Goal: Information Seeking & Learning: Learn about a topic

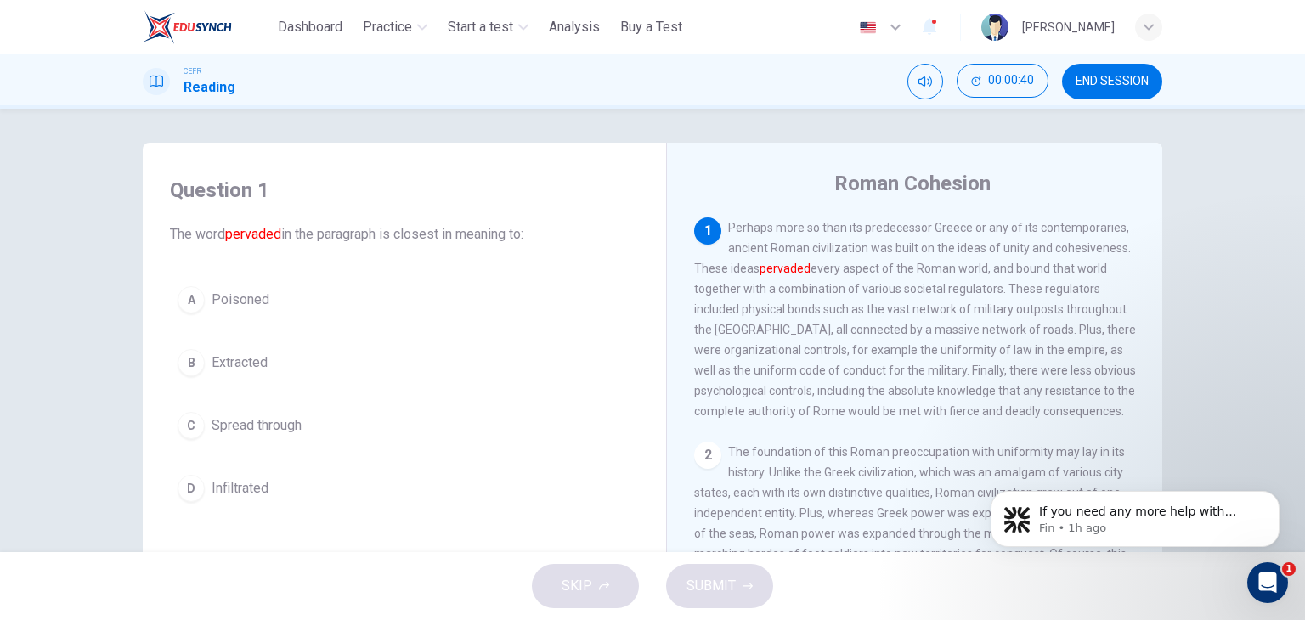
click at [275, 353] on button "B Extracted" at bounding box center [404, 362] width 469 height 42
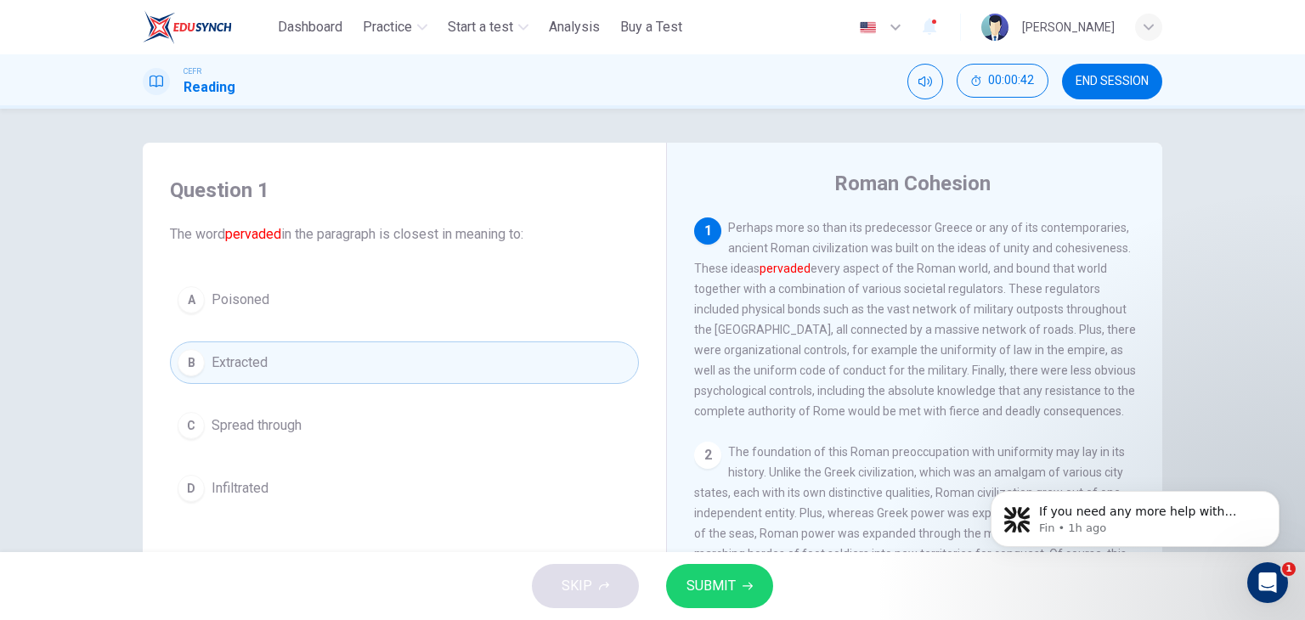
click at [747, 579] on button "SUBMIT" at bounding box center [719, 586] width 107 height 44
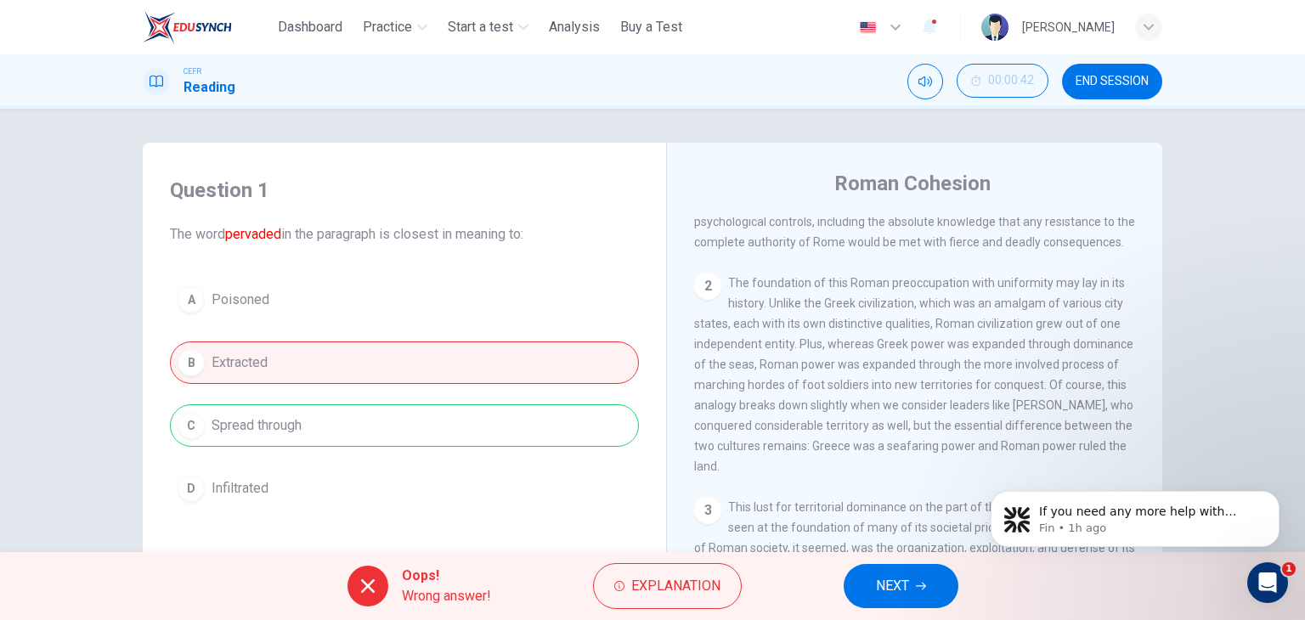
scroll to position [173, 0]
click at [1266, 163] on div "Question 1 The word pervaded in the paragraph is closest in meaning to: A Poiso…" at bounding box center [652, 330] width 1305 height 443
click at [897, 578] on span "NEXT" at bounding box center [892, 586] width 33 height 24
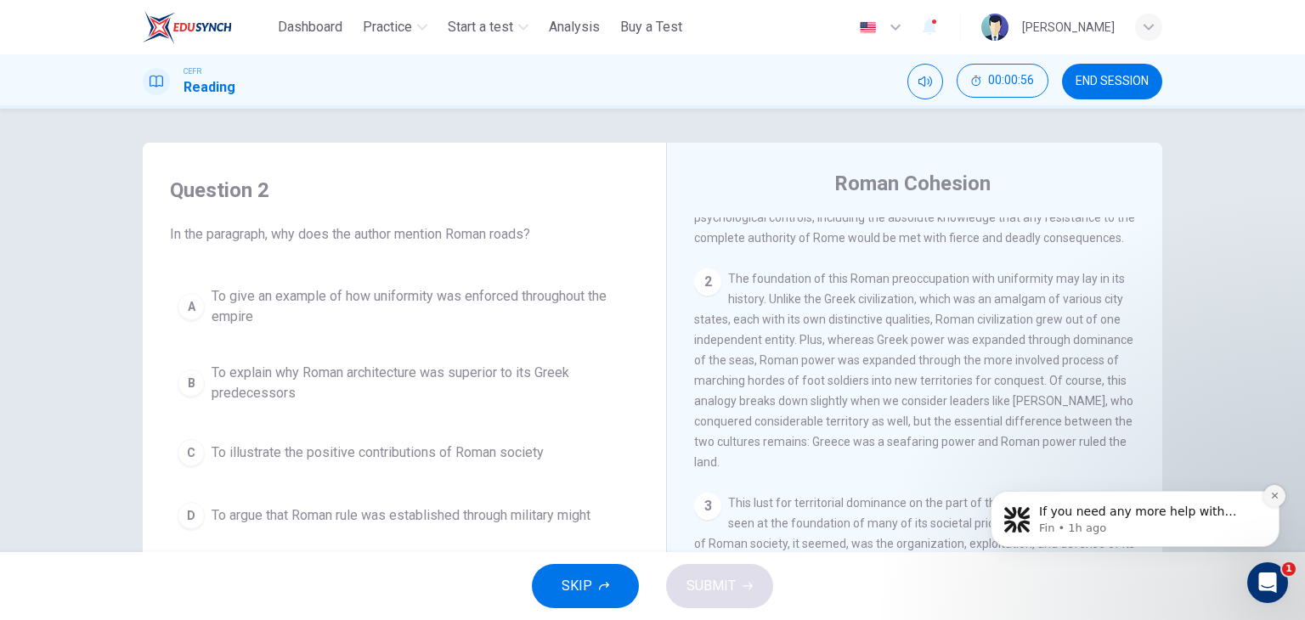
click at [1272, 496] on icon "Dismiss notification" at bounding box center [1274, 495] width 9 height 9
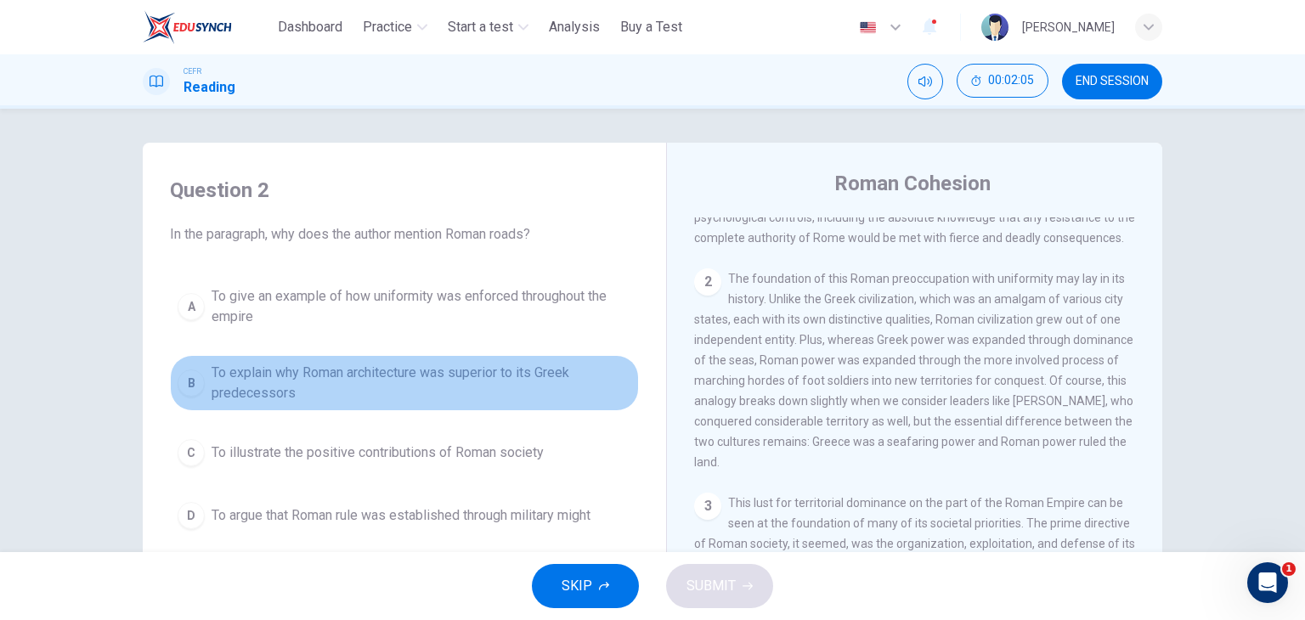
click at [263, 388] on span "To explain why Roman architecture was superior to its Greek predecessors" at bounding box center [421, 383] width 420 height 41
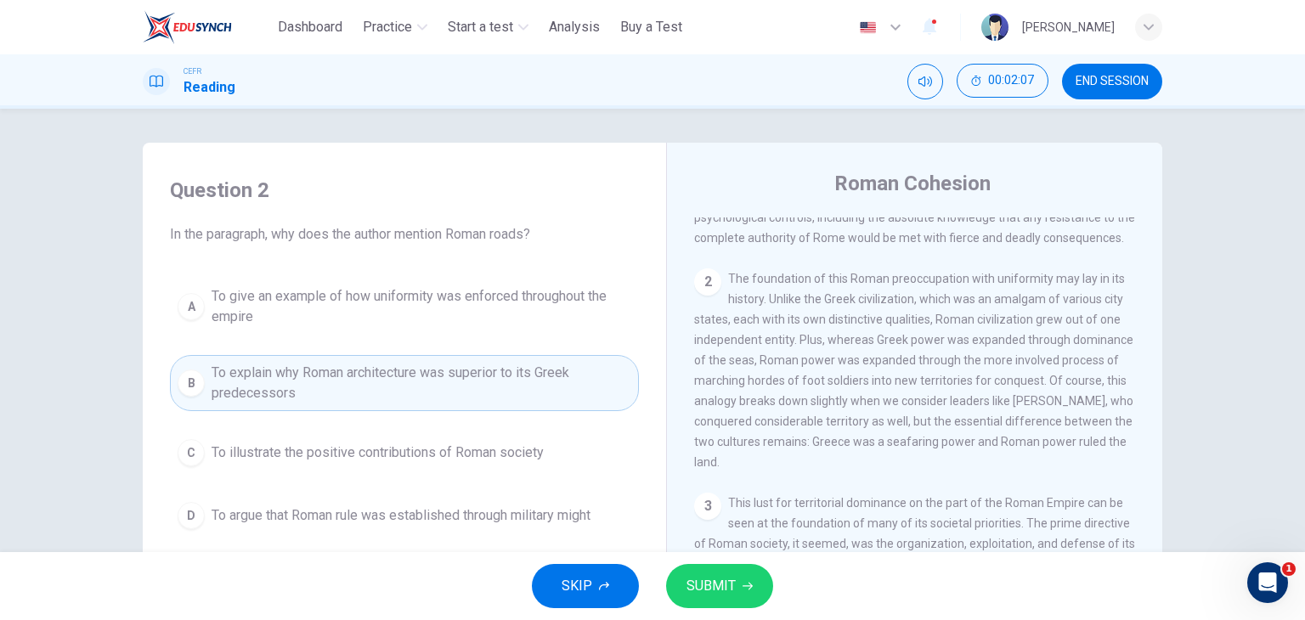
click at [706, 584] on span "SUBMIT" at bounding box center [710, 586] width 49 height 24
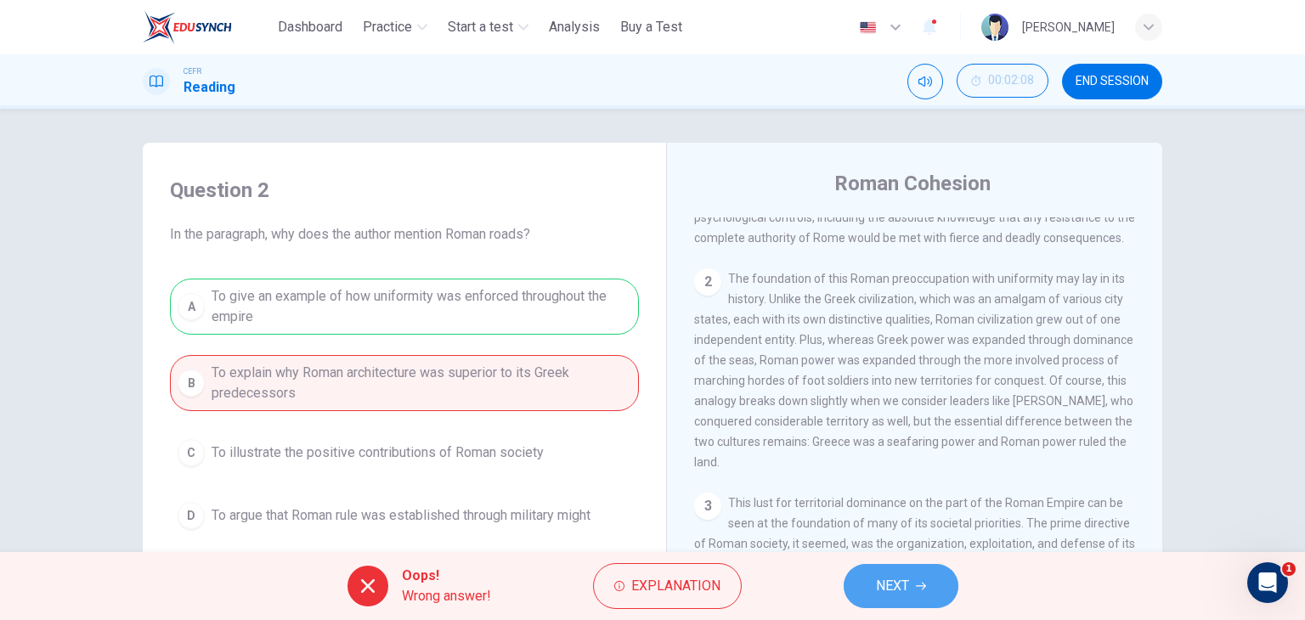
click at [902, 594] on span "NEXT" at bounding box center [892, 586] width 33 height 24
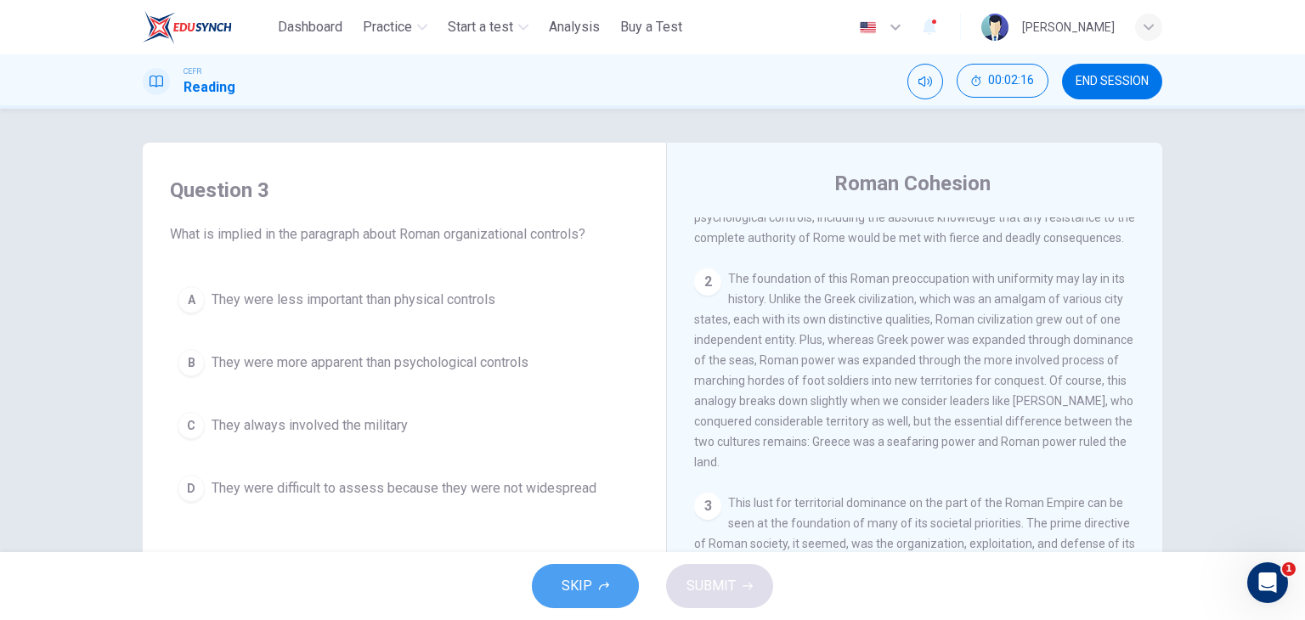
click at [623, 586] on button "SKIP" at bounding box center [585, 586] width 107 height 44
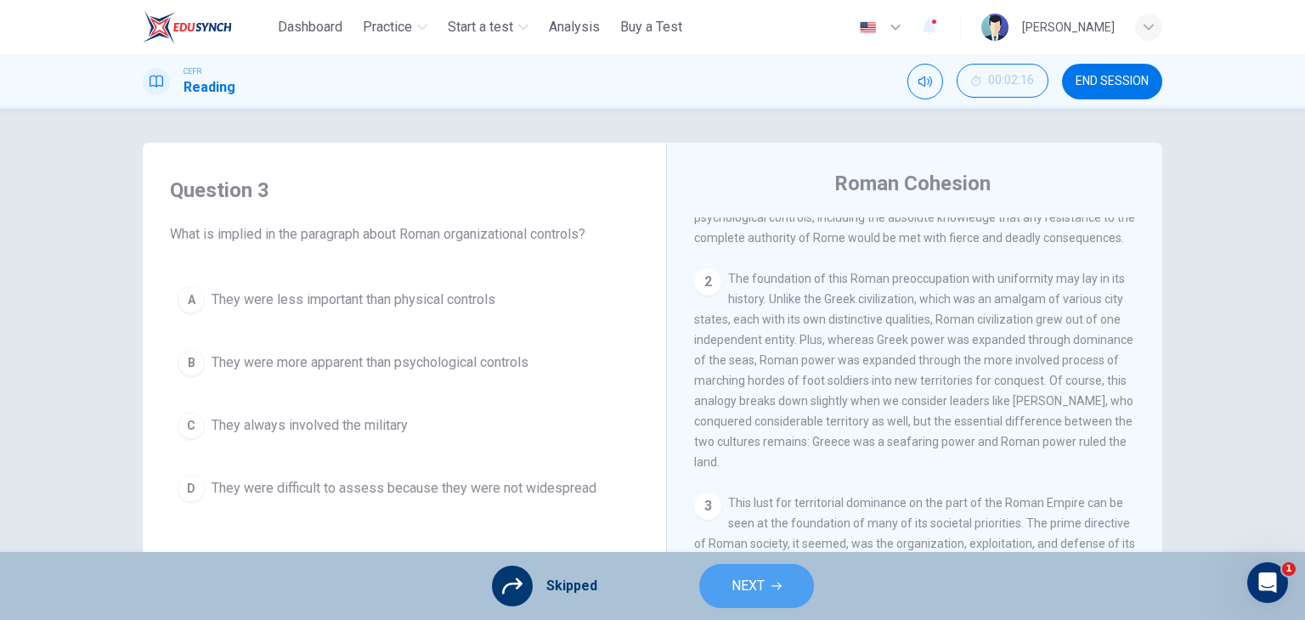
click at [759, 584] on span "NEXT" at bounding box center [747, 586] width 33 height 24
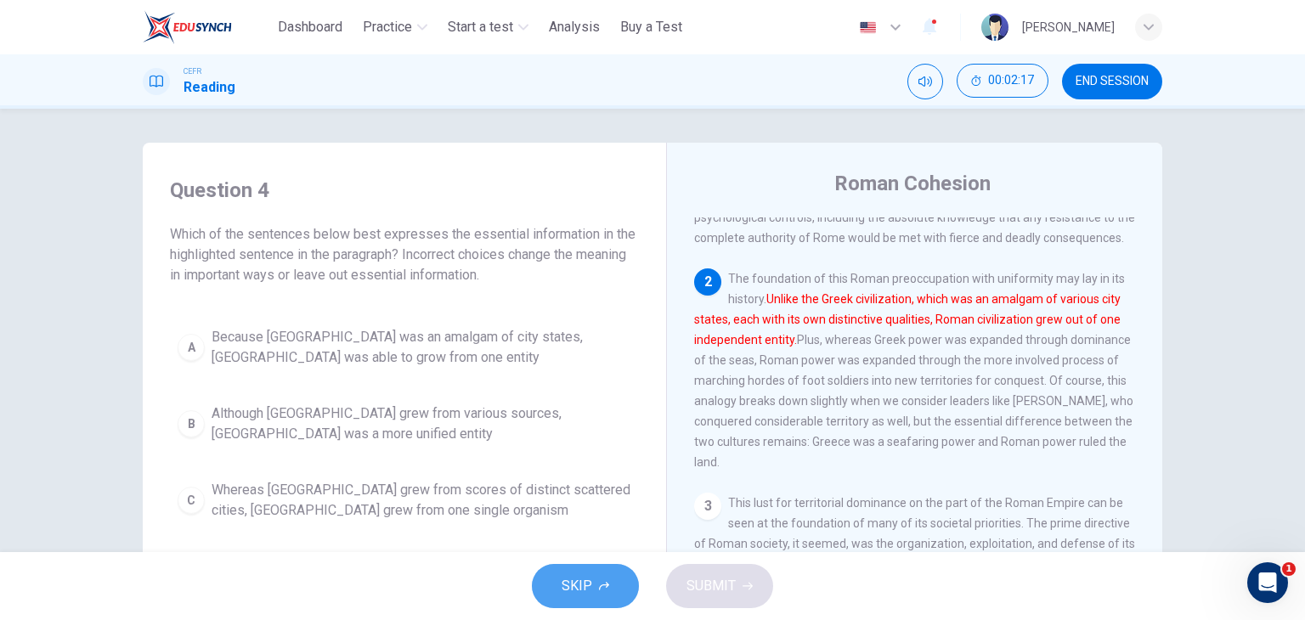
click at [596, 590] on button "SKIP" at bounding box center [585, 586] width 107 height 44
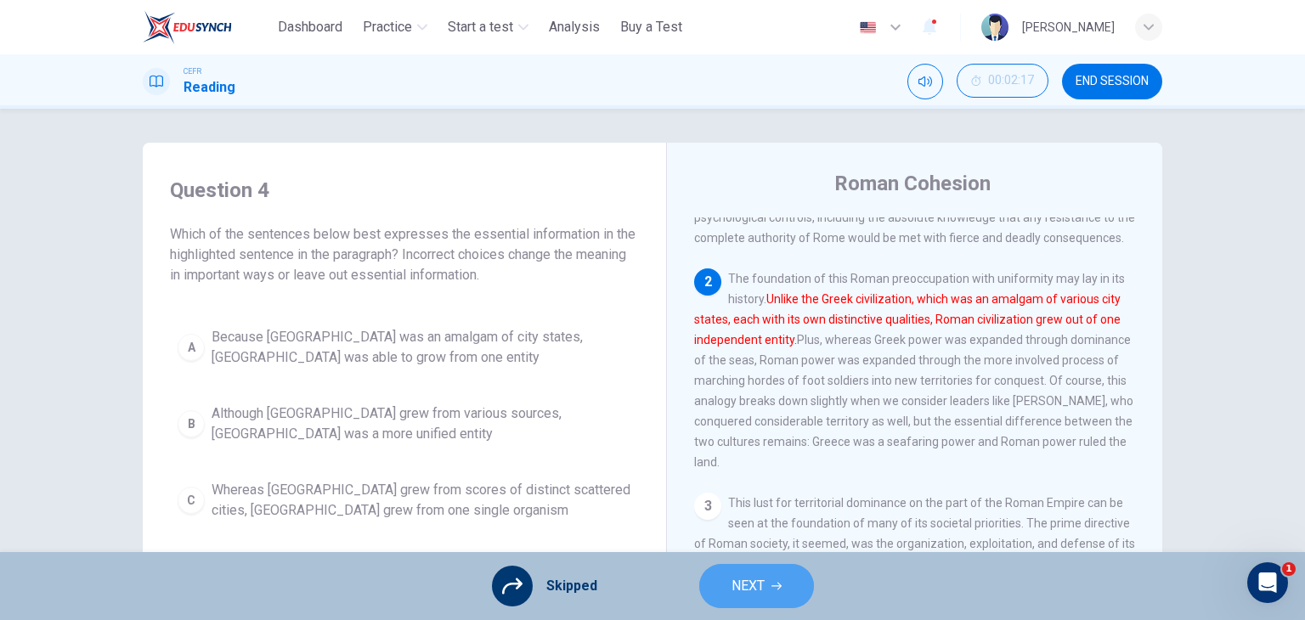
click at [753, 588] on span "NEXT" at bounding box center [747, 586] width 33 height 24
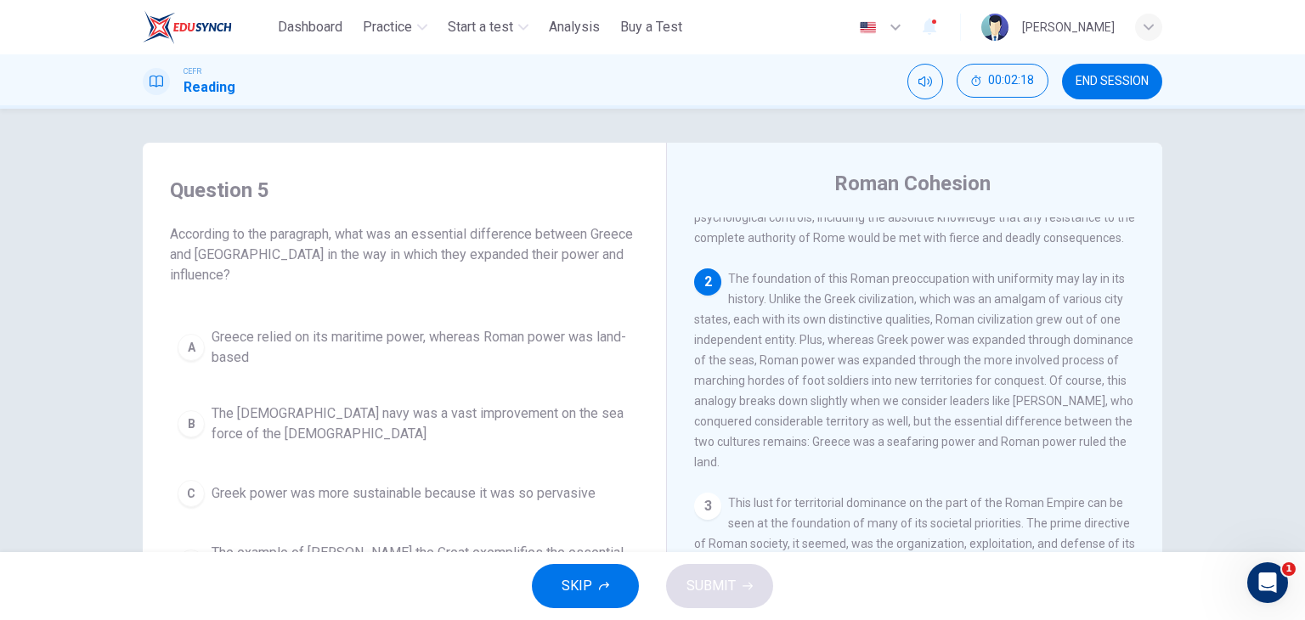
click at [576, 589] on span "SKIP" at bounding box center [576, 586] width 31 height 24
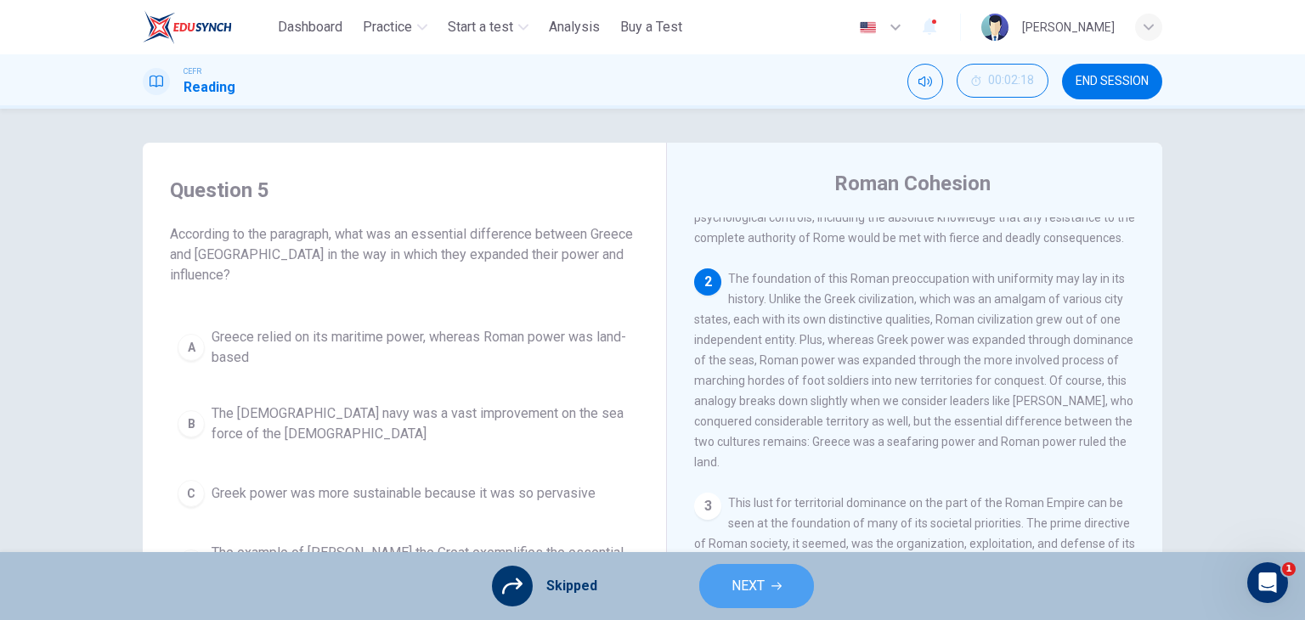
click at [756, 592] on span "NEXT" at bounding box center [747, 586] width 33 height 24
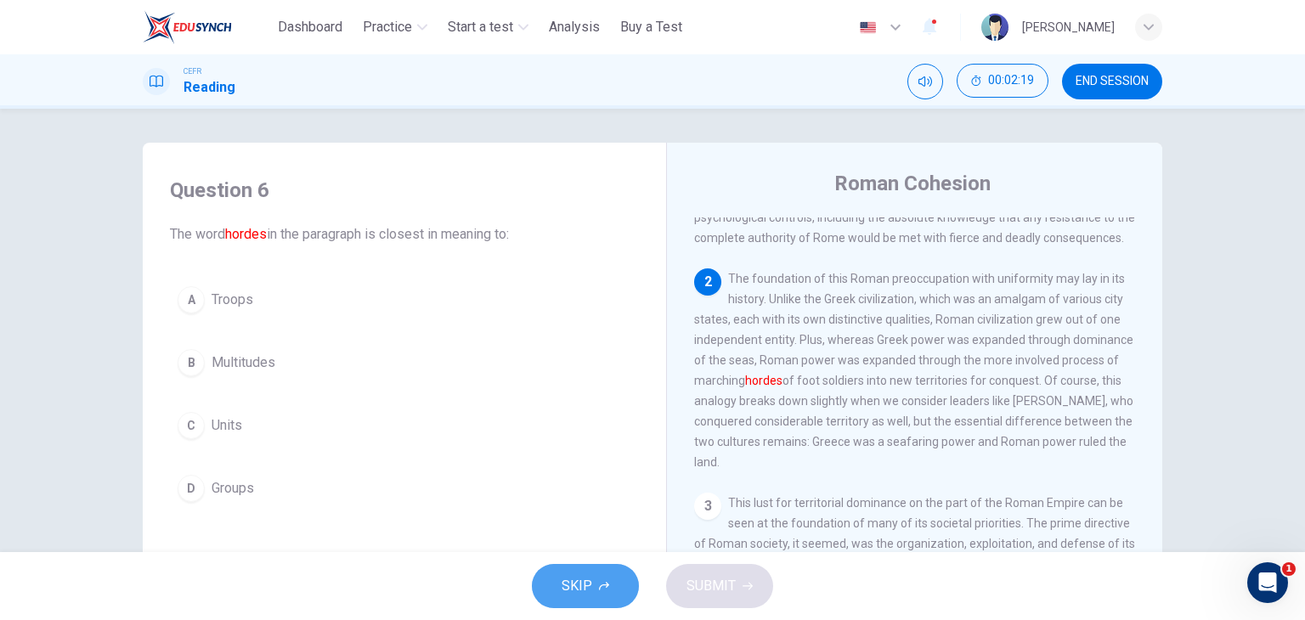
click at [598, 594] on button "SKIP" at bounding box center [585, 586] width 107 height 44
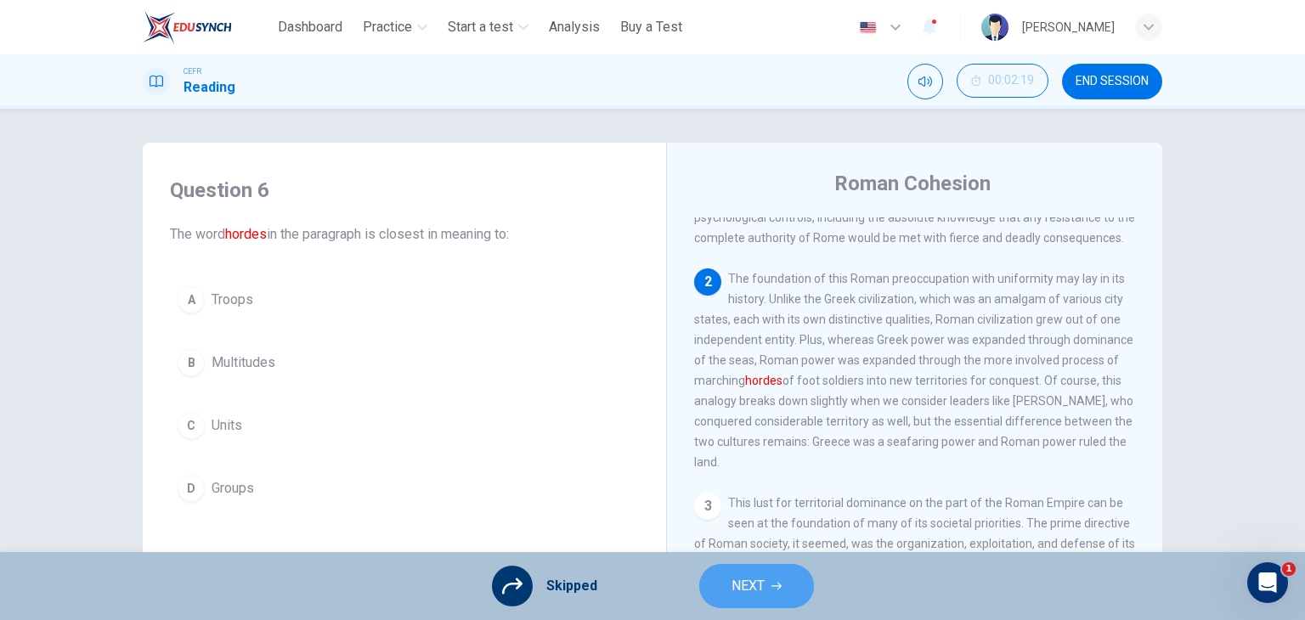
click at [755, 589] on span "NEXT" at bounding box center [747, 586] width 33 height 24
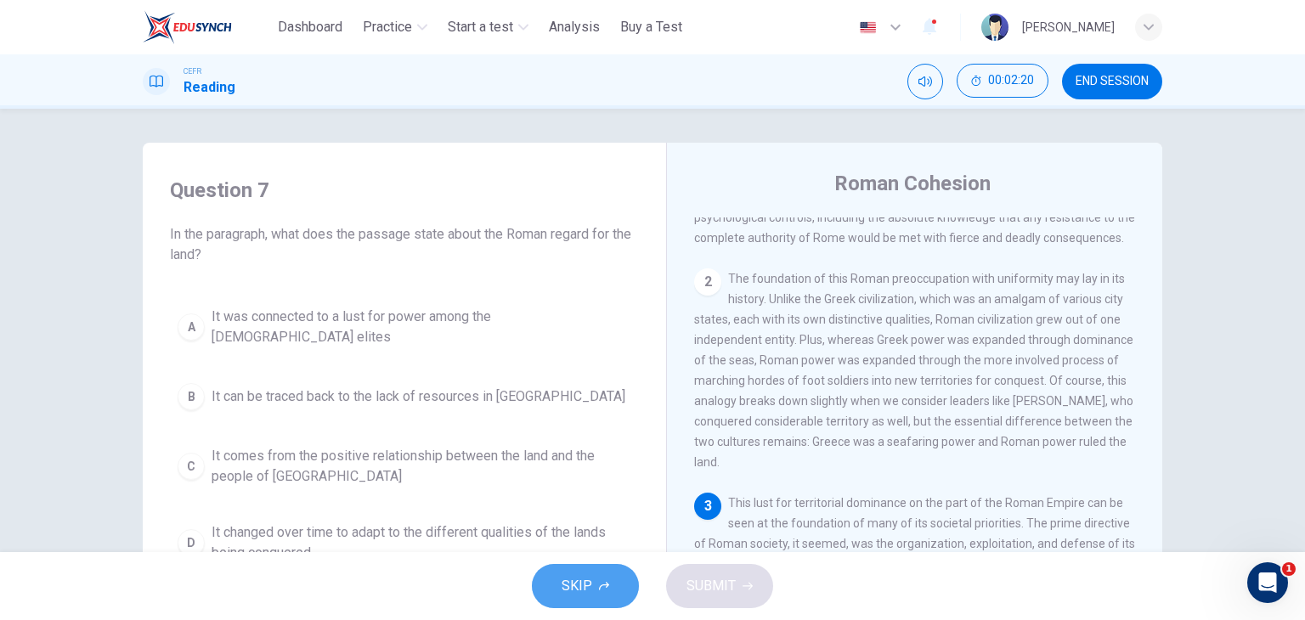
click at [618, 596] on button "SKIP" at bounding box center [585, 586] width 107 height 44
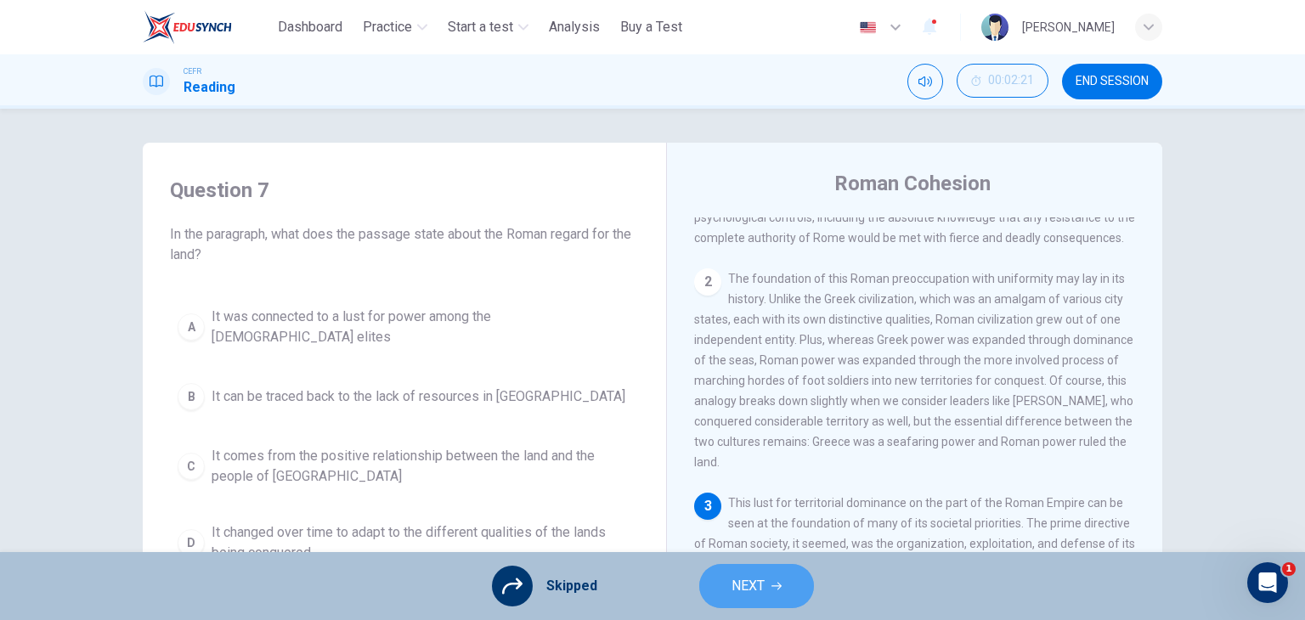
click at [751, 597] on span "NEXT" at bounding box center [747, 586] width 33 height 24
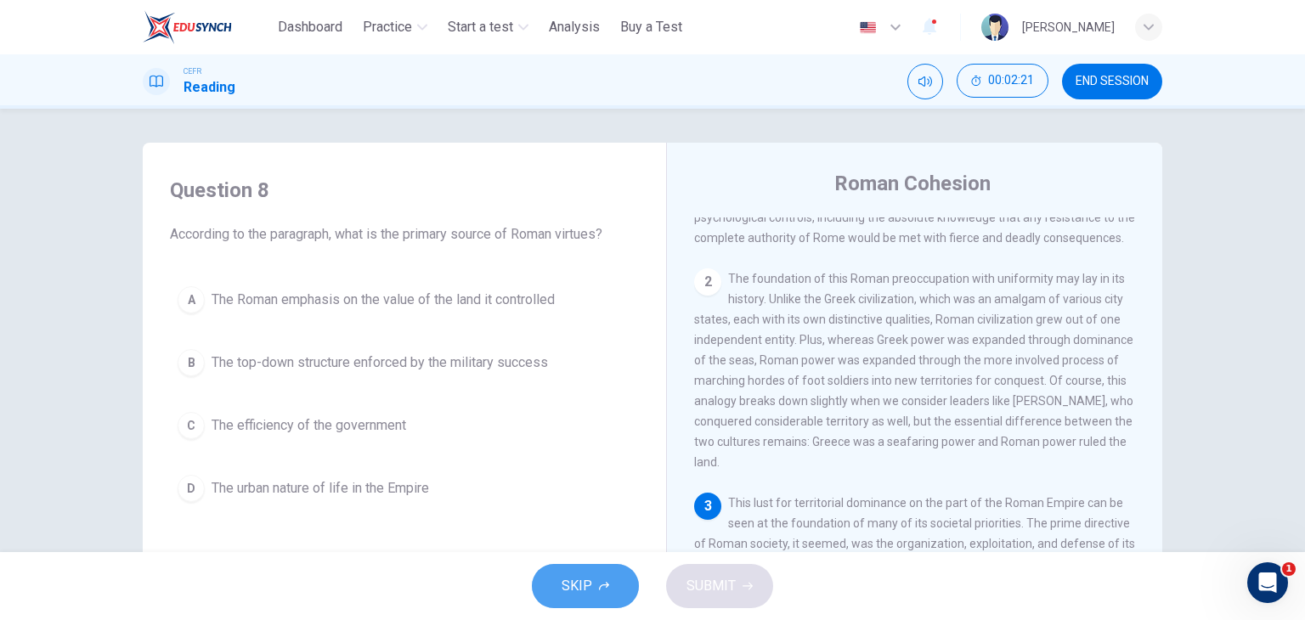
click at [594, 594] on button "SKIP" at bounding box center [585, 586] width 107 height 44
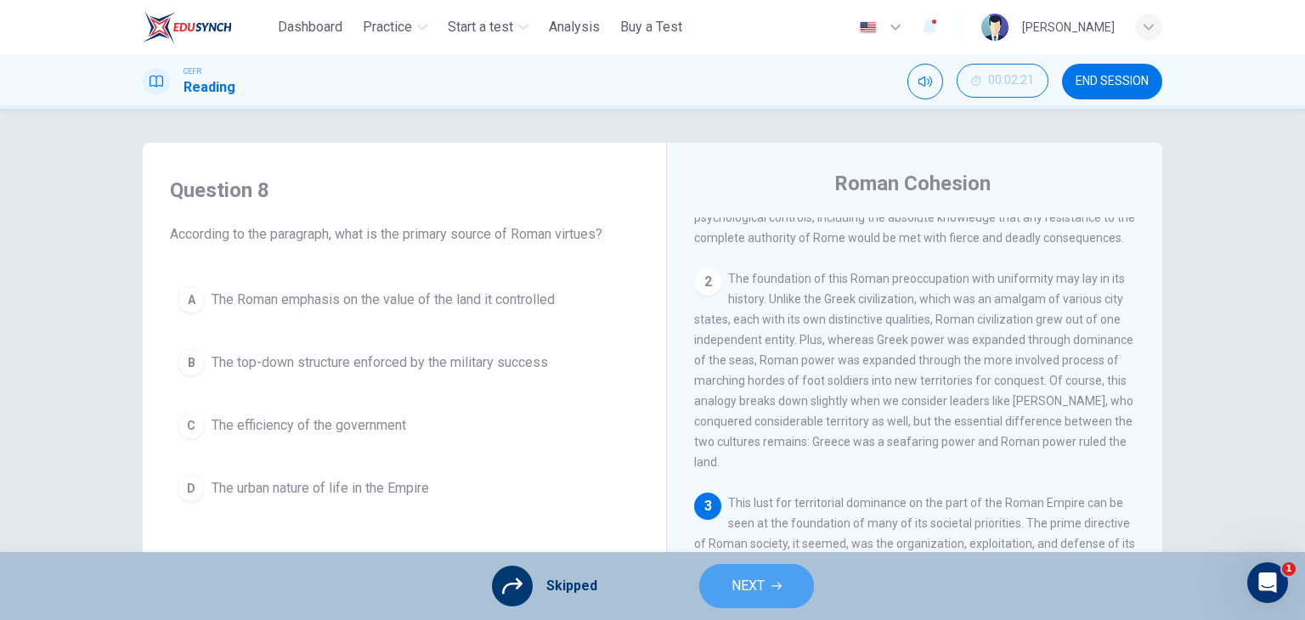
click at [771, 595] on button "NEXT" at bounding box center [756, 586] width 115 height 44
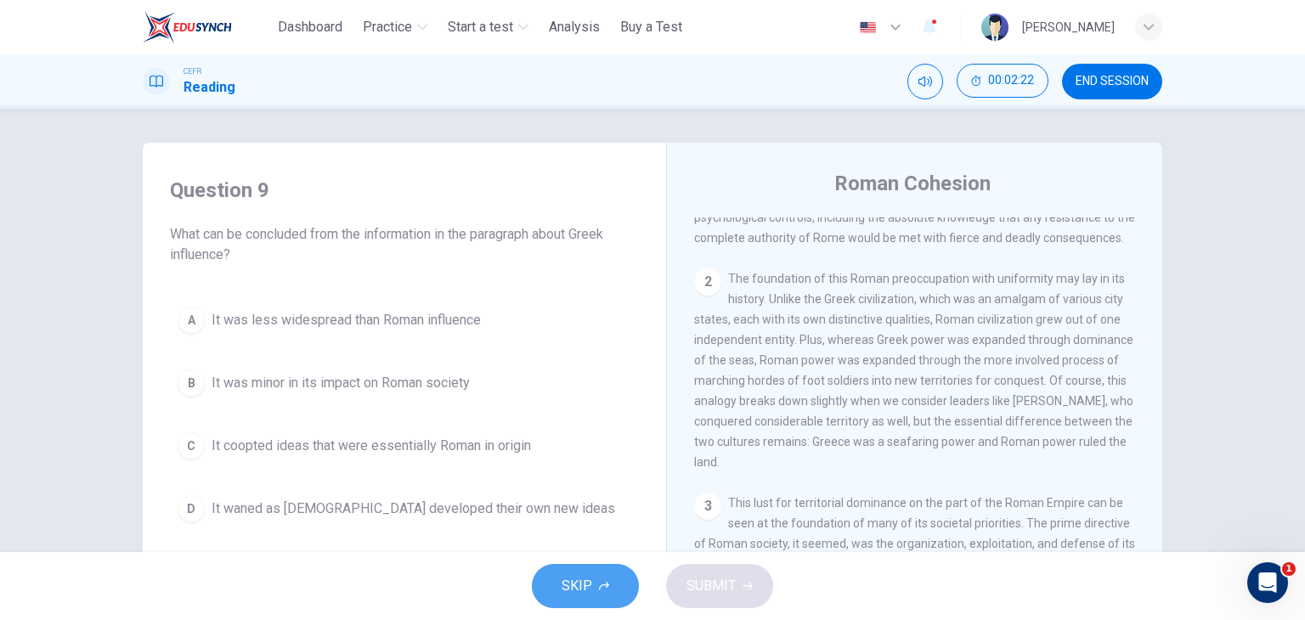
click at [617, 589] on button "SKIP" at bounding box center [585, 586] width 107 height 44
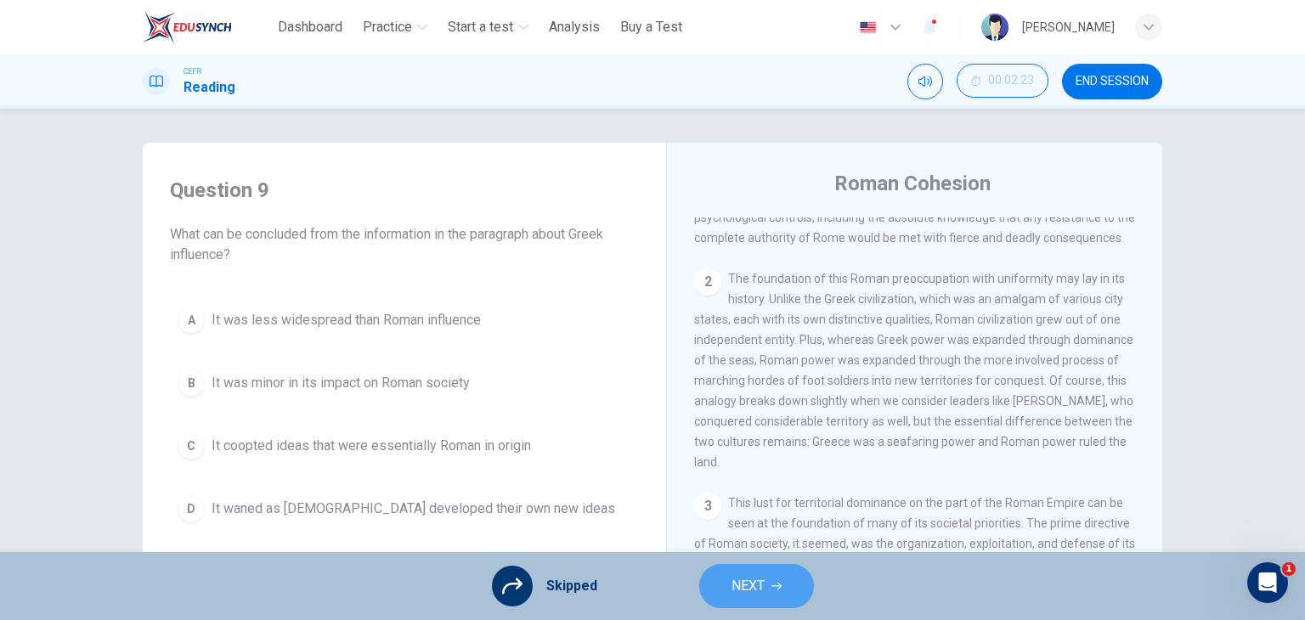
click at [743, 585] on span "NEXT" at bounding box center [747, 586] width 33 height 24
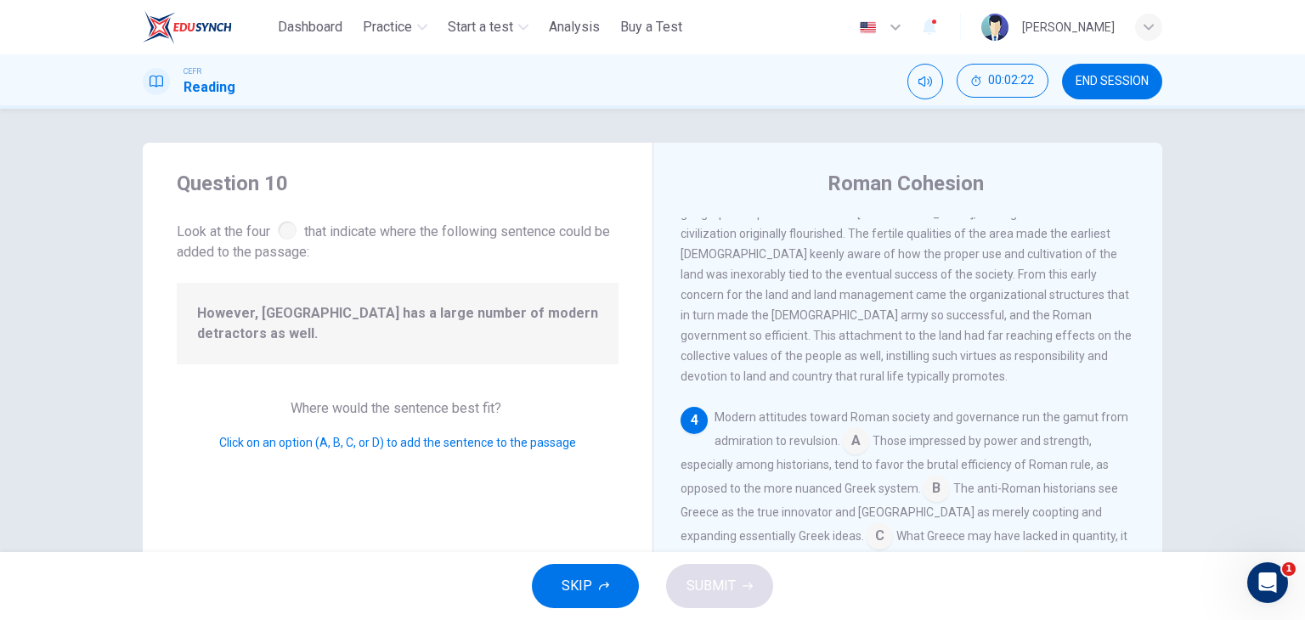
scroll to position [668, 0]
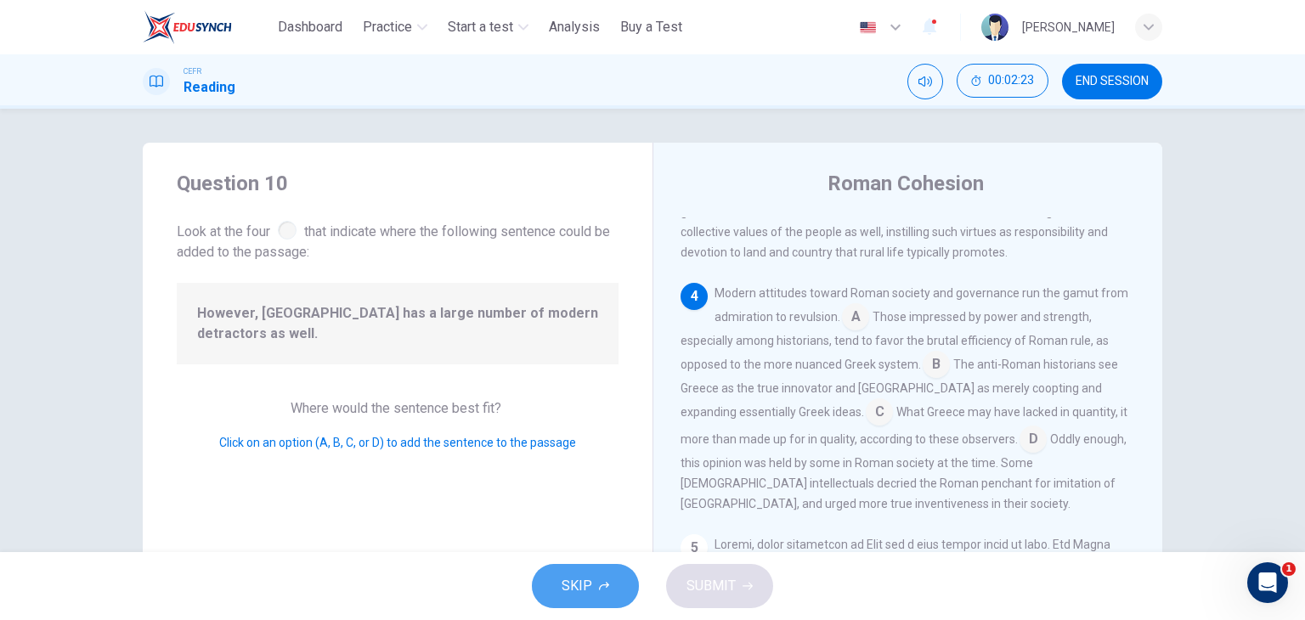
click at [593, 584] on button "SKIP" at bounding box center [585, 586] width 107 height 44
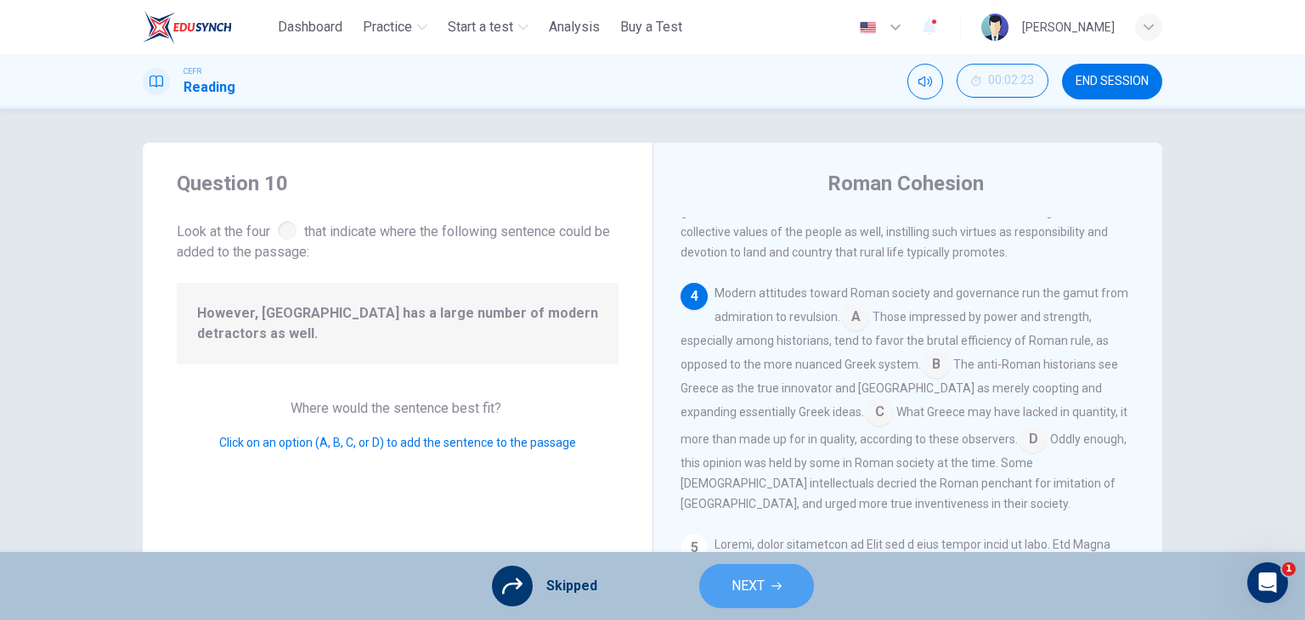
click at [760, 589] on span "NEXT" at bounding box center [747, 586] width 33 height 24
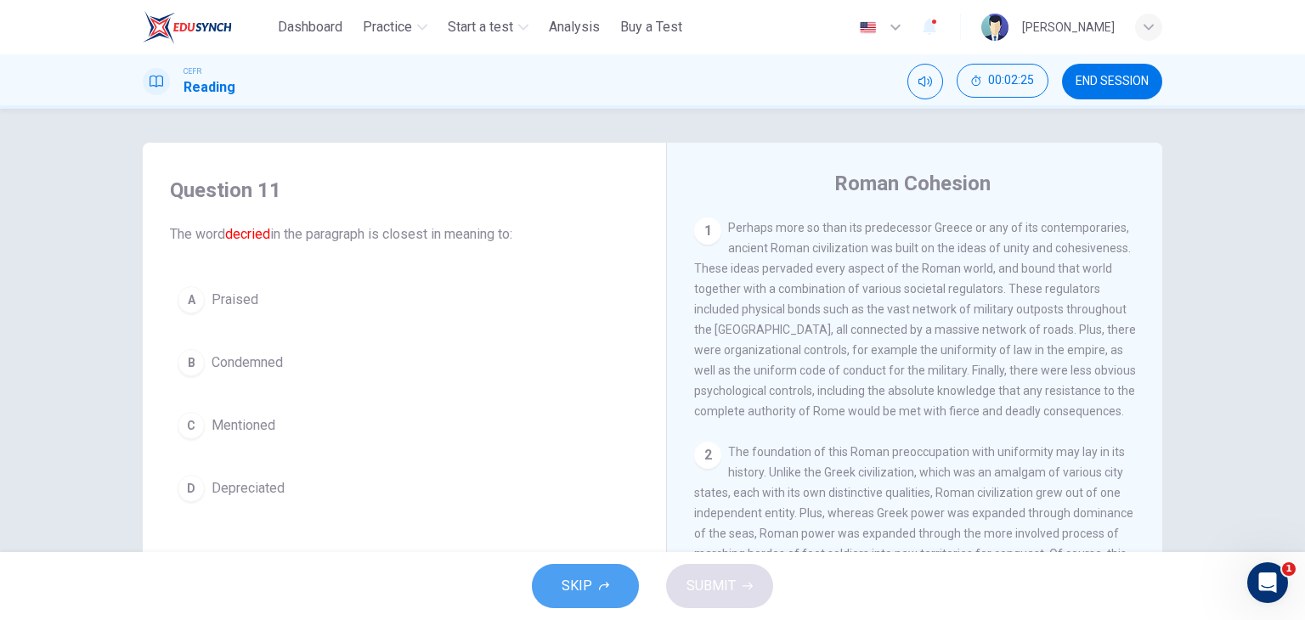
click at [585, 576] on span "SKIP" at bounding box center [576, 586] width 31 height 24
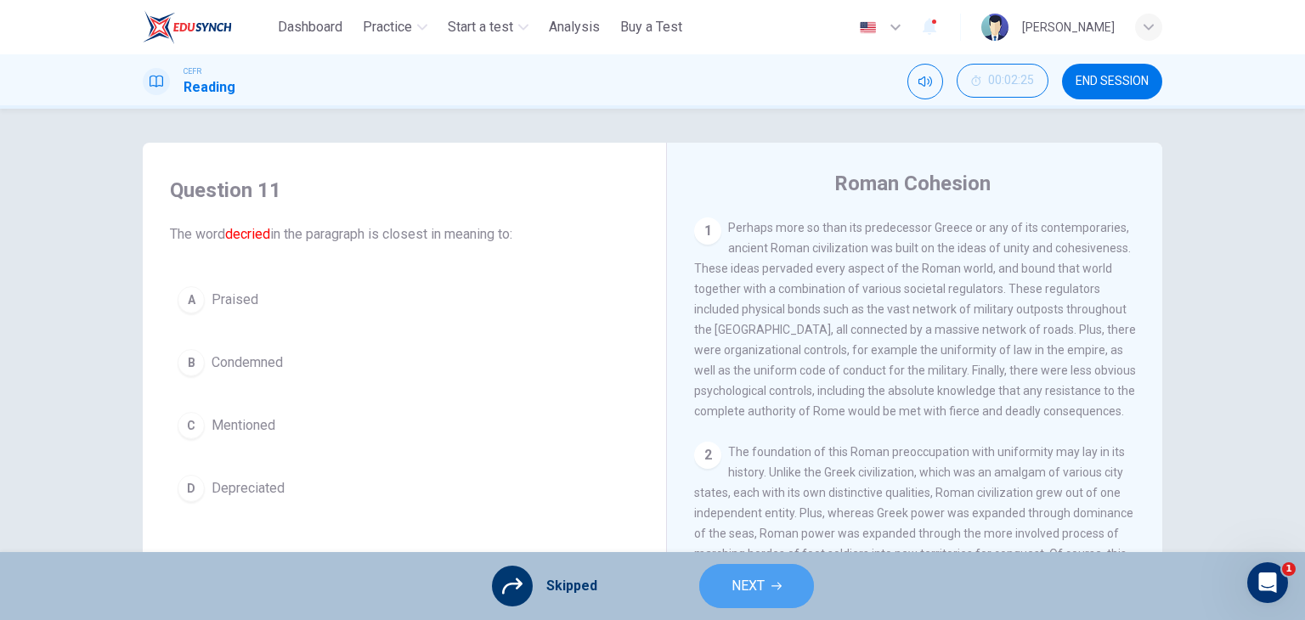
click at [734, 584] on span "NEXT" at bounding box center [747, 586] width 33 height 24
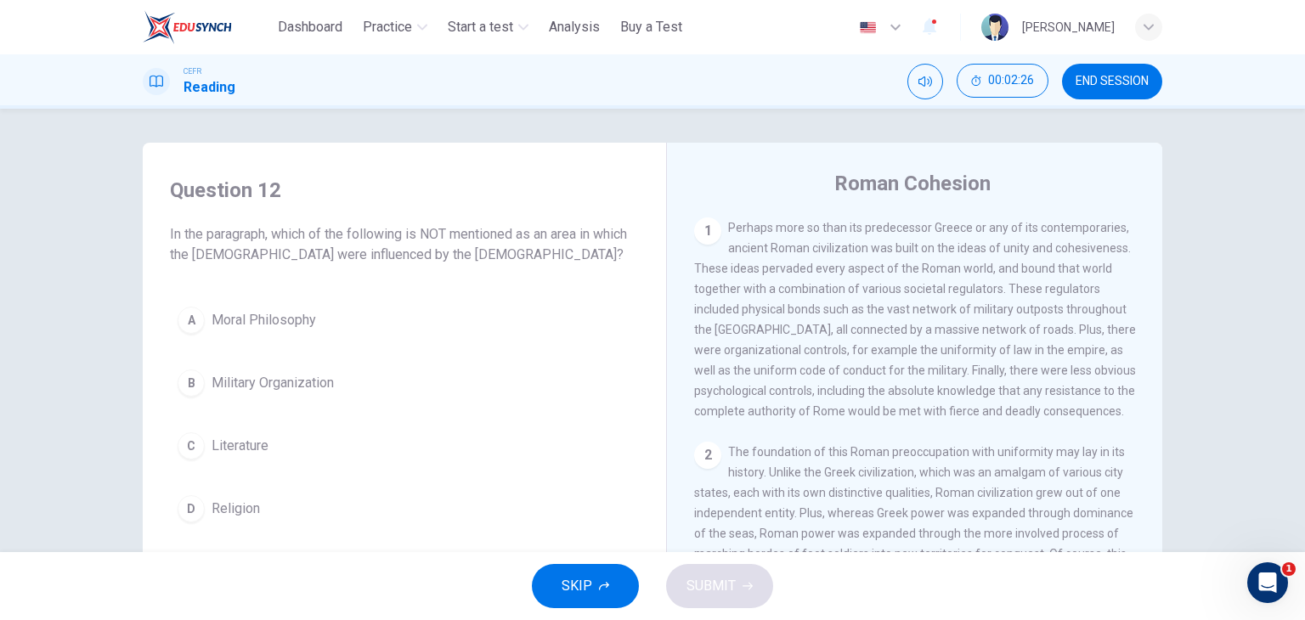
click at [571, 582] on span "SKIP" at bounding box center [576, 586] width 31 height 24
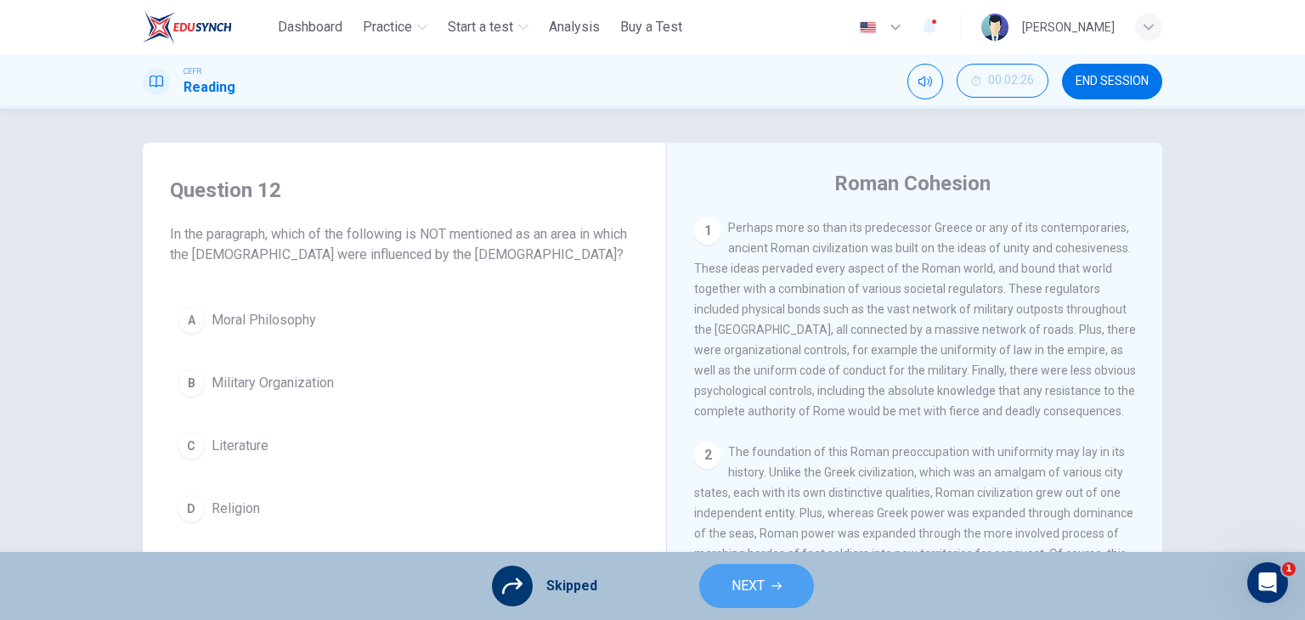
click at [756, 589] on span "NEXT" at bounding box center [747, 586] width 33 height 24
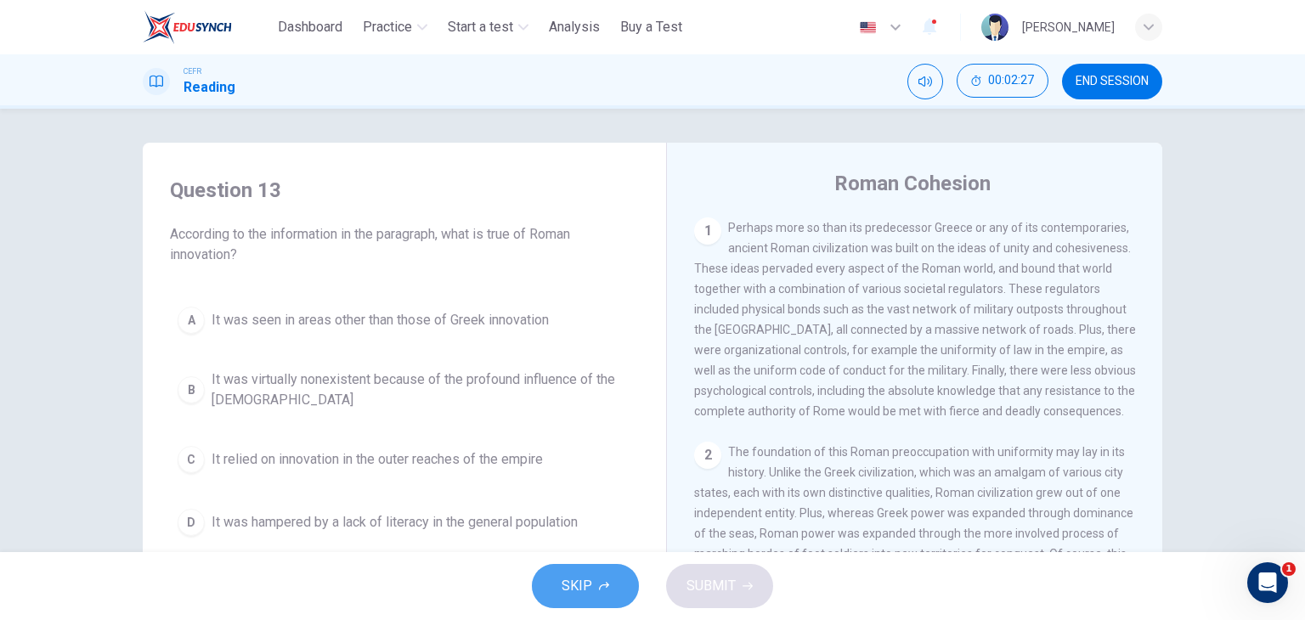
click at [615, 589] on button "SKIP" at bounding box center [585, 586] width 107 height 44
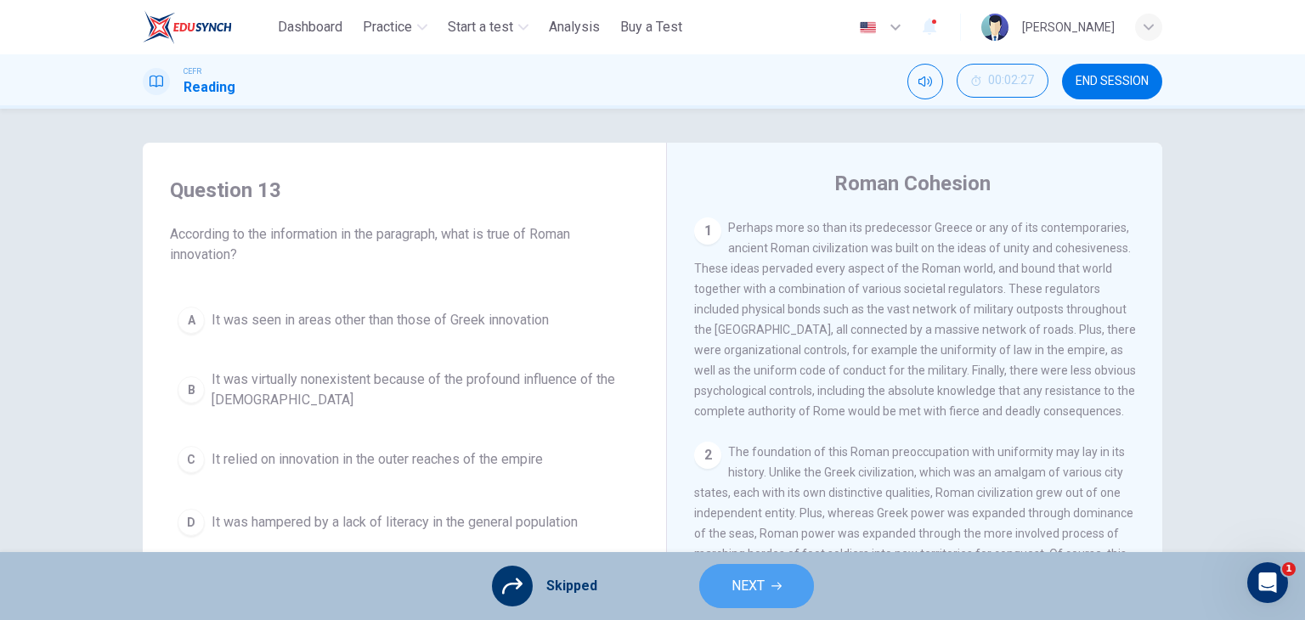
click at [747, 590] on span "NEXT" at bounding box center [747, 586] width 33 height 24
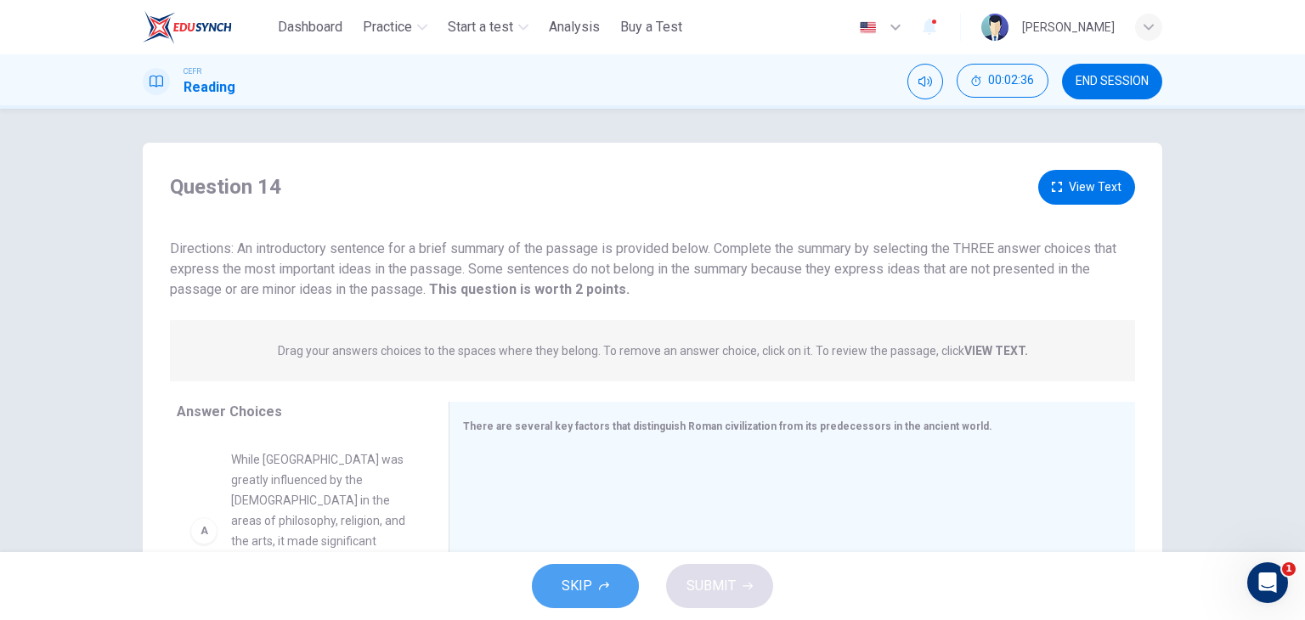
click at [601, 589] on icon "button" at bounding box center [604, 586] width 10 height 10
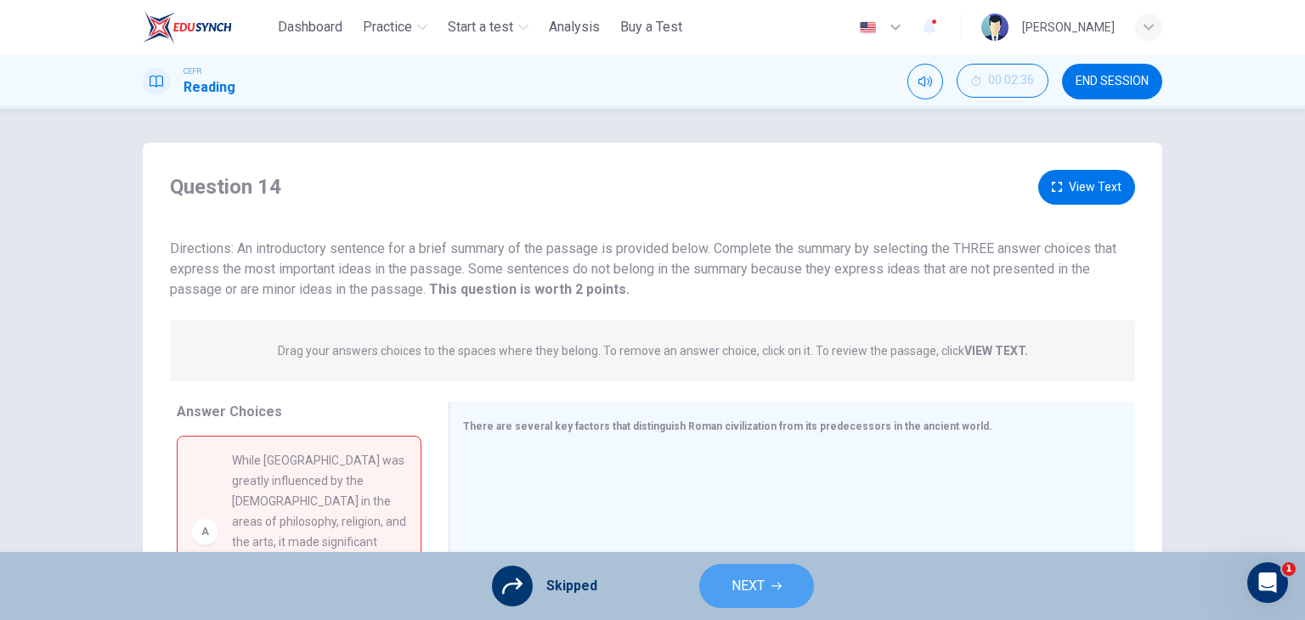
click at [722, 575] on button "NEXT" at bounding box center [756, 586] width 115 height 44
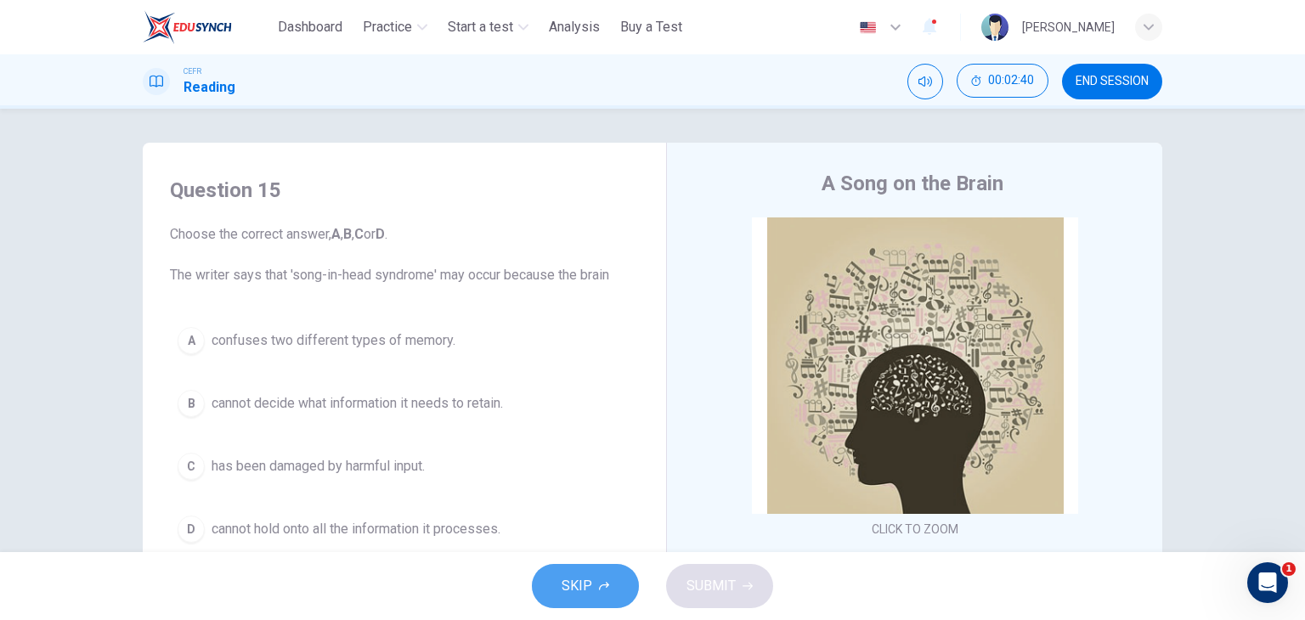
click at [599, 585] on icon "button" at bounding box center [604, 586] width 10 height 10
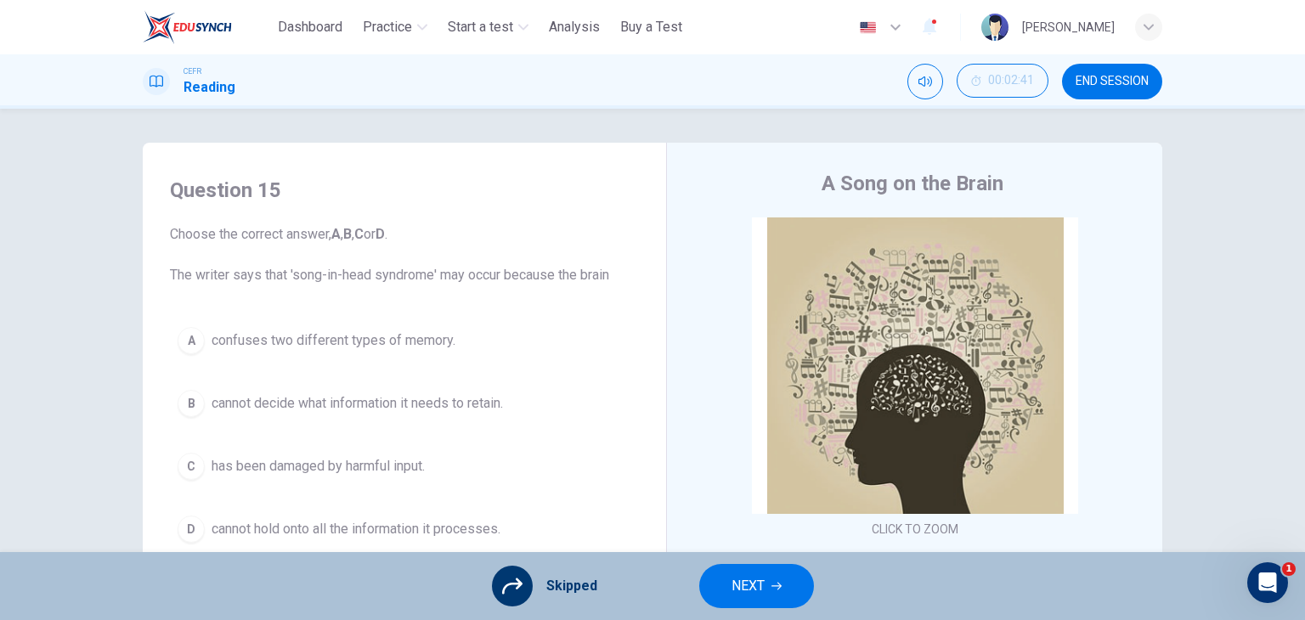
click at [788, 576] on button "NEXT" at bounding box center [756, 586] width 115 height 44
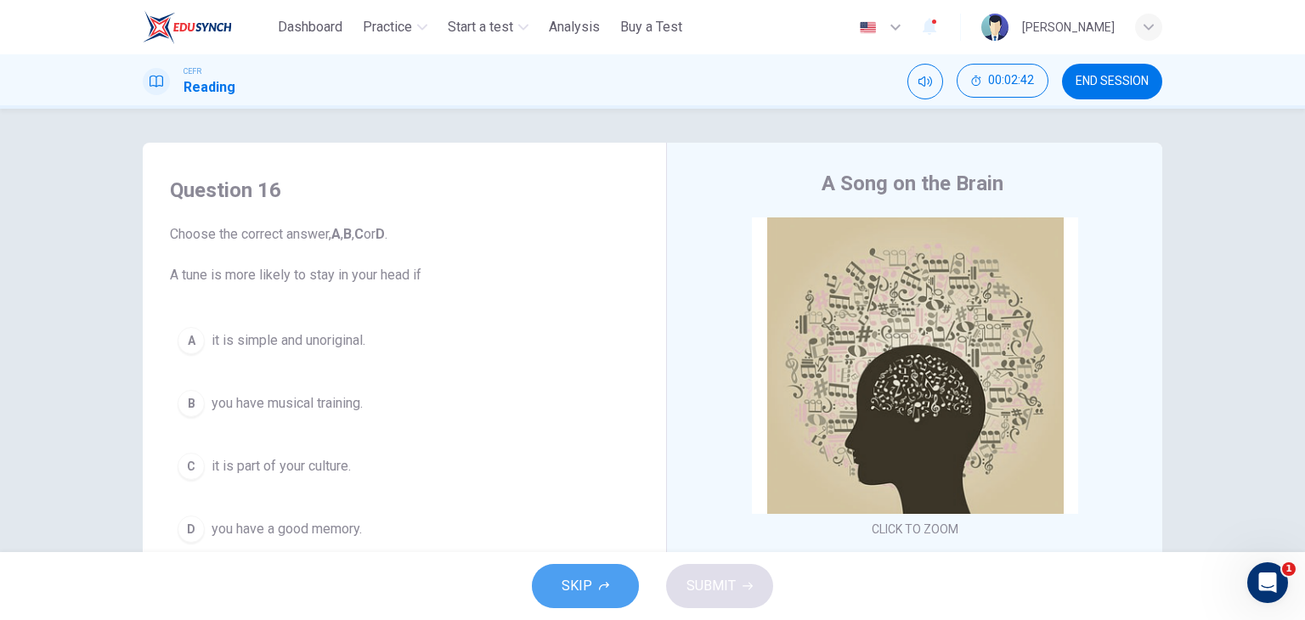
click at [598, 595] on button "SKIP" at bounding box center [585, 586] width 107 height 44
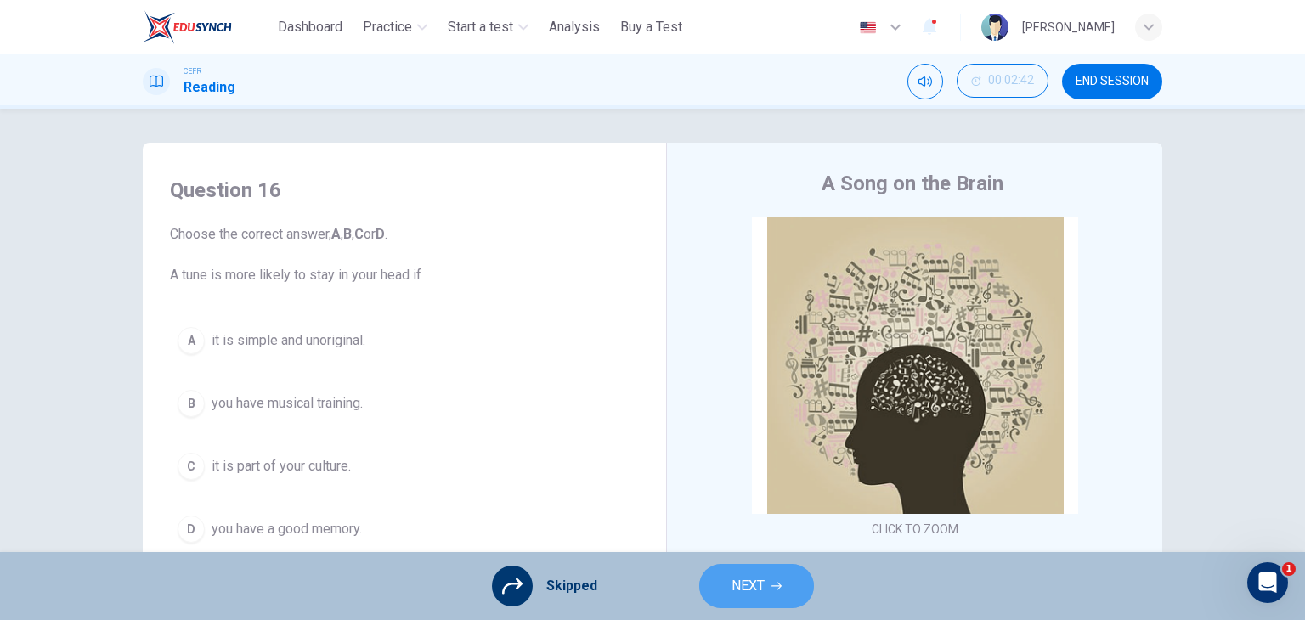
click at [731, 584] on span "NEXT" at bounding box center [747, 586] width 33 height 24
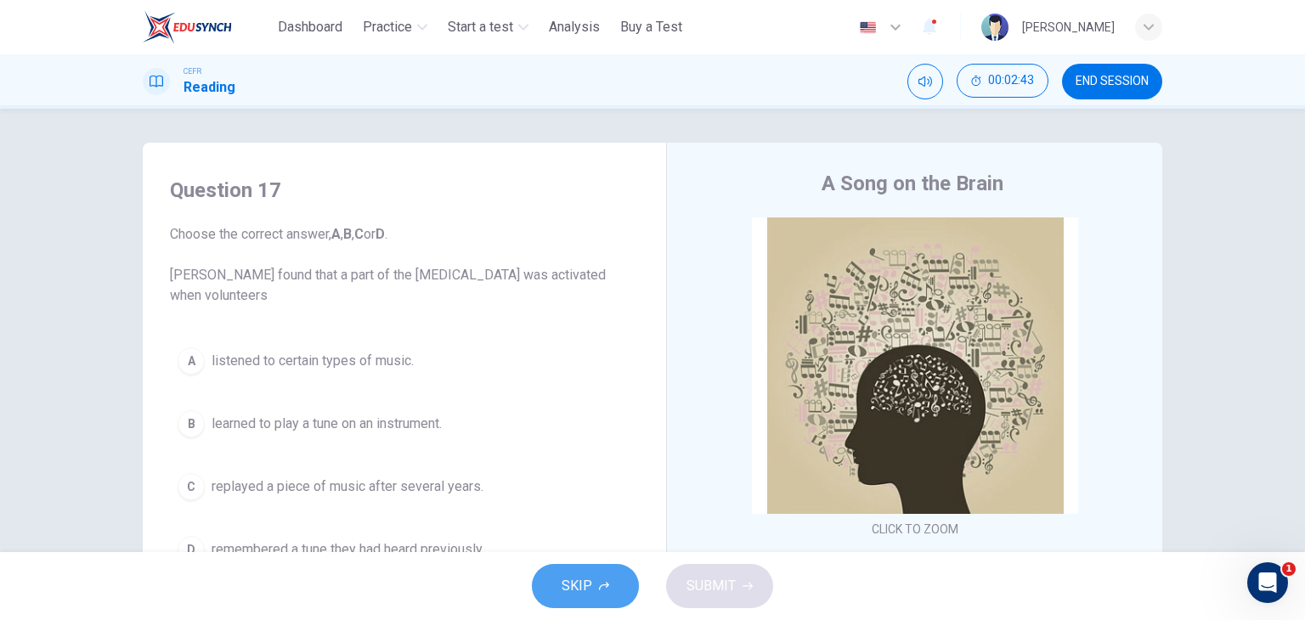
click at [575, 582] on span "SKIP" at bounding box center [576, 586] width 31 height 24
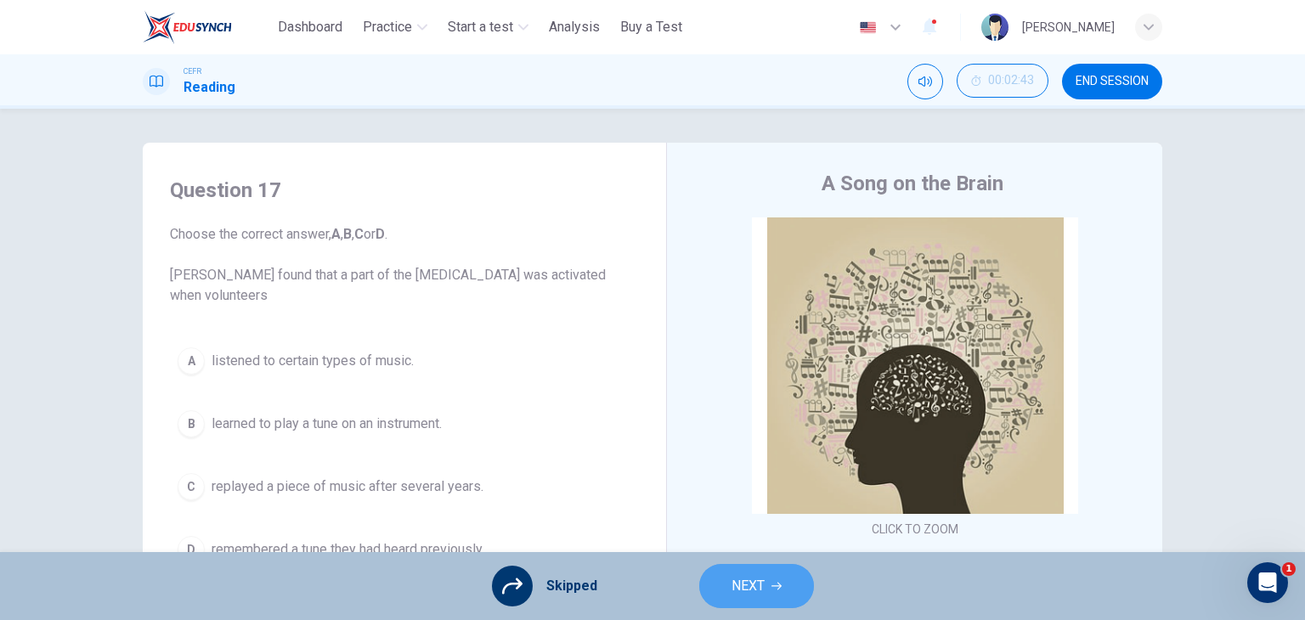
click at [758, 584] on span "NEXT" at bounding box center [747, 586] width 33 height 24
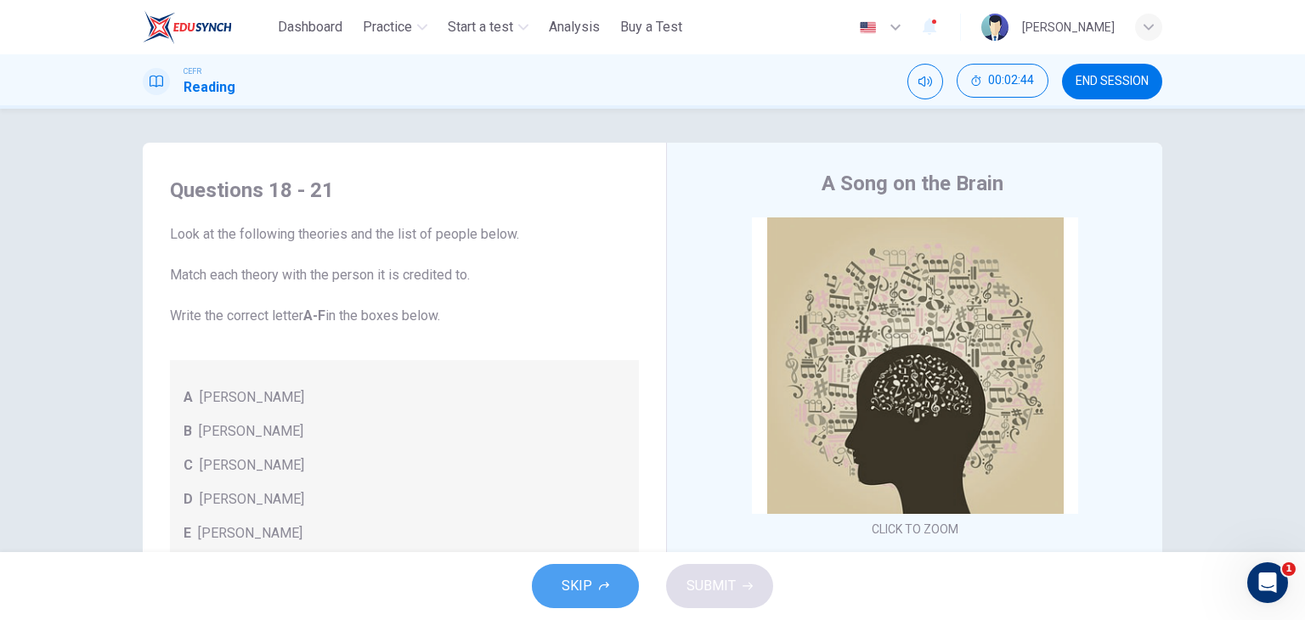
click at [612, 589] on button "SKIP" at bounding box center [585, 586] width 107 height 44
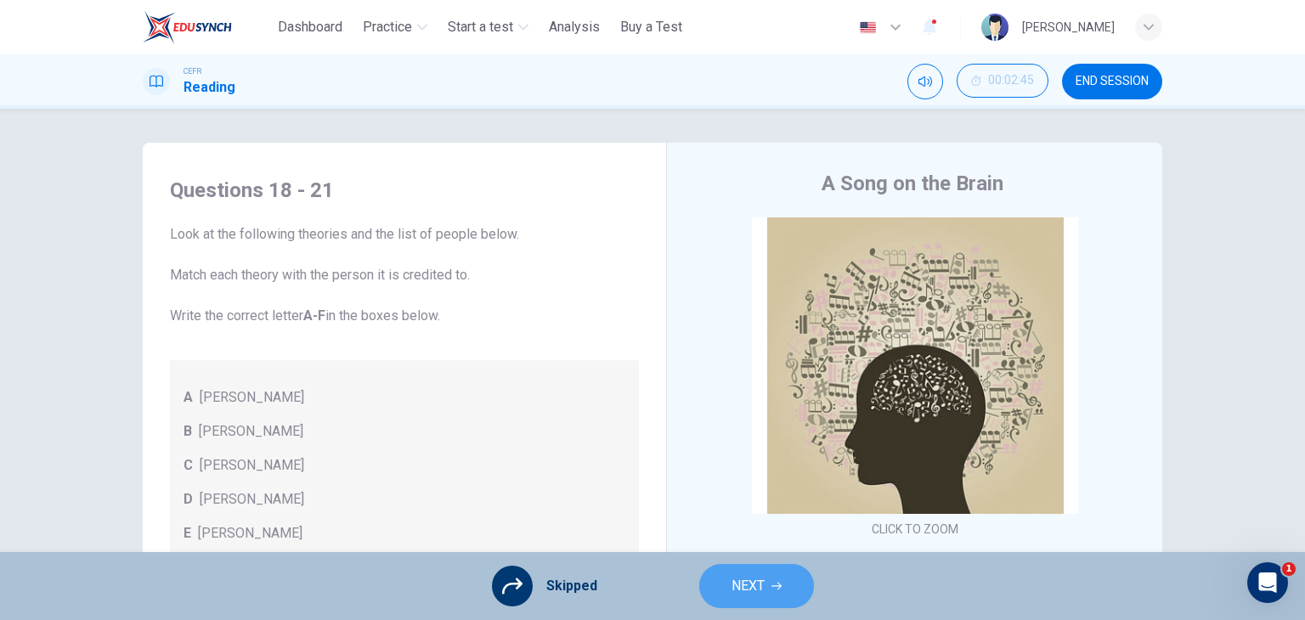
click at [768, 574] on button "NEXT" at bounding box center [756, 586] width 115 height 44
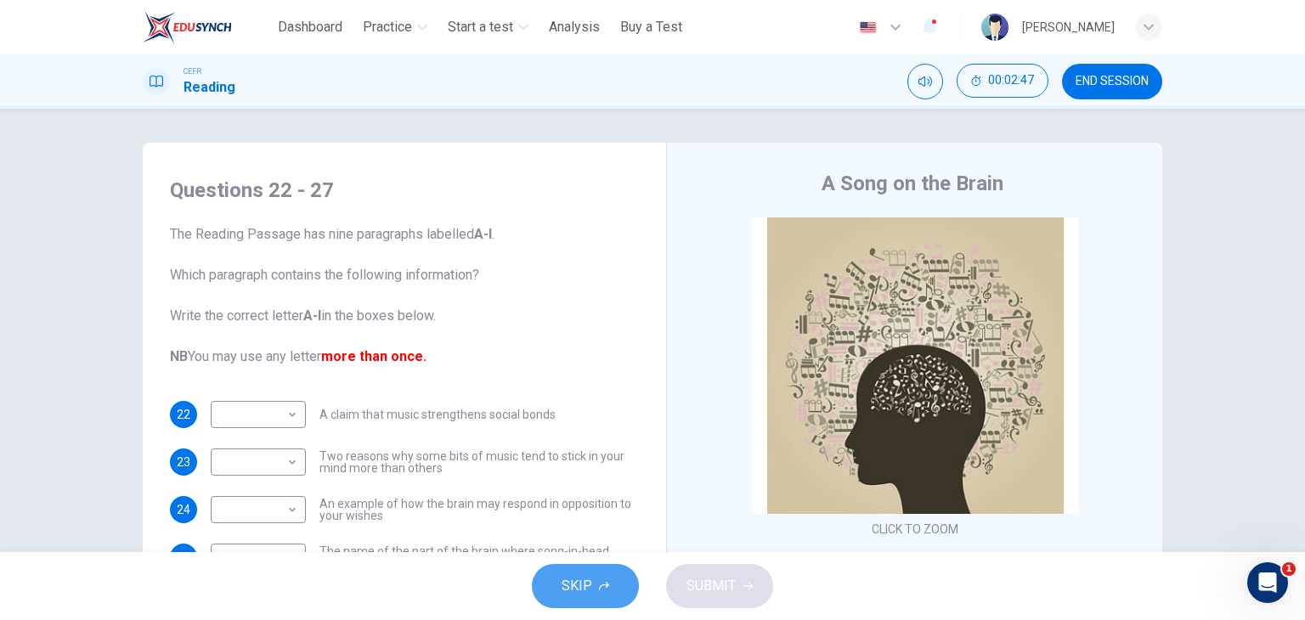
click at [595, 589] on button "SKIP" at bounding box center [585, 586] width 107 height 44
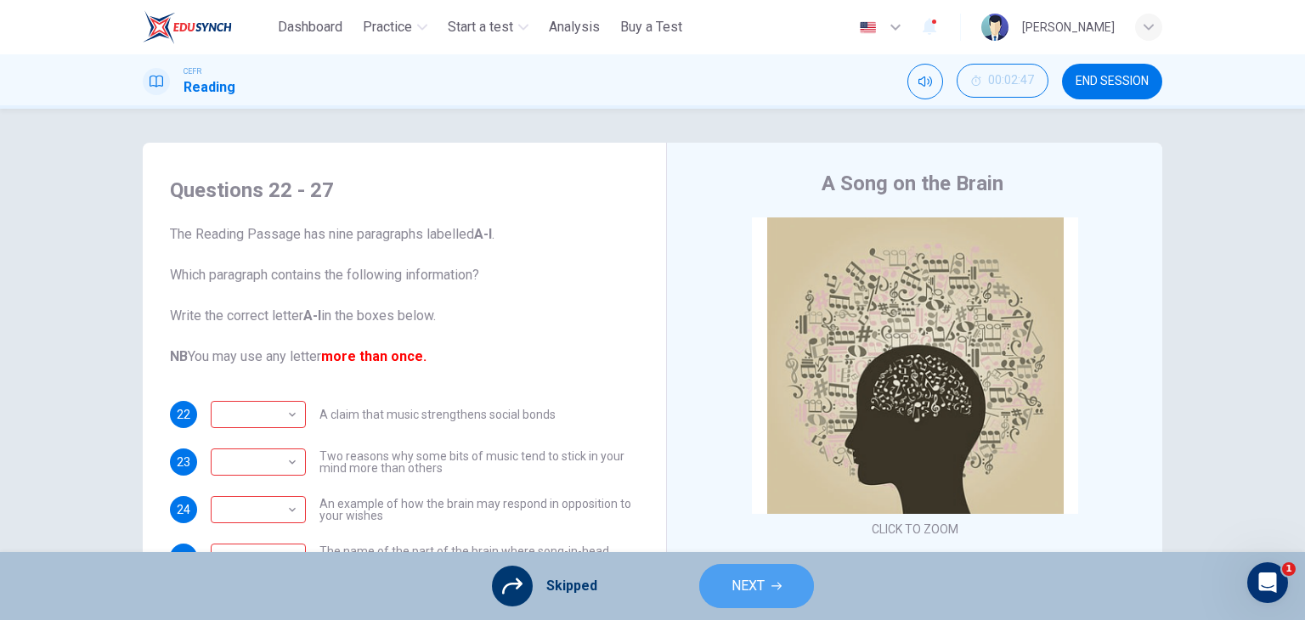
click at [774, 581] on icon "button" at bounding box center [776, 586] width 10 height 10
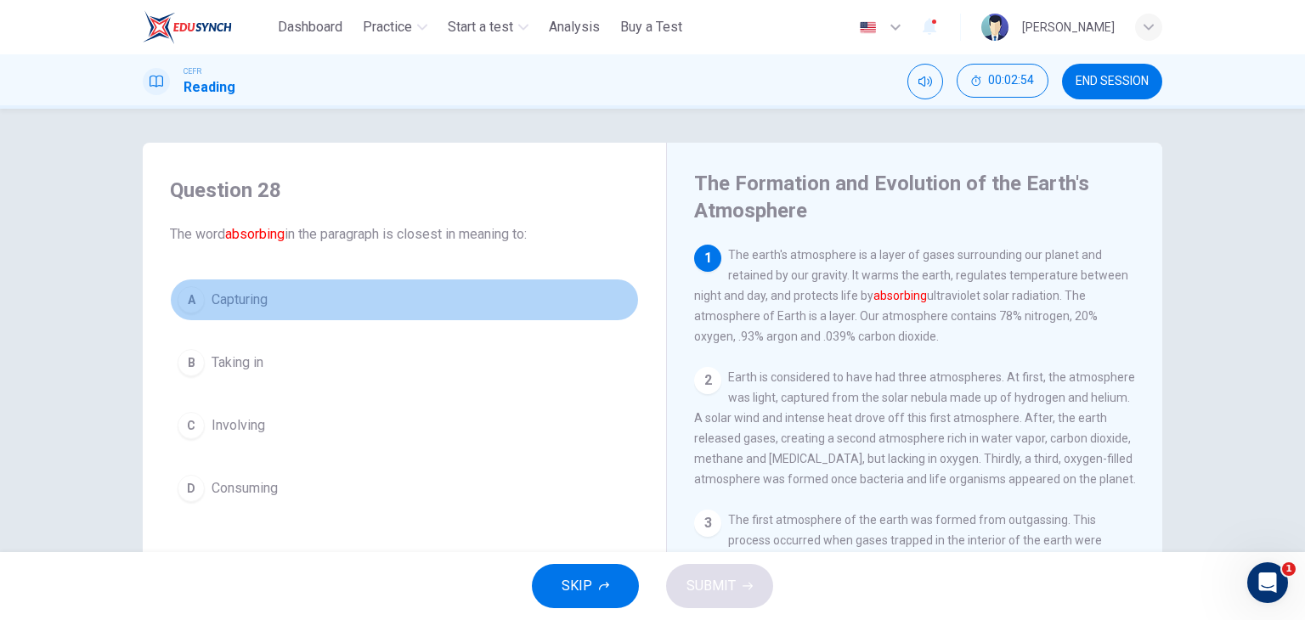
click at [246, 302] on span "Capturing" at bounding box center [239, 300] width 56 height 20
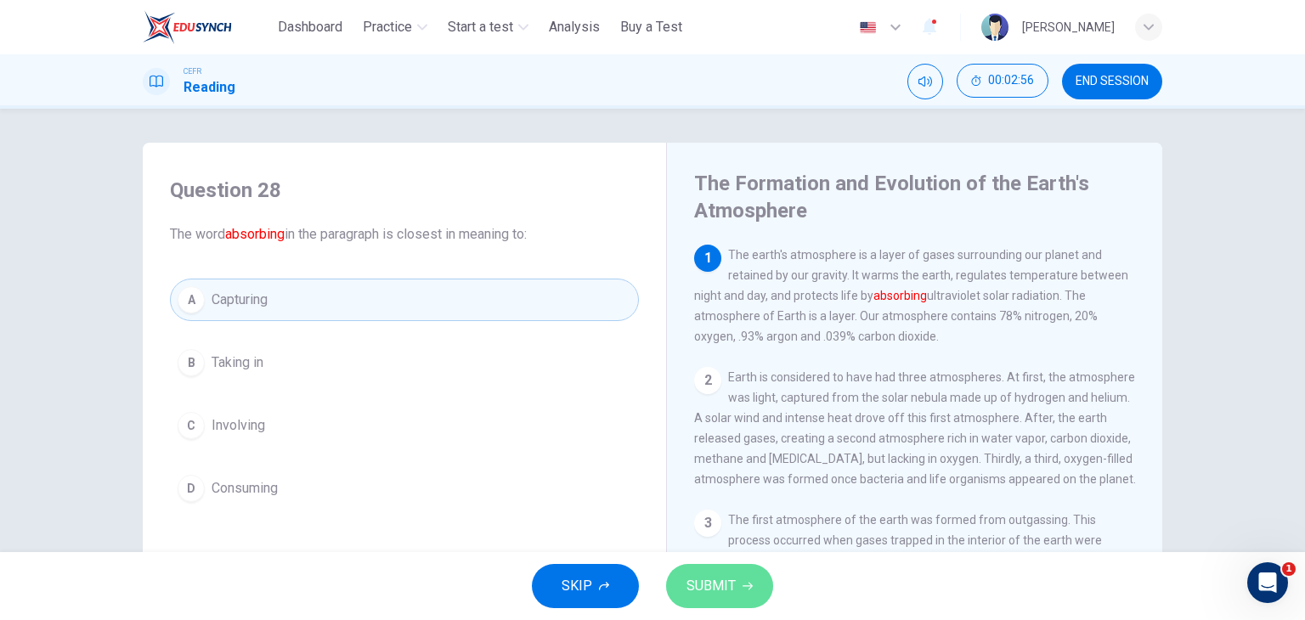
click at [739, 594] on button "SUBMIT" at bounding box center [719, 586] width 107 height 44
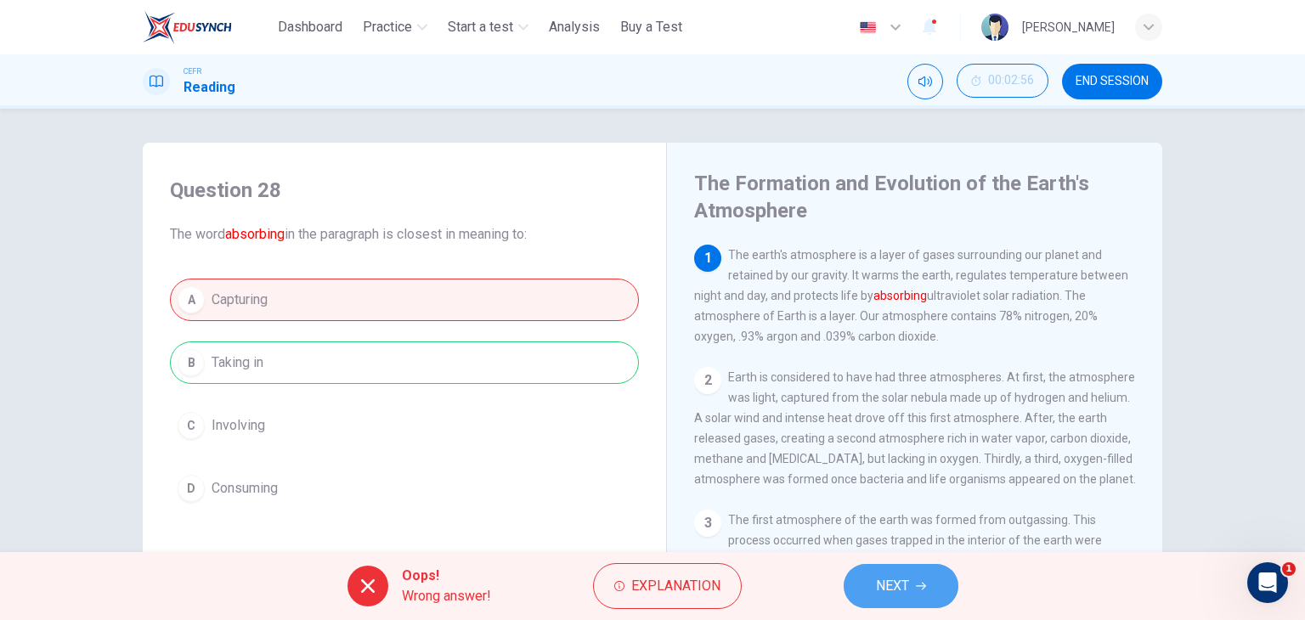
click at [904, 579] on span "NEXT" at bounding box center [892, 586] width 33 height 24
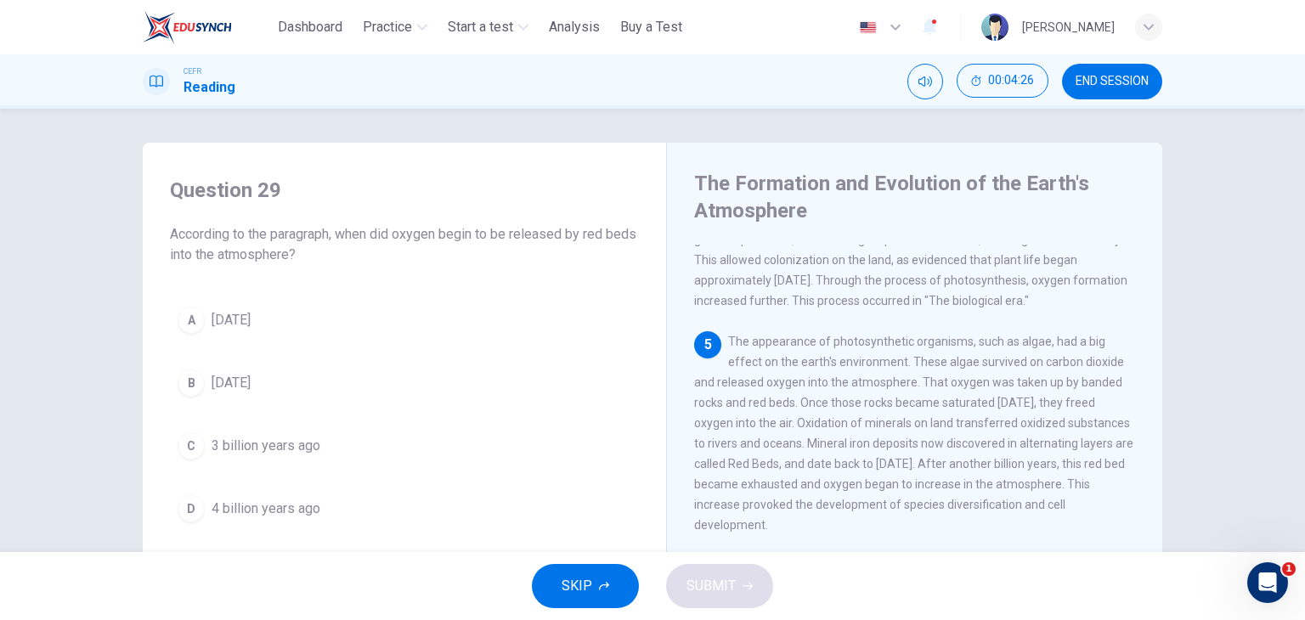
scroll to position [536, 0]
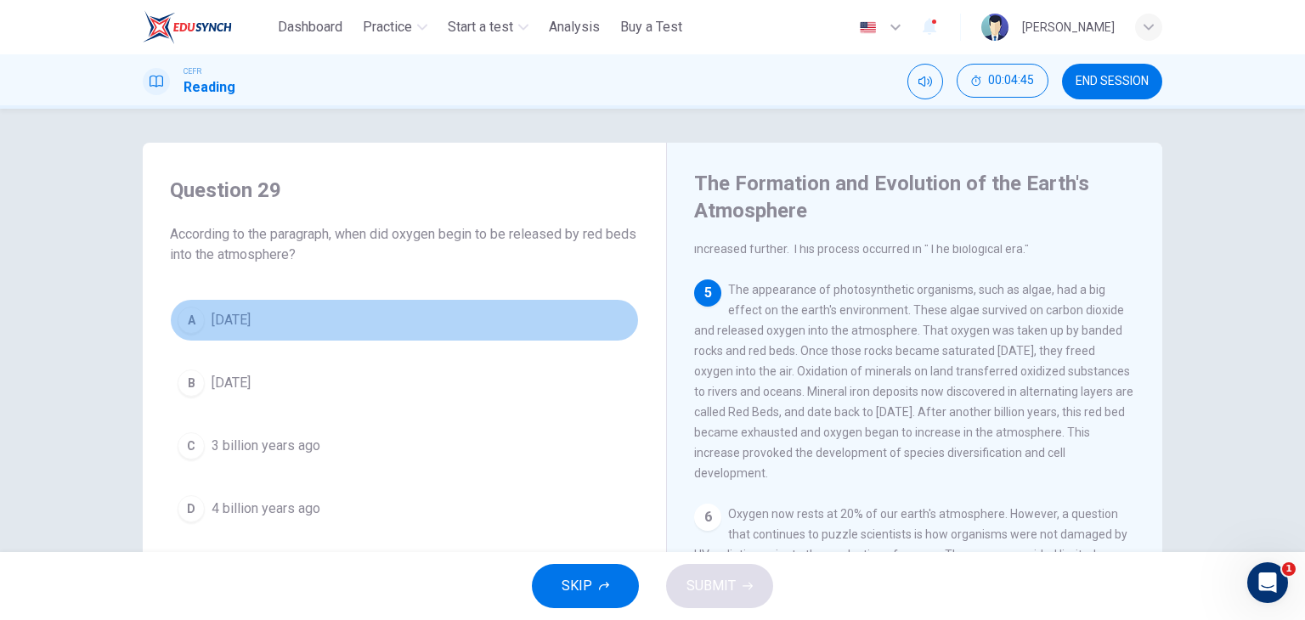
click at [251, 329] on span "[DATE]" at bounding box center [230, 320] width 39 height 20
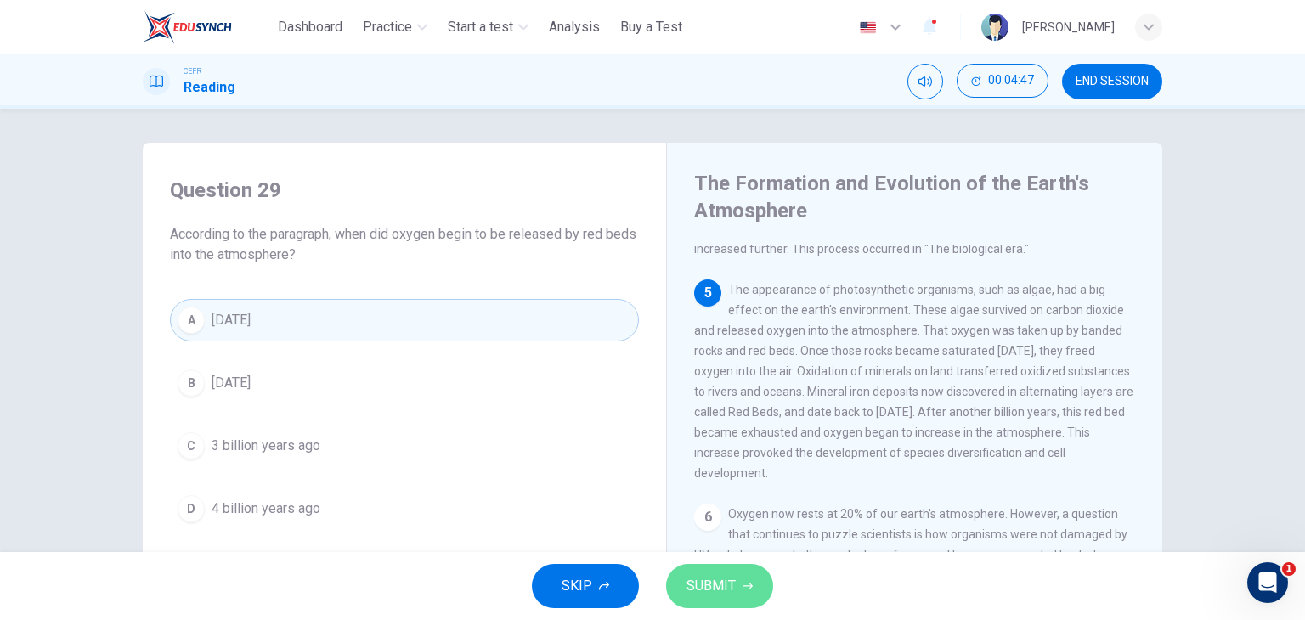
click at [689, 589] on span "SUBMIT" at bounding box center [710, 586] width 49 height 24
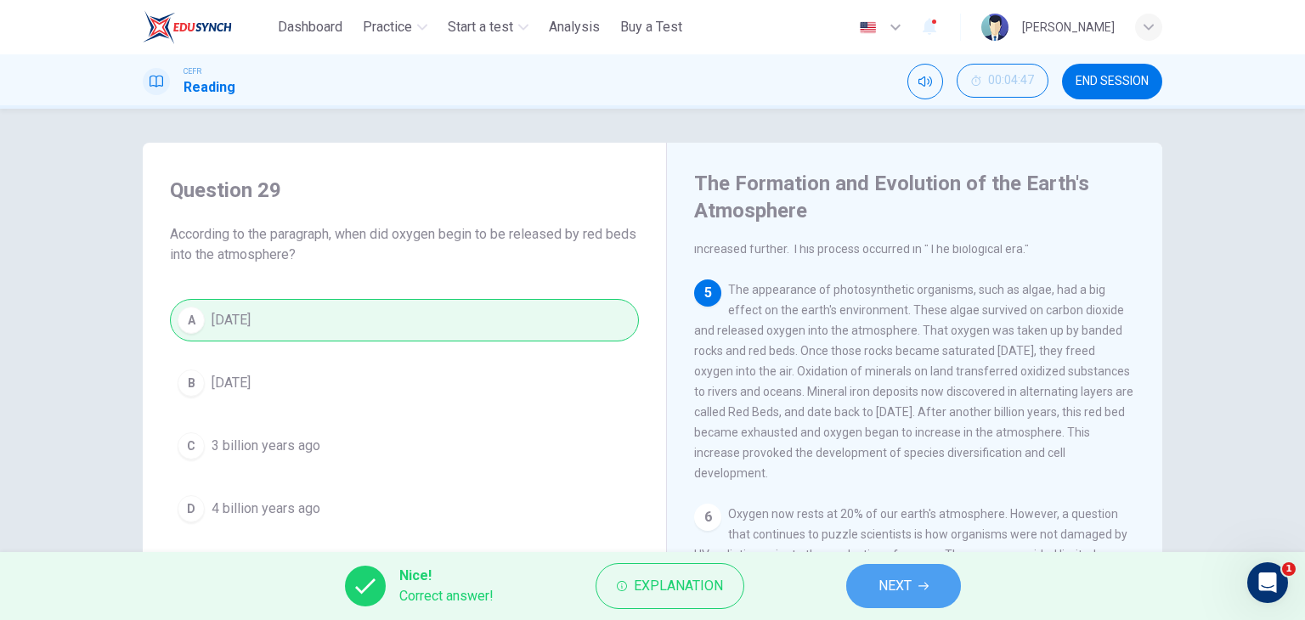
click at [894, 578] on span "NEXT" at bounding box center [894, 586] width 33 height 24
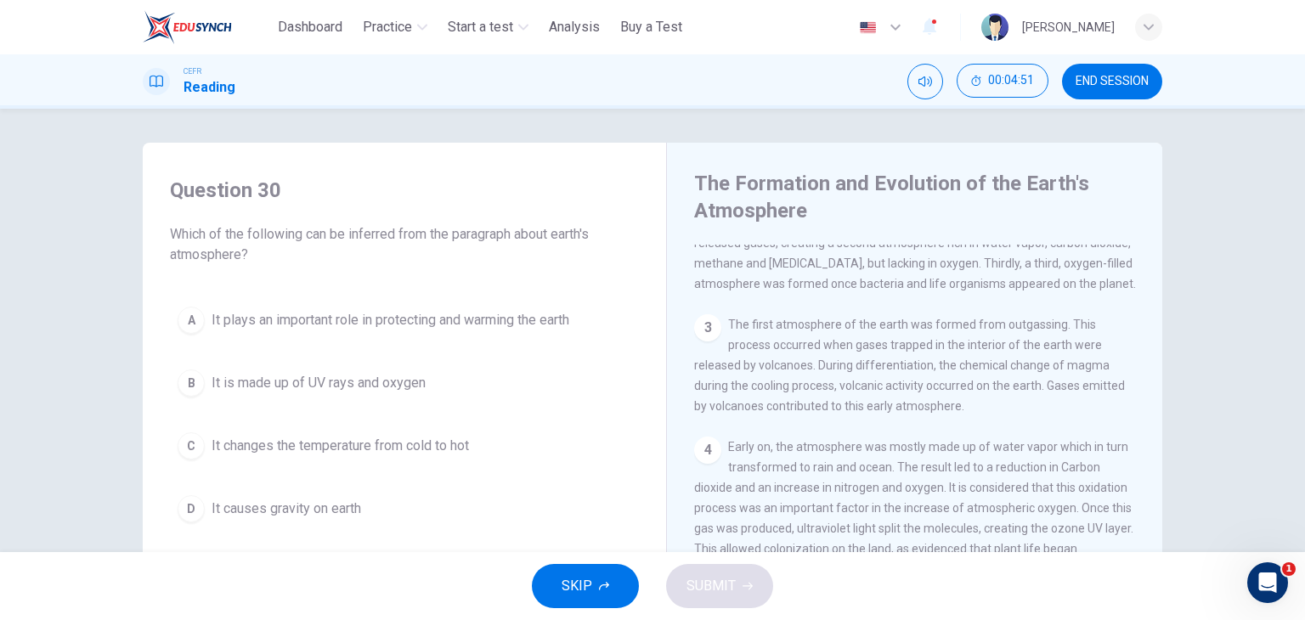
scroll to position [0, 0]
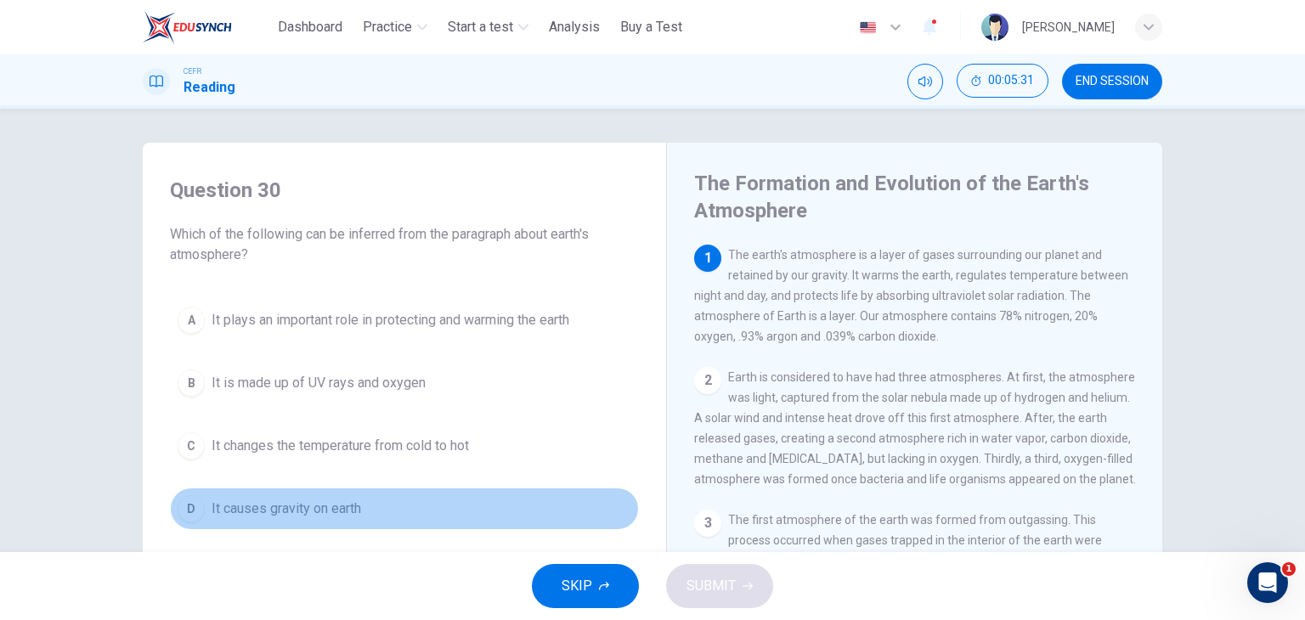
click at [366, 496] on button "D It causes gravity on earth" at bounding box center [404, 509] width 469 height 42
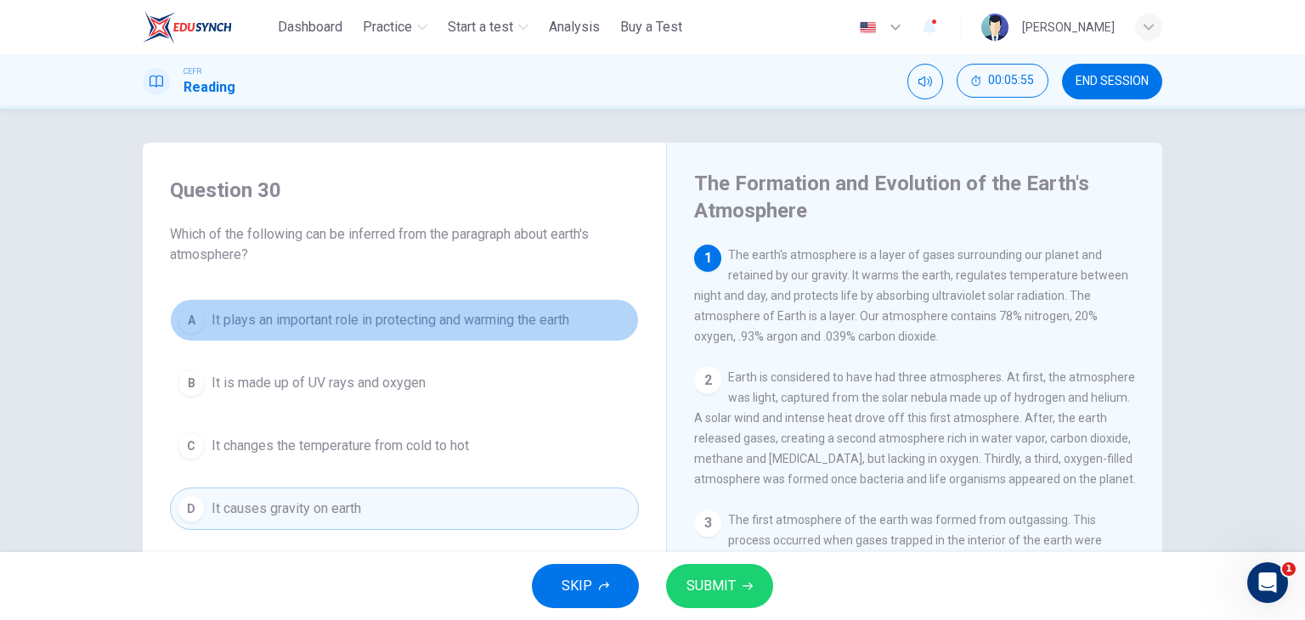
click at [418, 331] on button "A It plays an important role in protecting and warming the earth" at bounding box center [404, 320] width 469 height 42
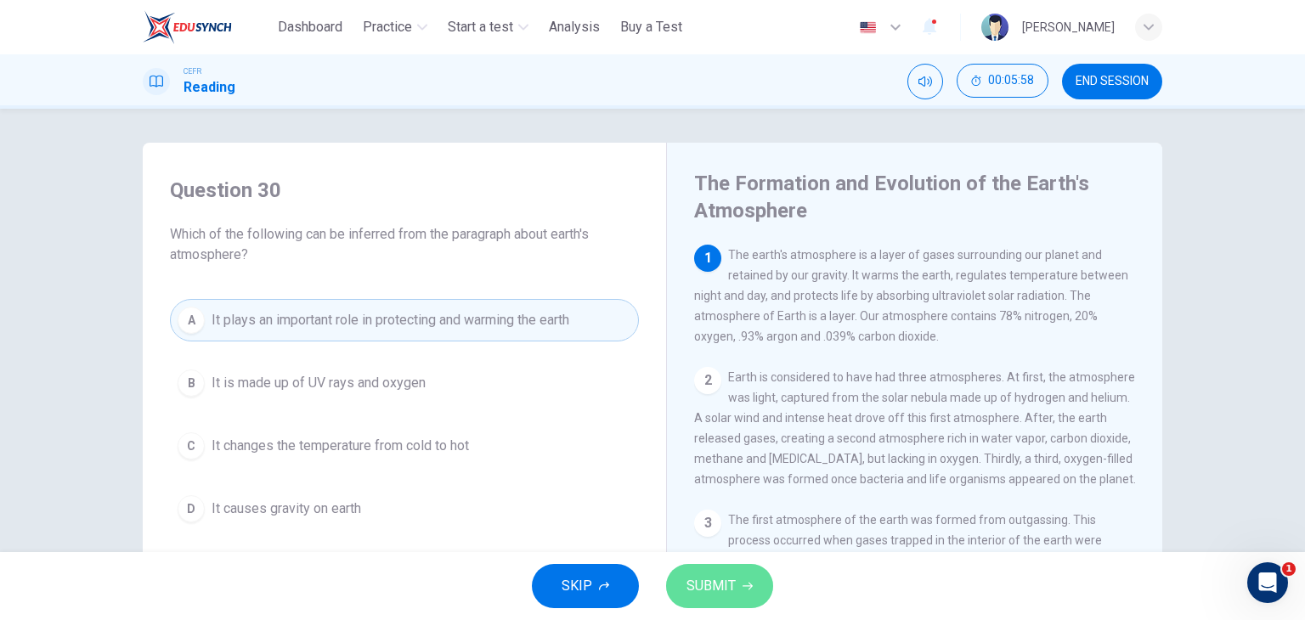
click at [690, 578] on span "SUBMIT" at bounding box center [710, 586] width 49 height 24
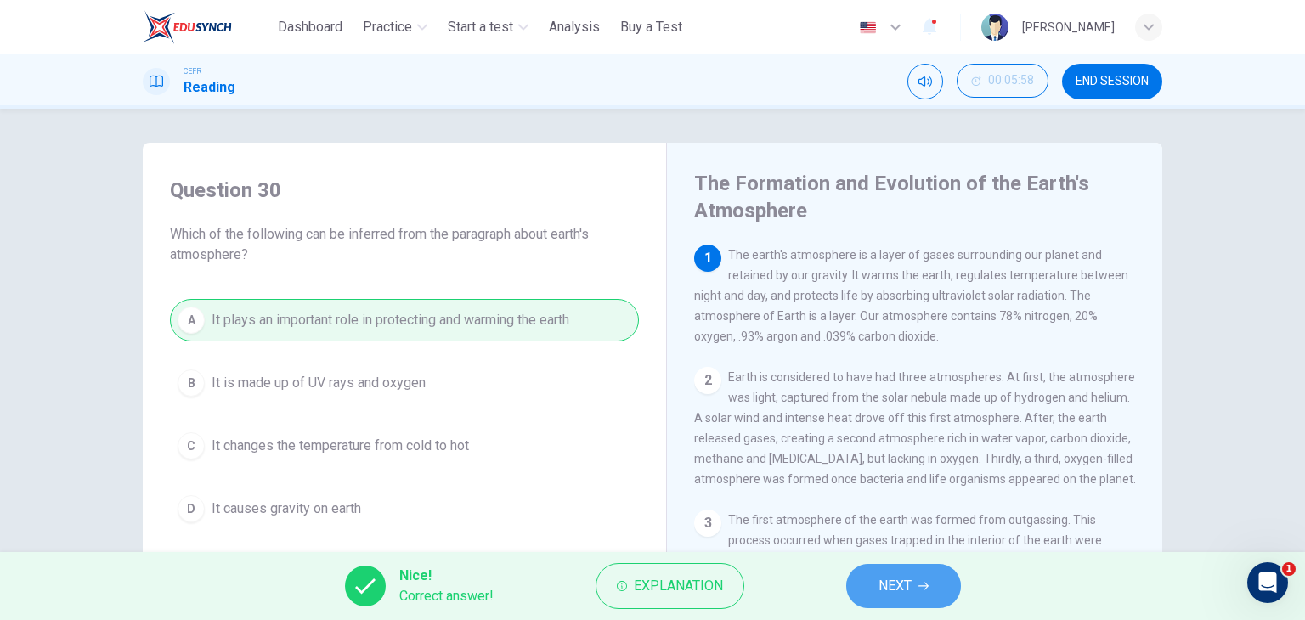
click at [933, 585] on button "NEXT" at bounding box center [903, 586] width 115 height 44
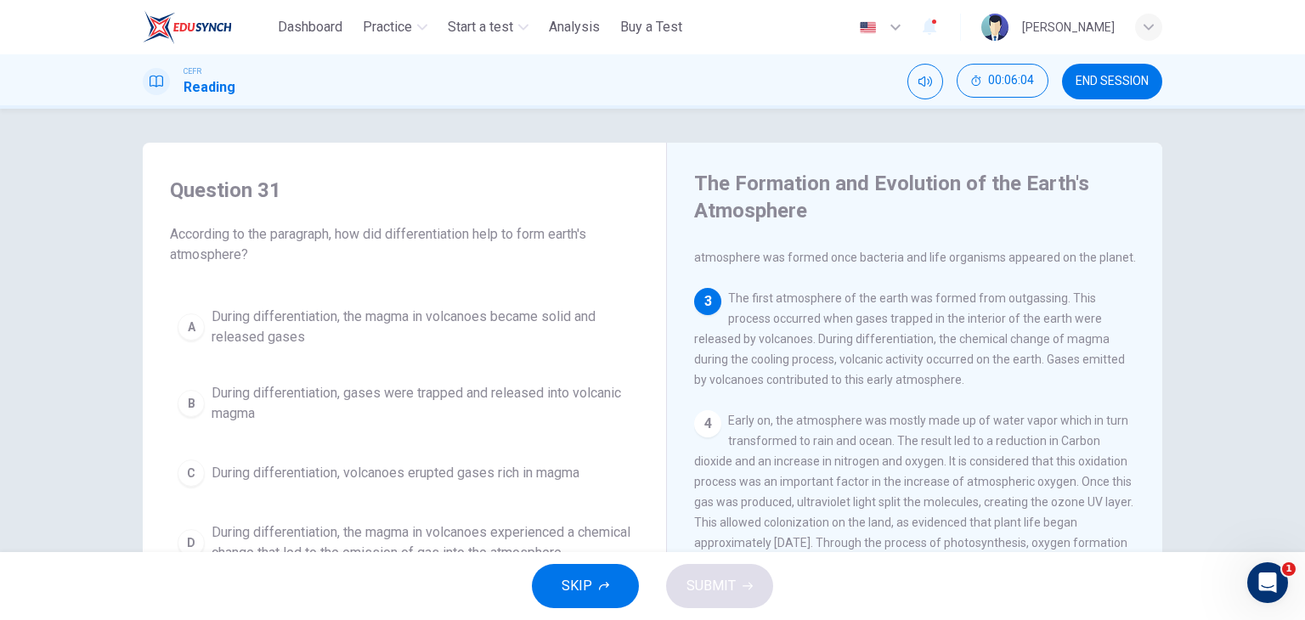
scroll to position [234, 0]
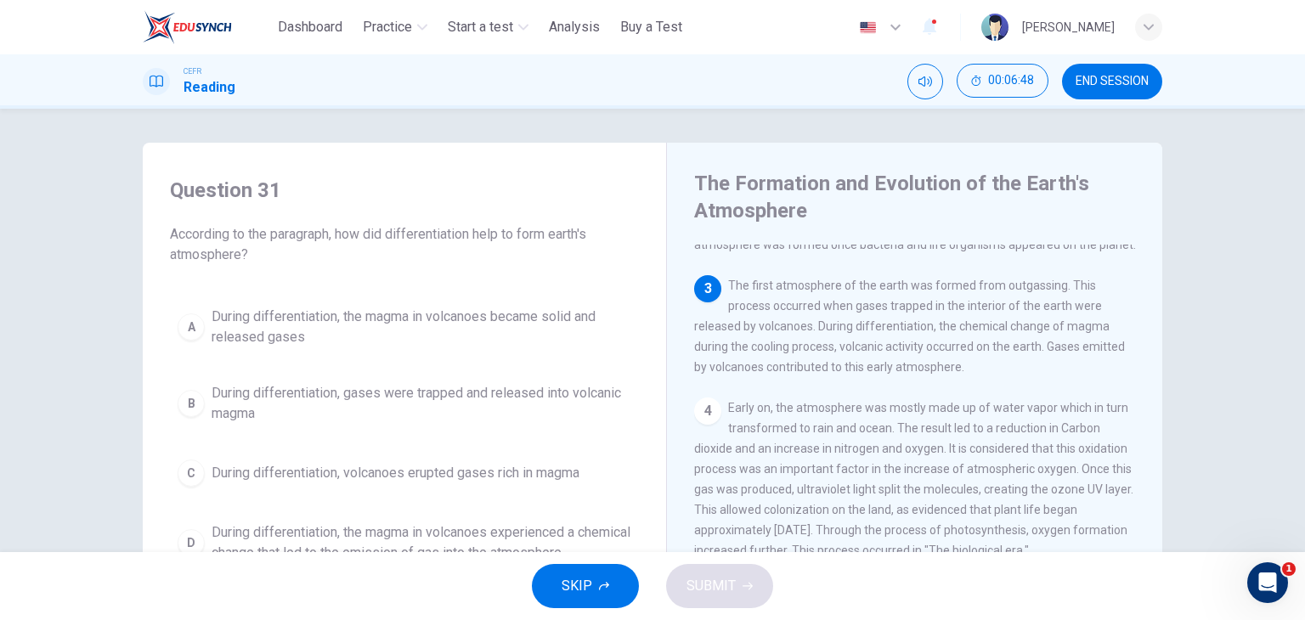
drag, startPoint x: 1153, startPoint y: 416, endPoint x: 1147, endPoint y: 443, distance: 27.0
click at [1147, 443] on div "1 The earth's atmosphere is a layer of gases surrounding our planet and retaine…" at bounding box center [926, 503] width 464 height 516
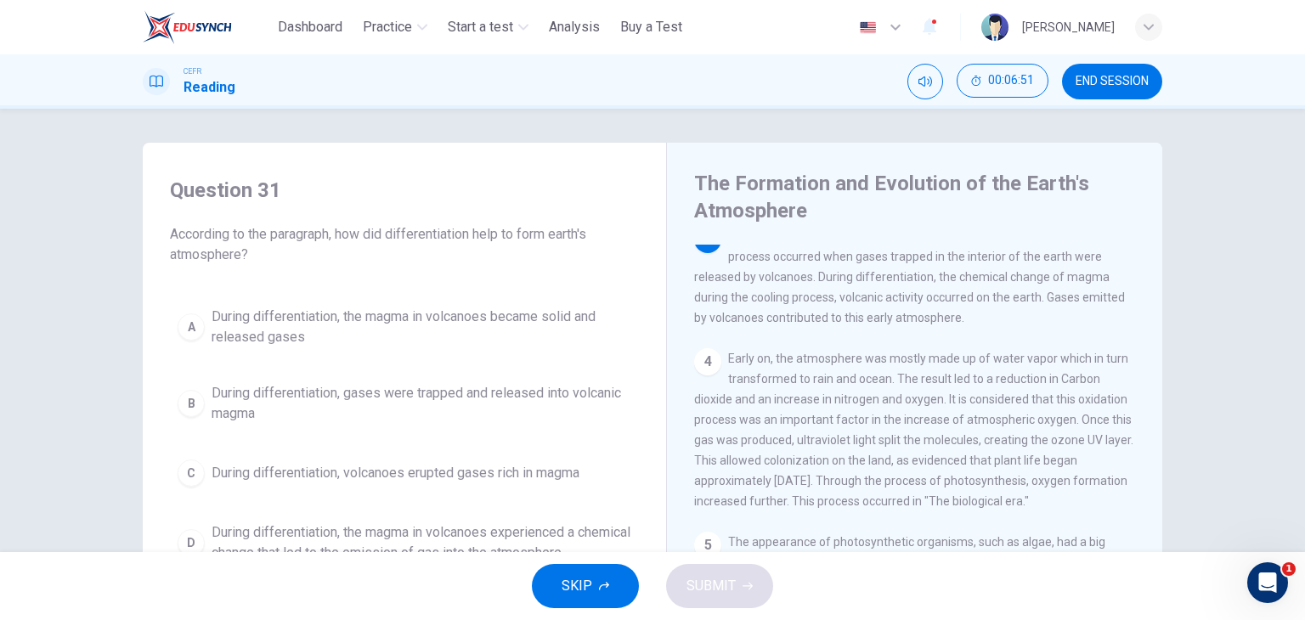
scroll to position [281, 0]
click at [660, 390] on div "Question 31 According to the paragraph, how did differentiation help to form ea…" at bounding box center [652, 438] width 1019 height 590
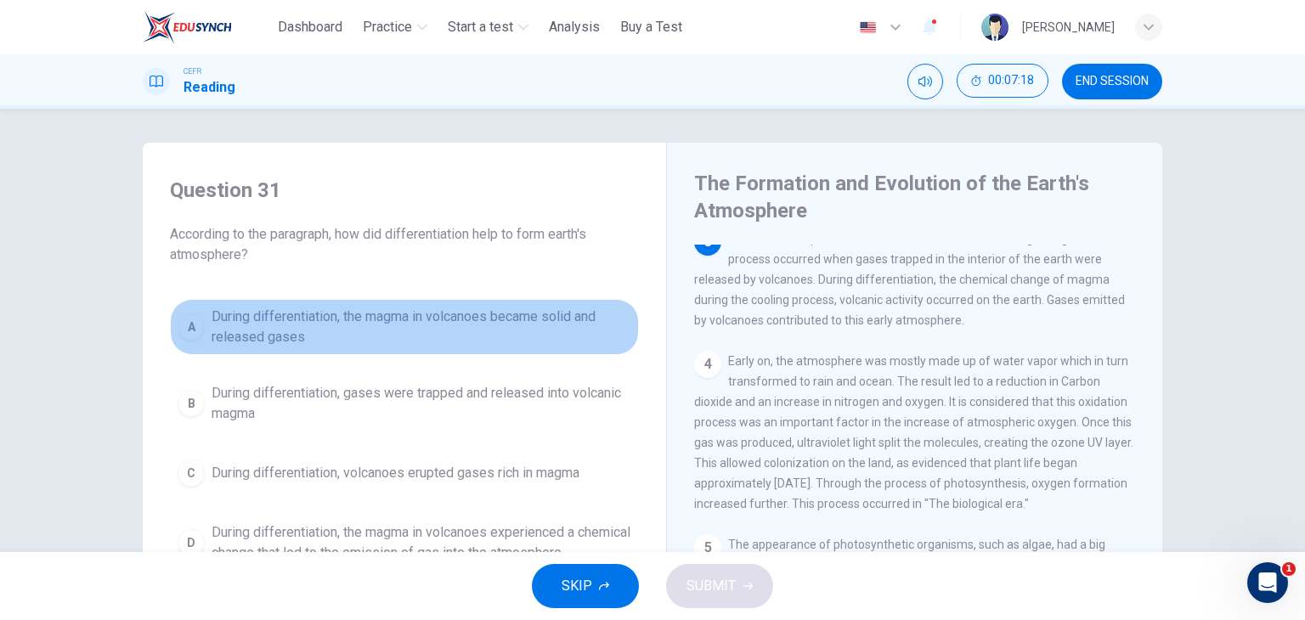
click at [547, 348] on button "A During differentiation, the magma in volcanoes became solid and released gases" at bounding box center [404, 327] width 469 height 56
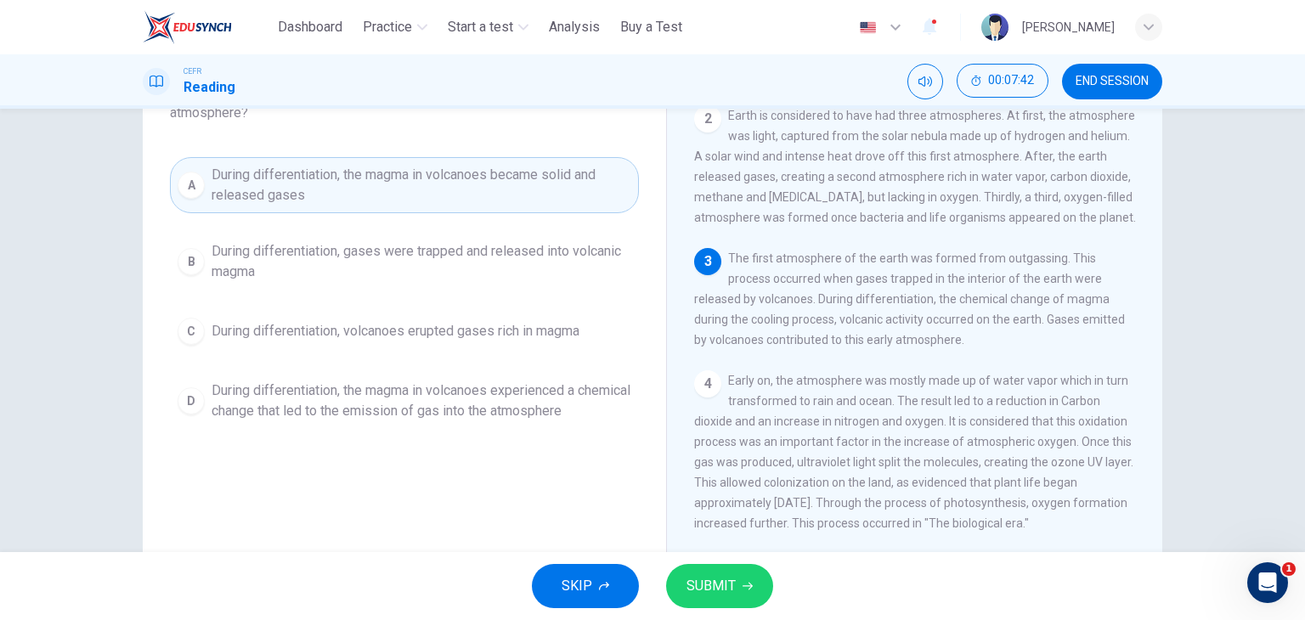
scroll to position [119, 0]
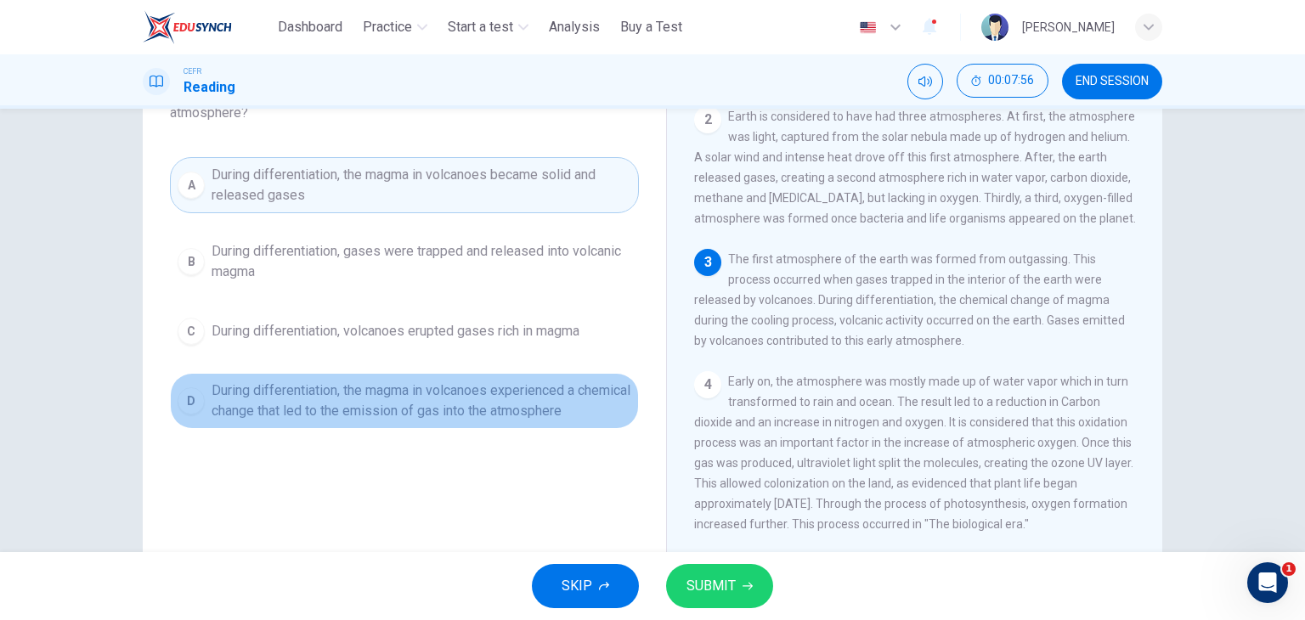
click at [388, 402] on span "During differentiation, the magma in volcanoes experienced a chemical change th…" at bounding box center [421, 401] width 420 height 41
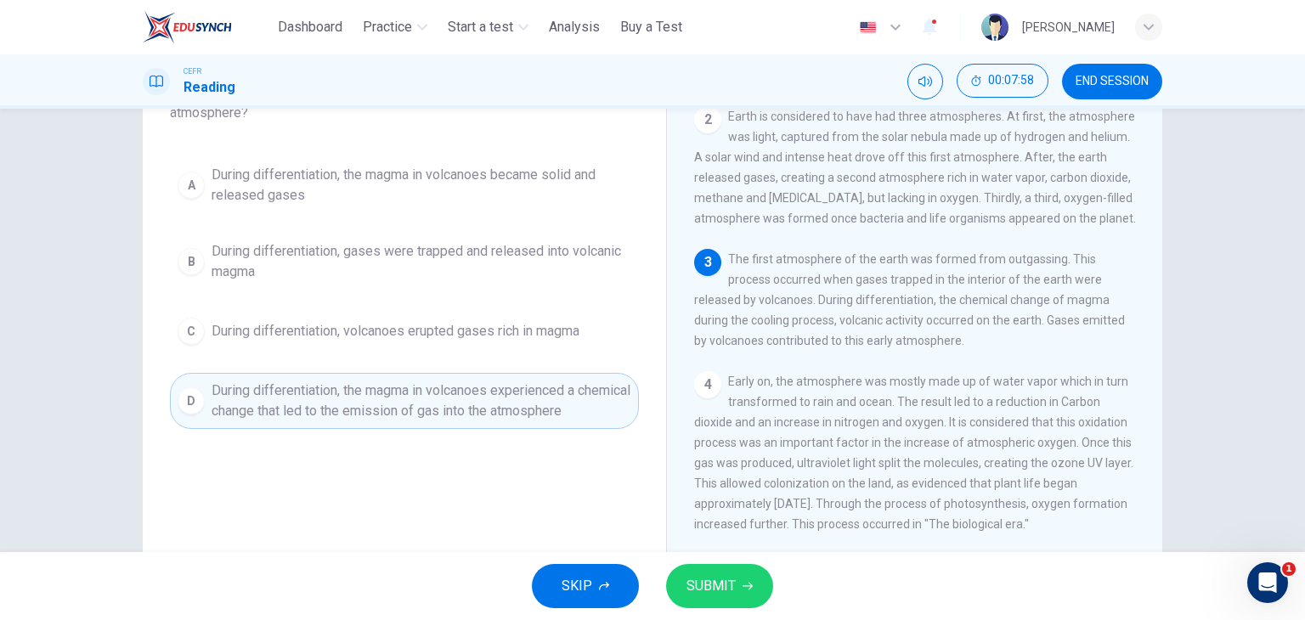
click at [743, 589] on icon "button" at bounding box center [747, 586] width 10 height 10
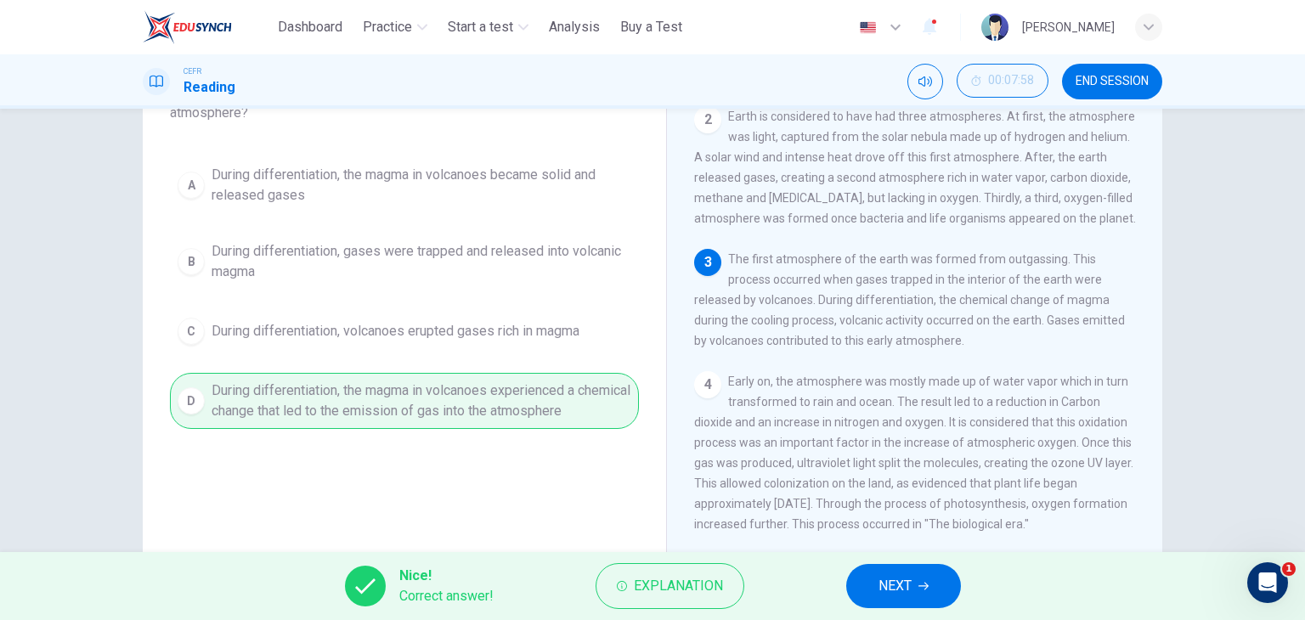
click at [905, 600] on button "NEXT" at bounding box center [903, 586] width 115 height 44
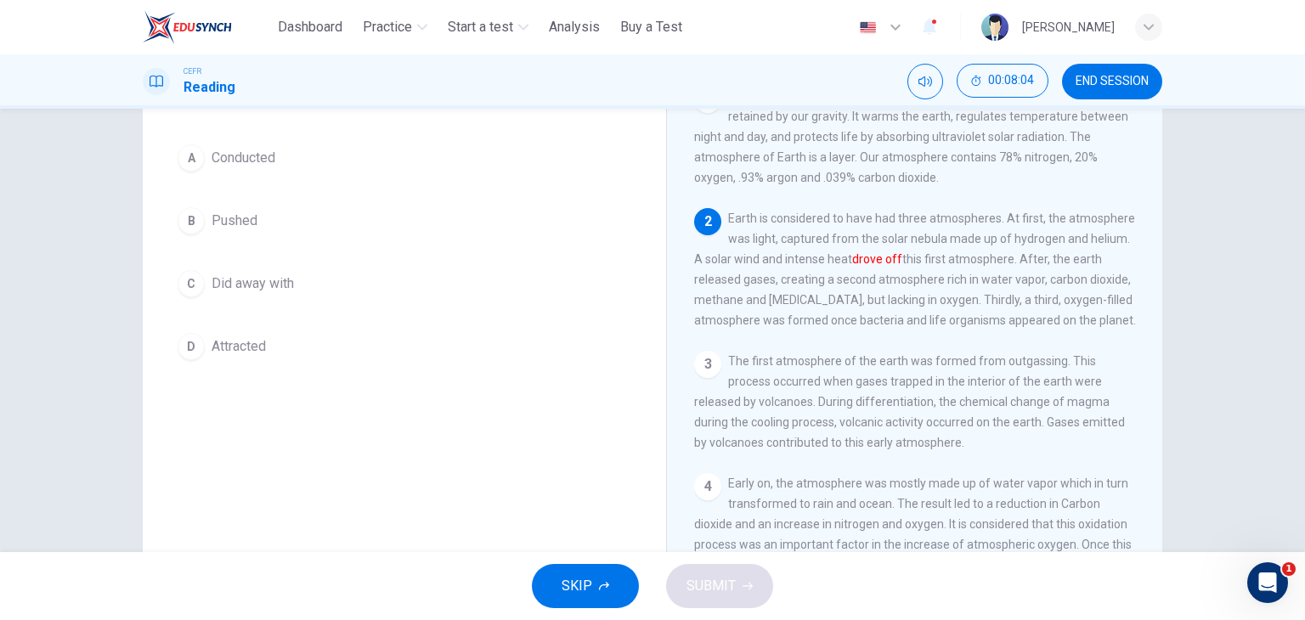
scroll to position [0, 0]
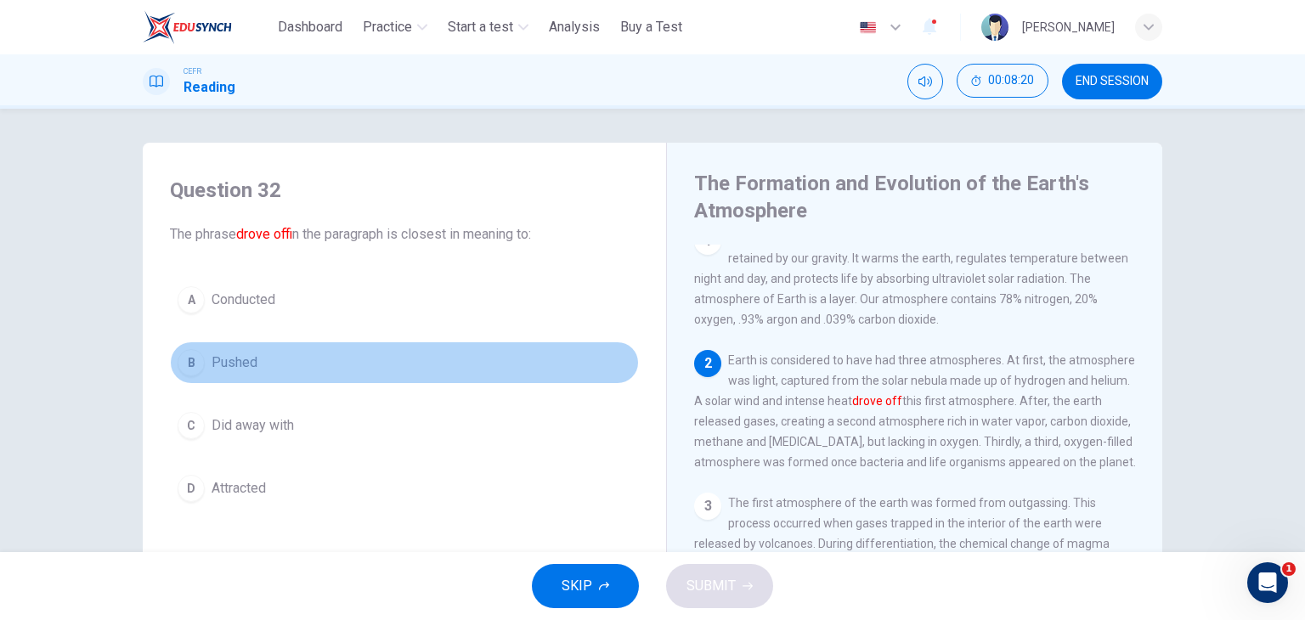
click at [234, 358] on span "Pushed" at bounding box center [234, 362] width 46 height 20
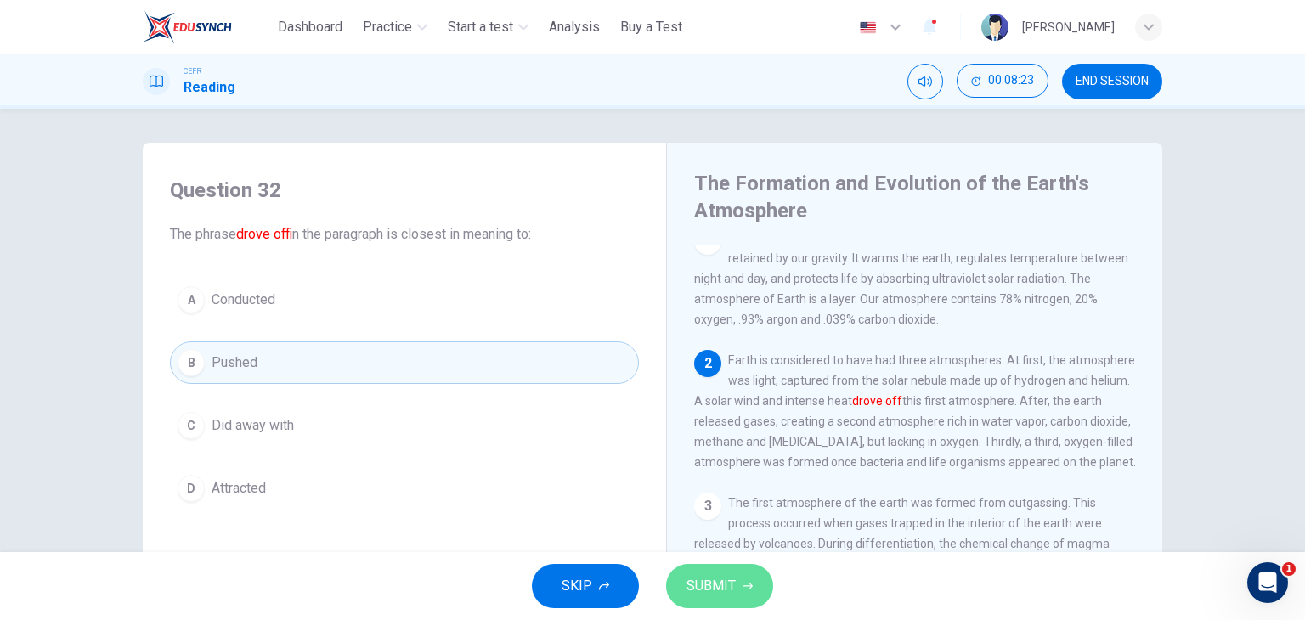
click at [721, 578] on span "SUBMIT" at bounding box center [710, 586] width 49 height 24
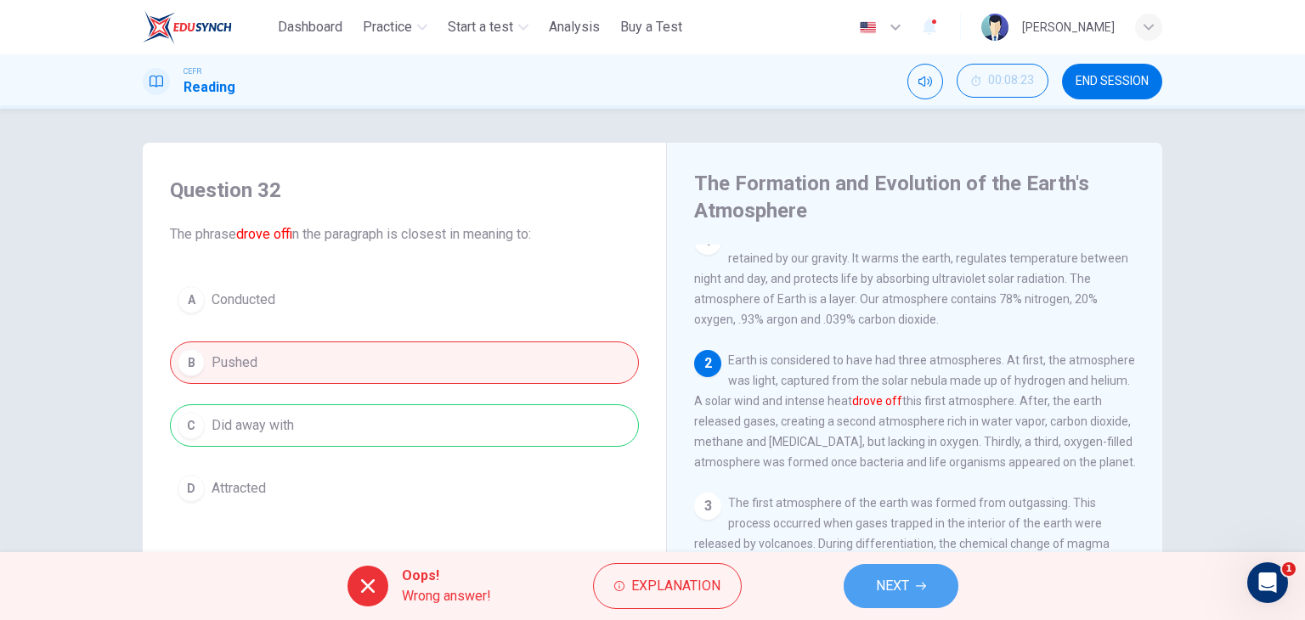
click at [880, 595] on span "NEXT" at bounding box center [892, 586] width 33 height 24
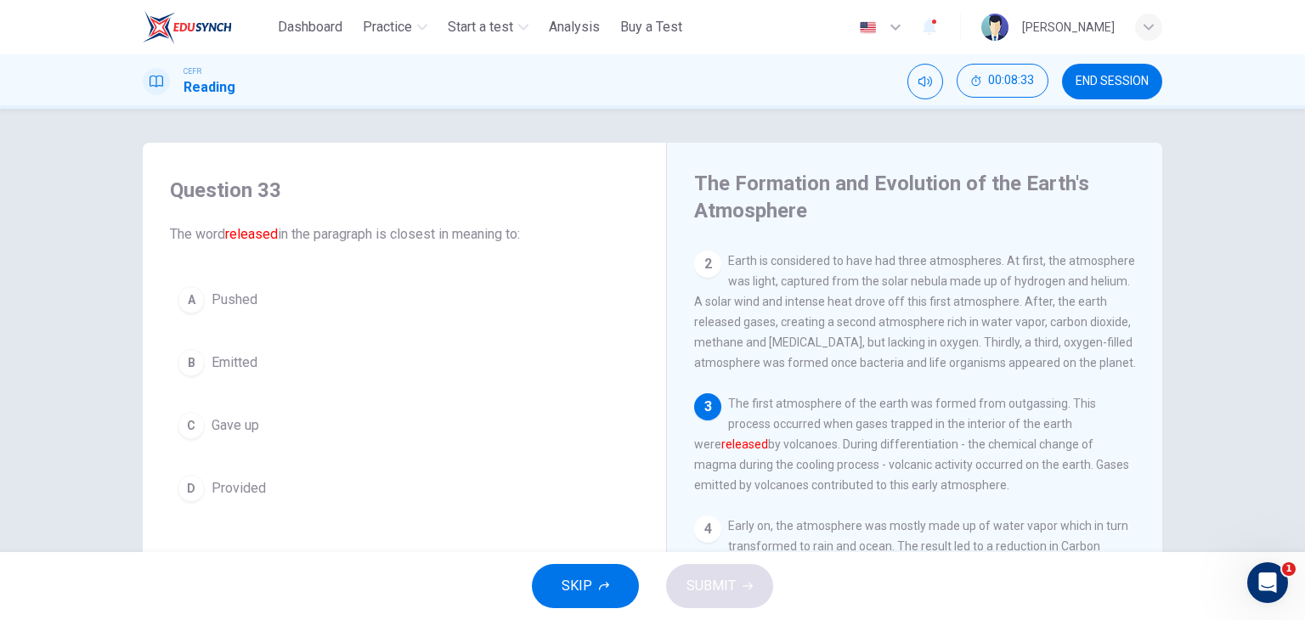
scroll to position [118, 0]
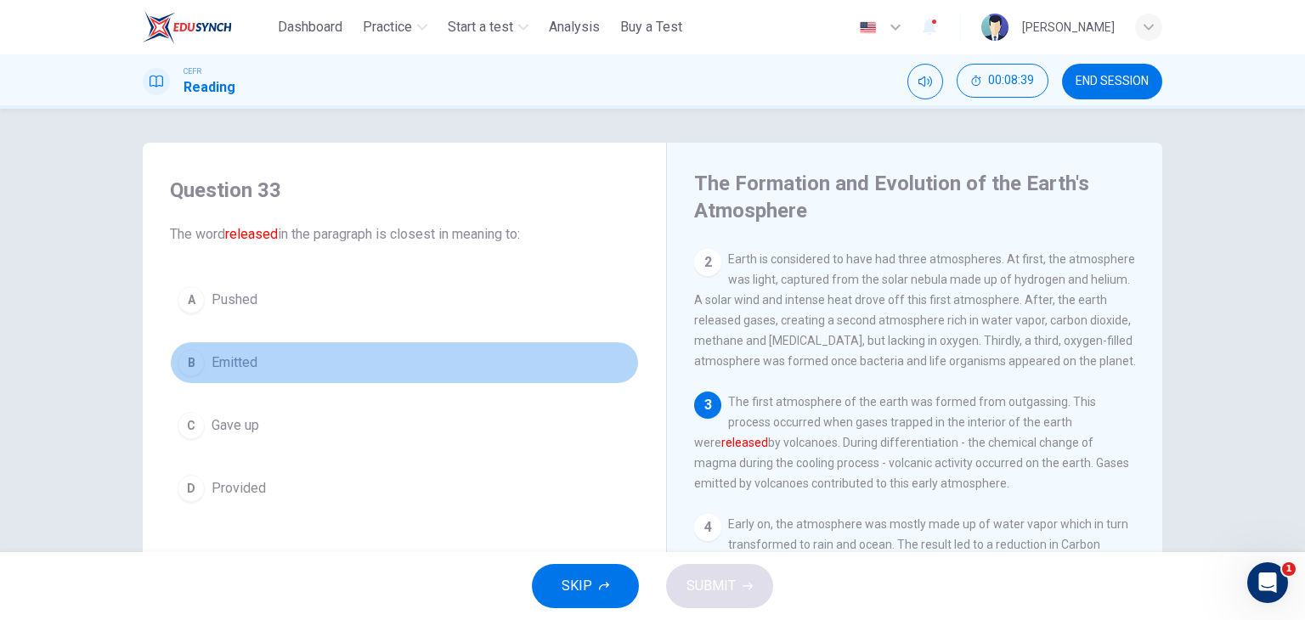
click at [255, 358] on button "B Emitted" at bounding box center [404, 362] width 469 height 42
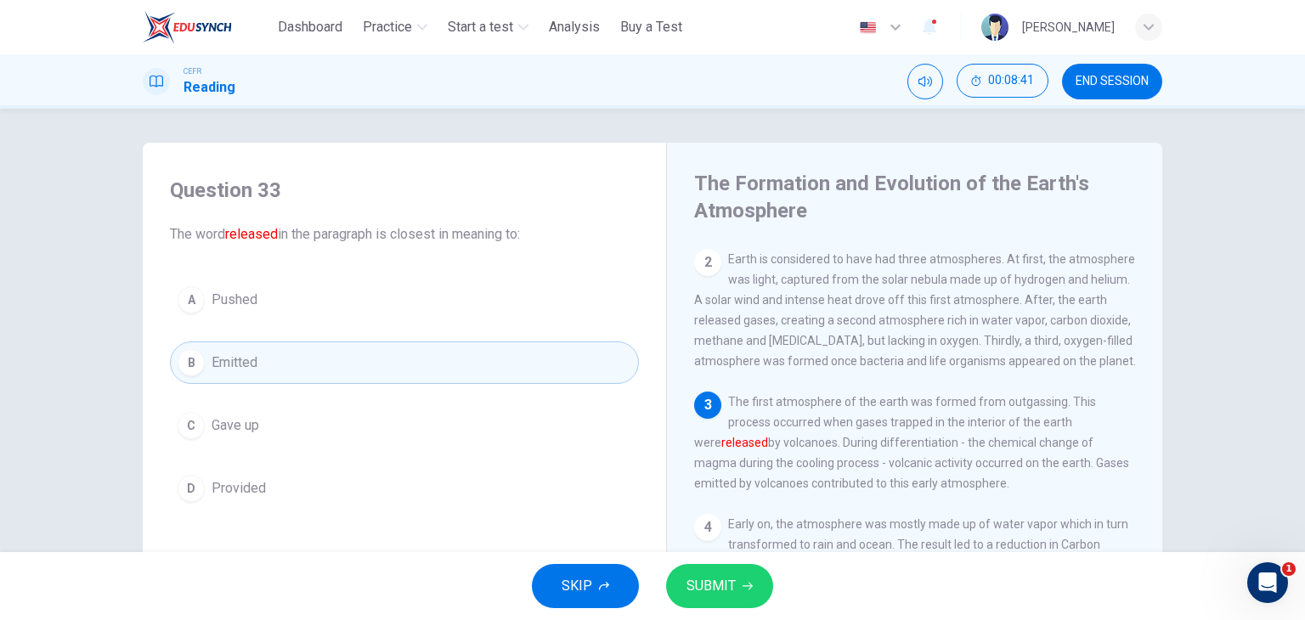
click at [702, 572] on button "SUBMIT" at bounding box center [719, 586] width 107 height 44
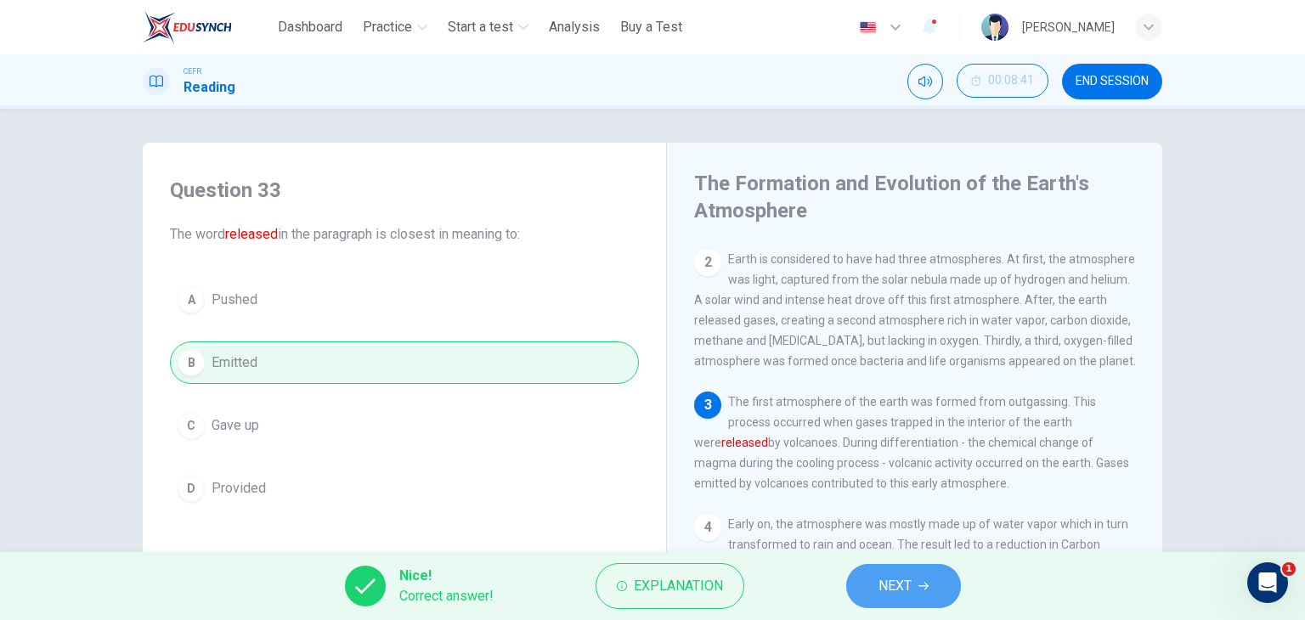
click at [873, 583] on button "NEXT" at bounding box center [903, 586] width 115 height 44
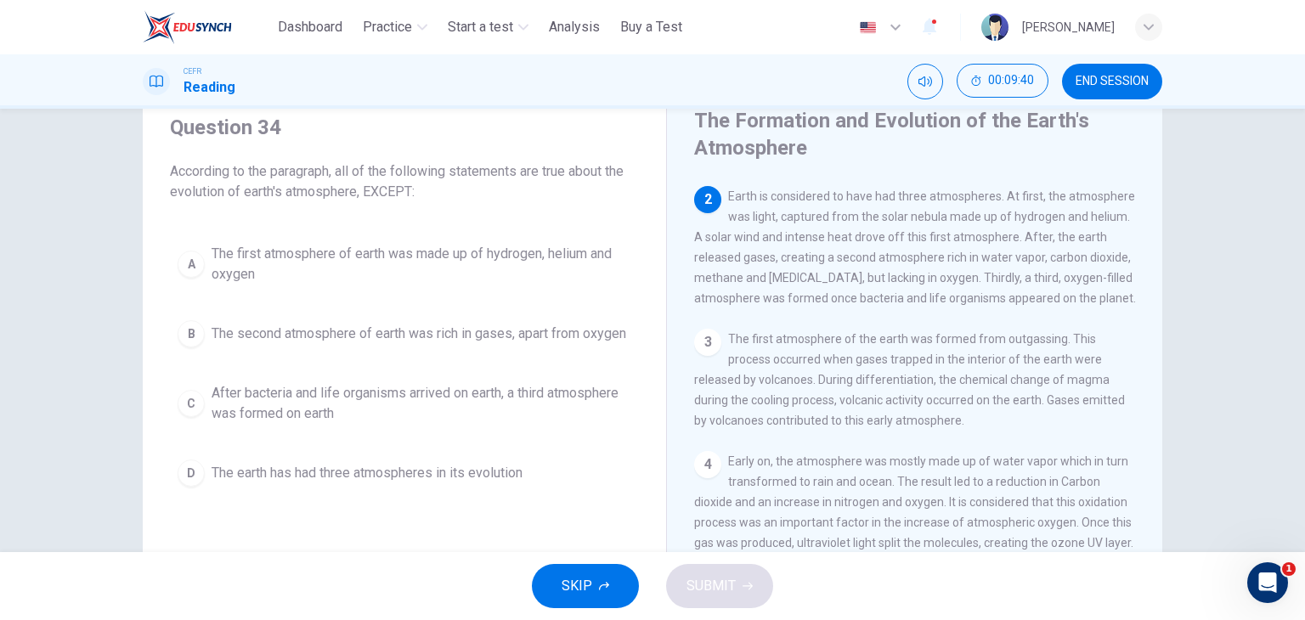
scroll to position [65, 0]
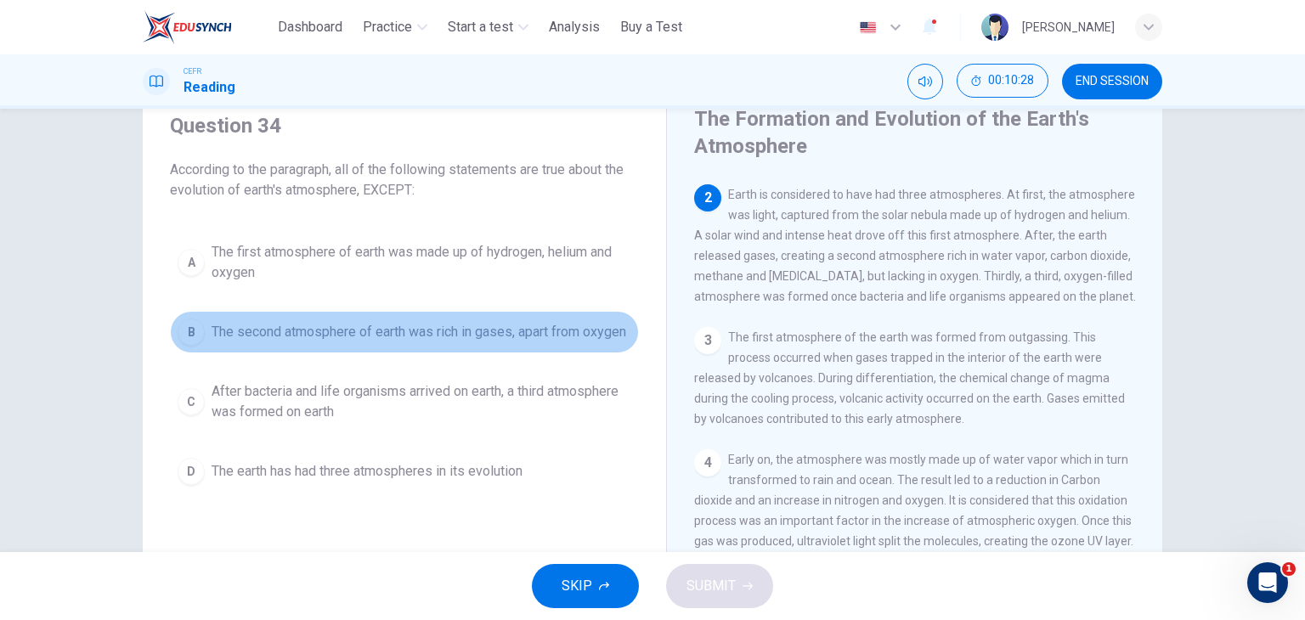
click at [381, 322] on span "The second atmosphere of earth was rich in gases, apart from oxygen" at bounding box center [418, 332] width 415 height 20
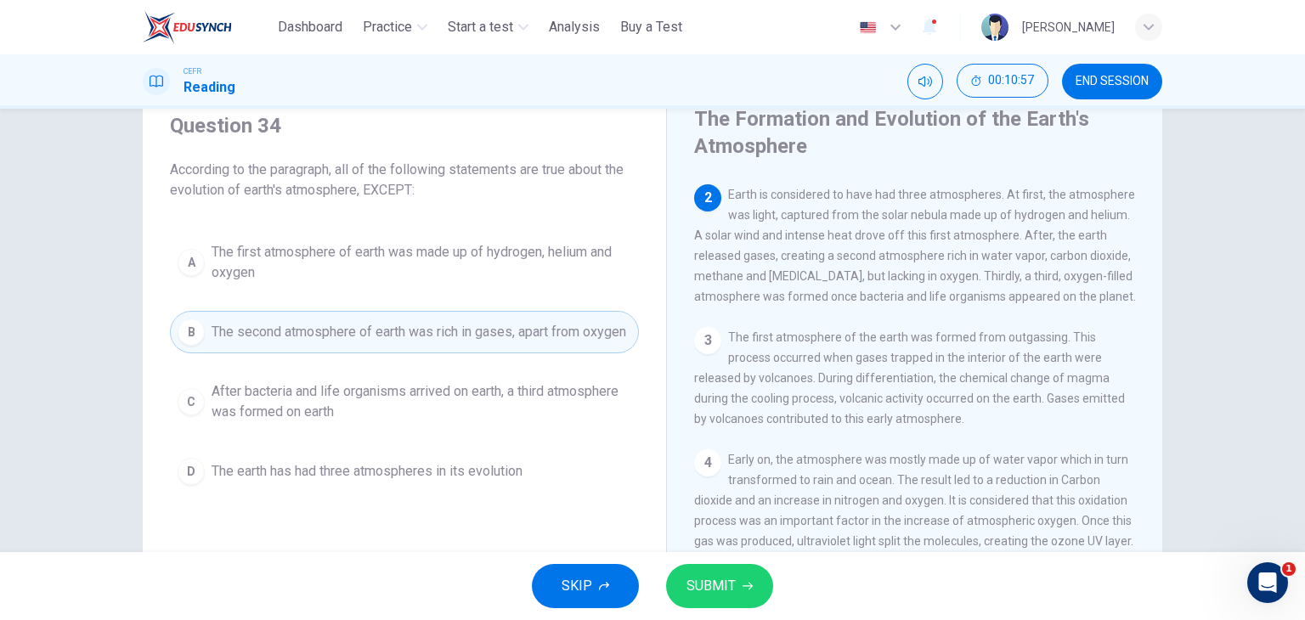
click at [710, 588] on span "SUBMIT" at bounding box center [710, 586] width 49 height 24
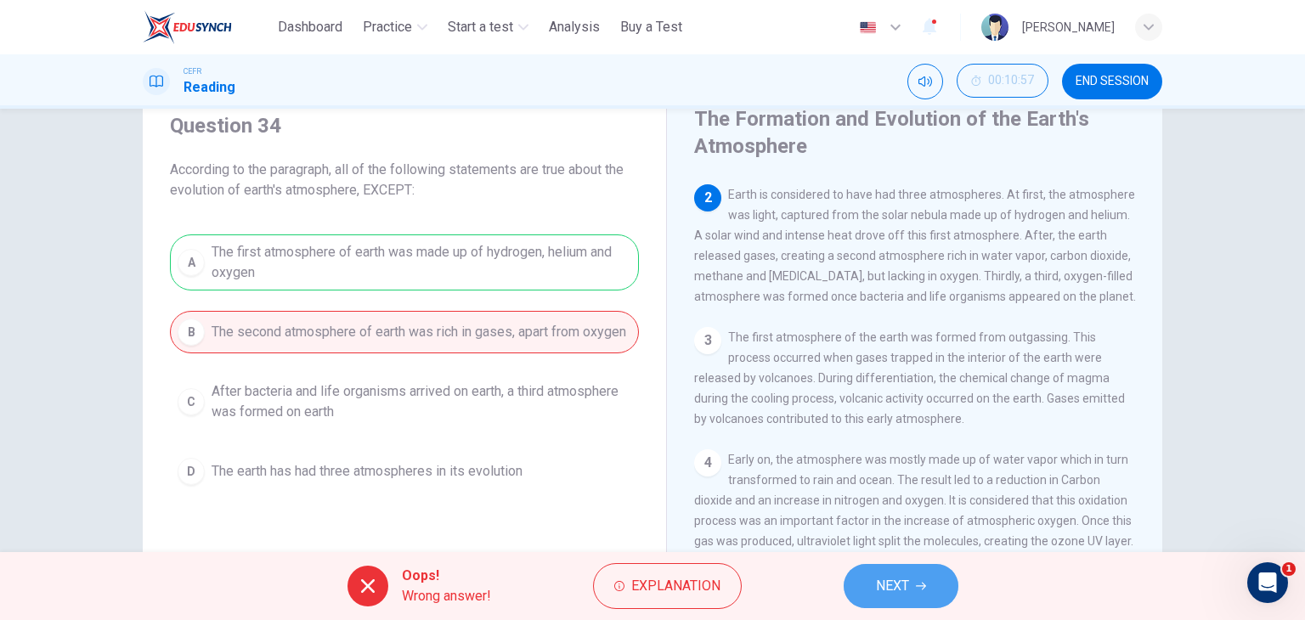
click at [889, 588] on span "NEXT" at bounding box center [892, 586] width 33 height 24
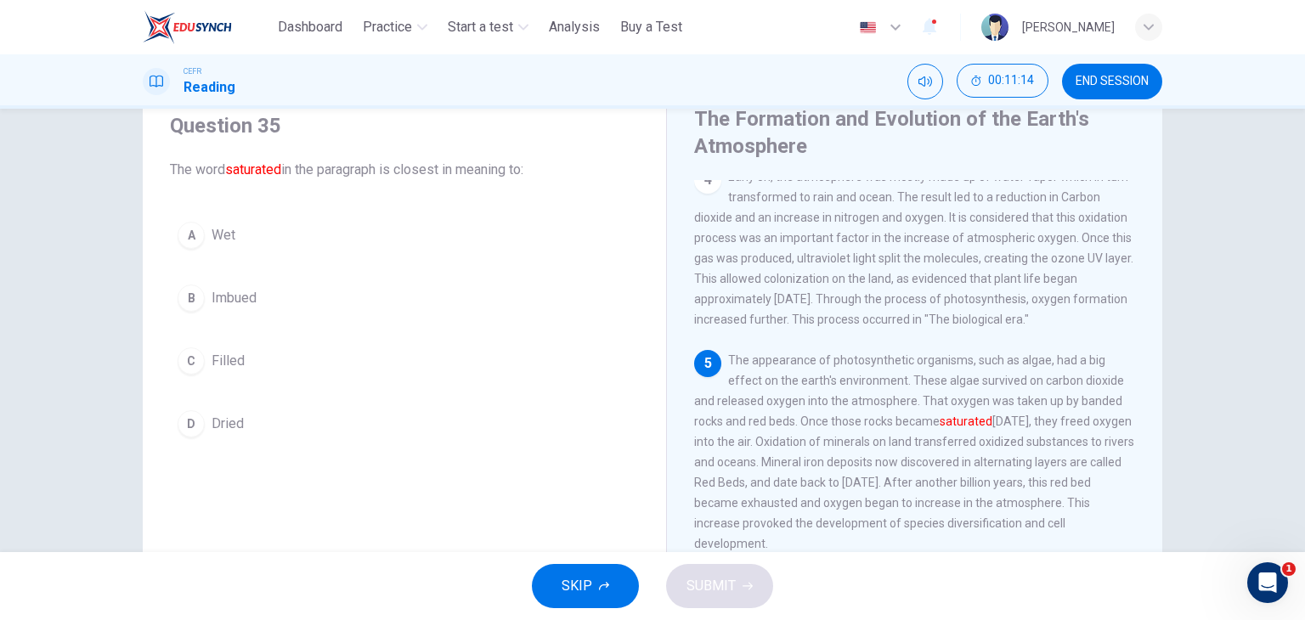
scroll to position [404, 0]
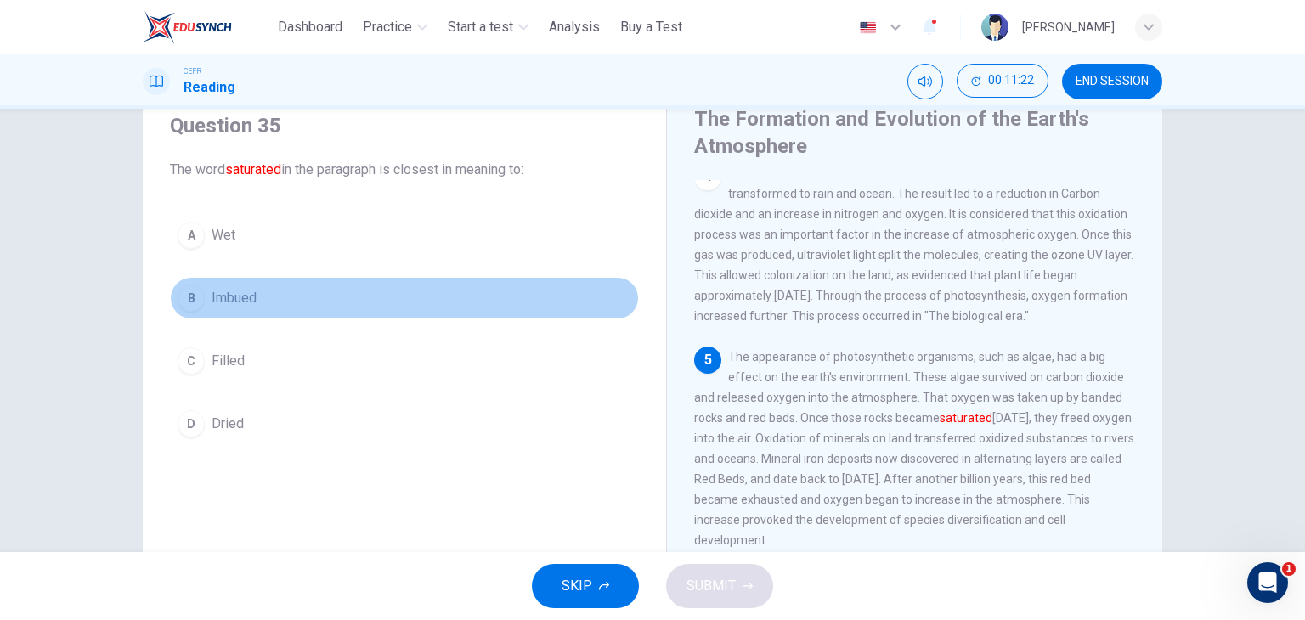
click at [262, 311] on button "B Imbued" at bounding box center [404, 298] width 469 height 42
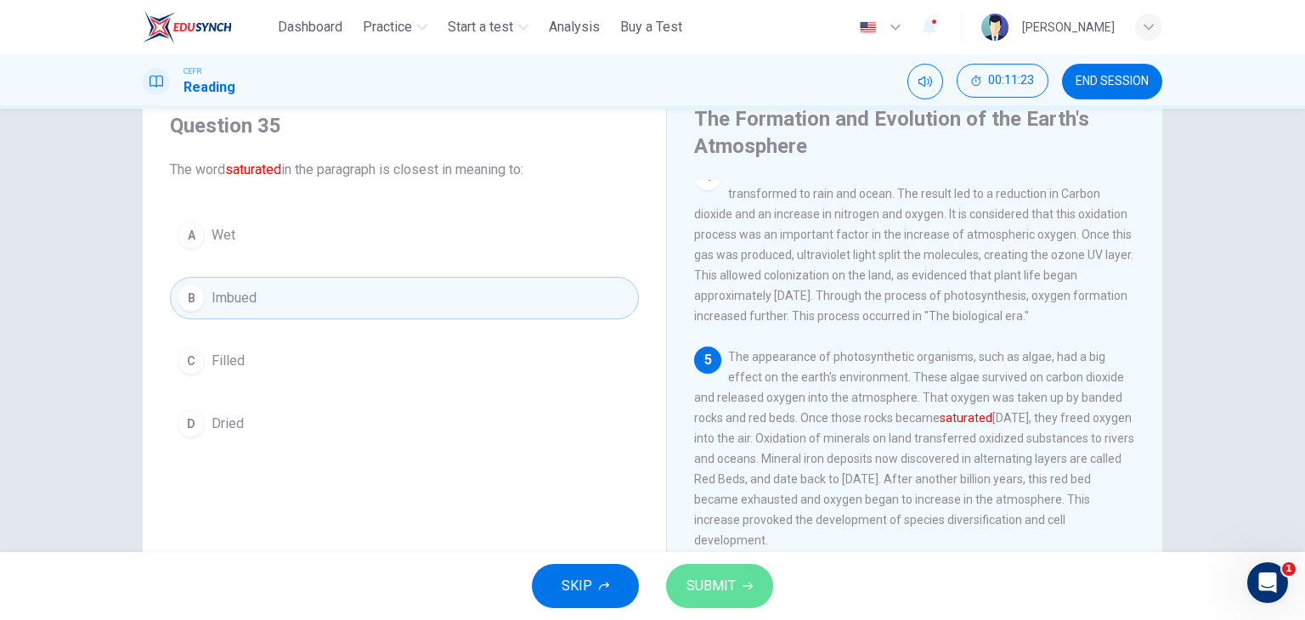
click at [719, 589] on span "SUBMIT" at bounding box center [710, 586] width 49 height 24
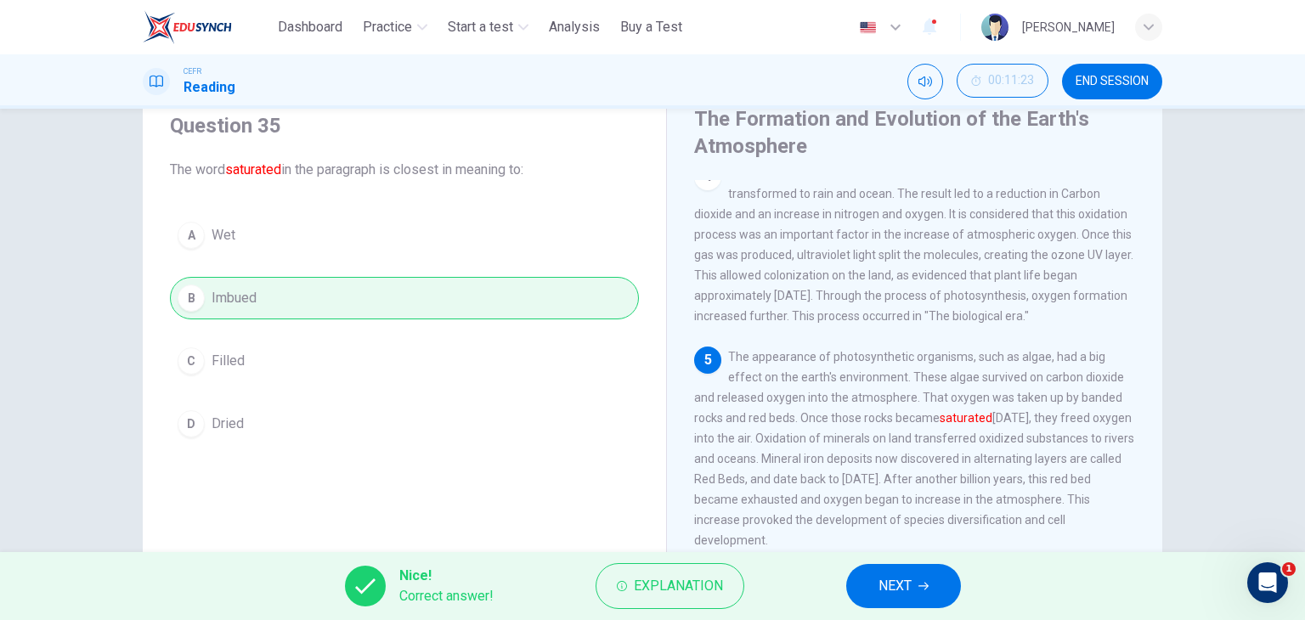
click at [951, 578] on button "NEXT" at bounding box center [903, 586] width 115 height 44
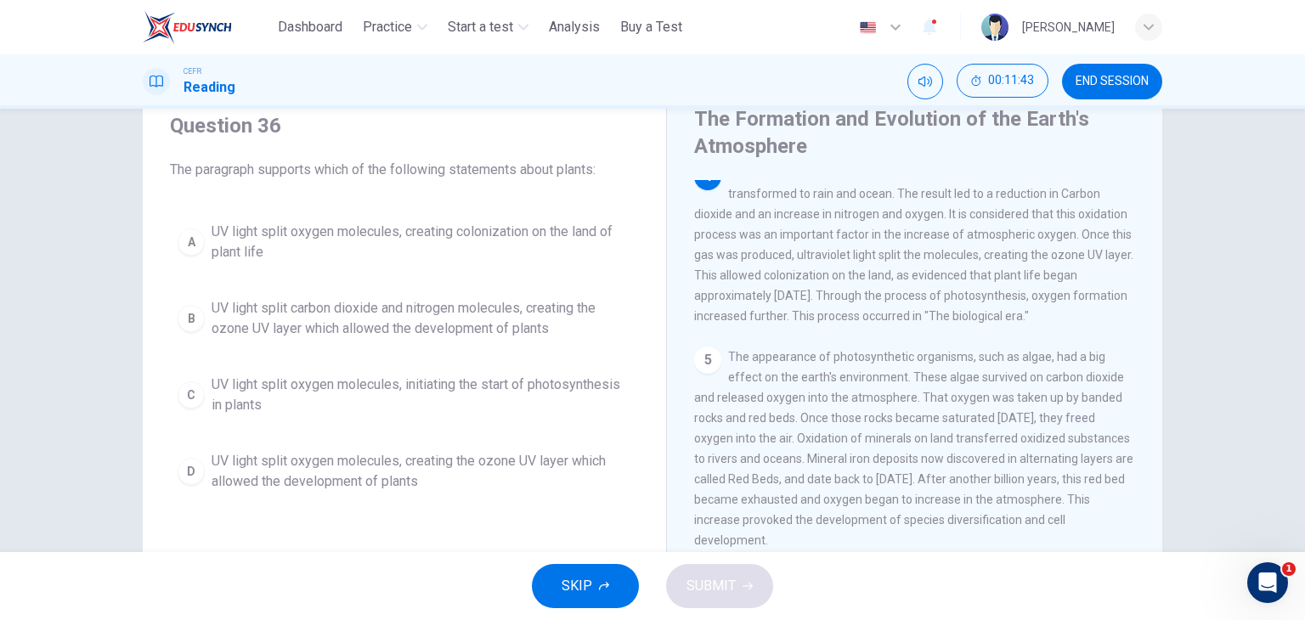
click at [951, 578] on div "SKIP SUBMIT" at bounding box center [652, 586] width 1305 height 68
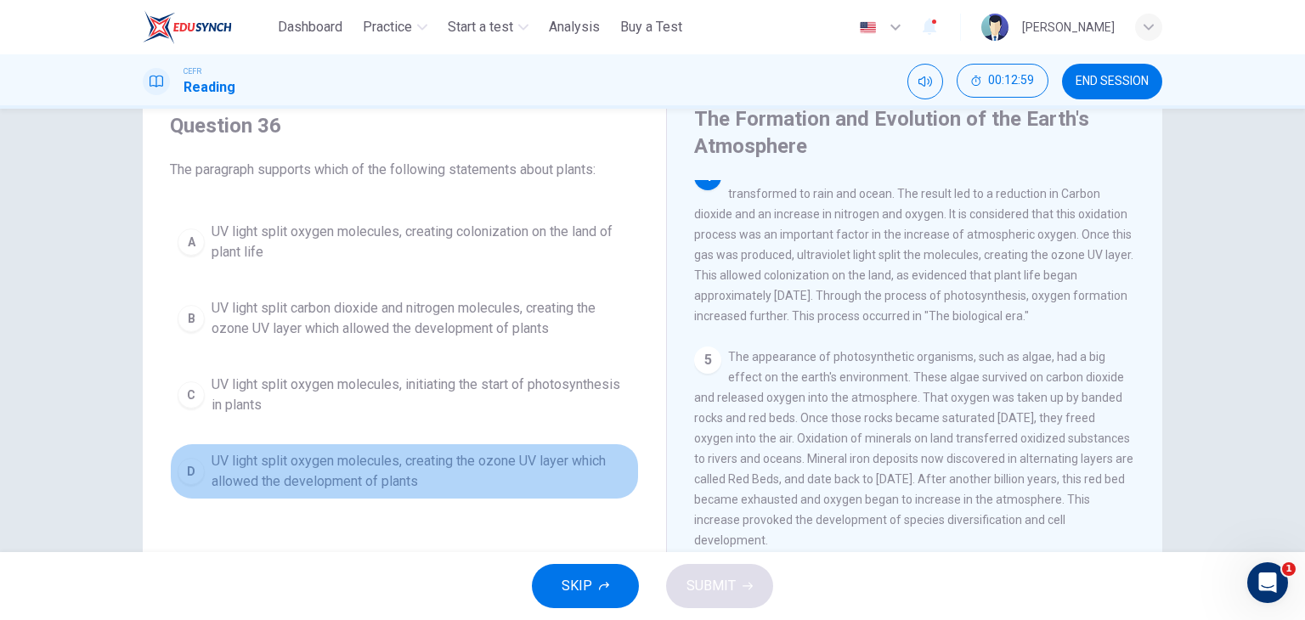
click at [415, 474] on span "UV light split oxygen molecules, creating the ozone UV layer which allowed the …" at bounding box center [421, 471] width 420 height 41
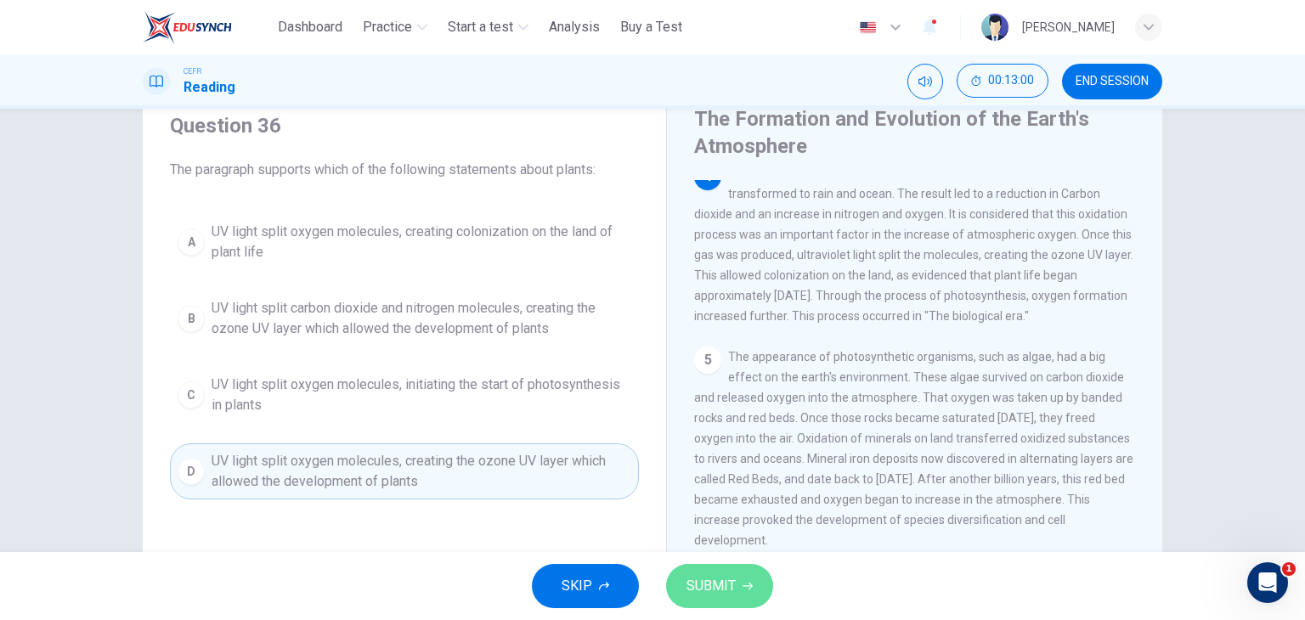
click at [724, 576] on span "SUBMIT" at bounding box center [710, 586] width 49 height 24
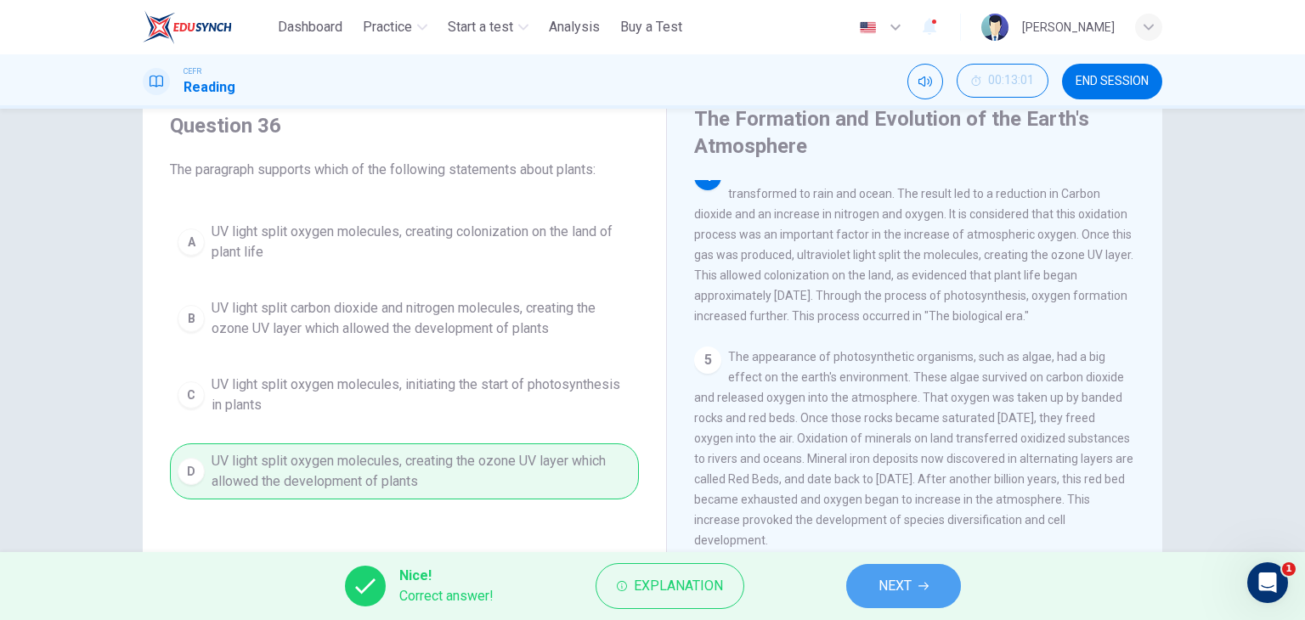
click at [910, 590] on span "NEXT" at bounding box center [894, 586] width 33 height 24
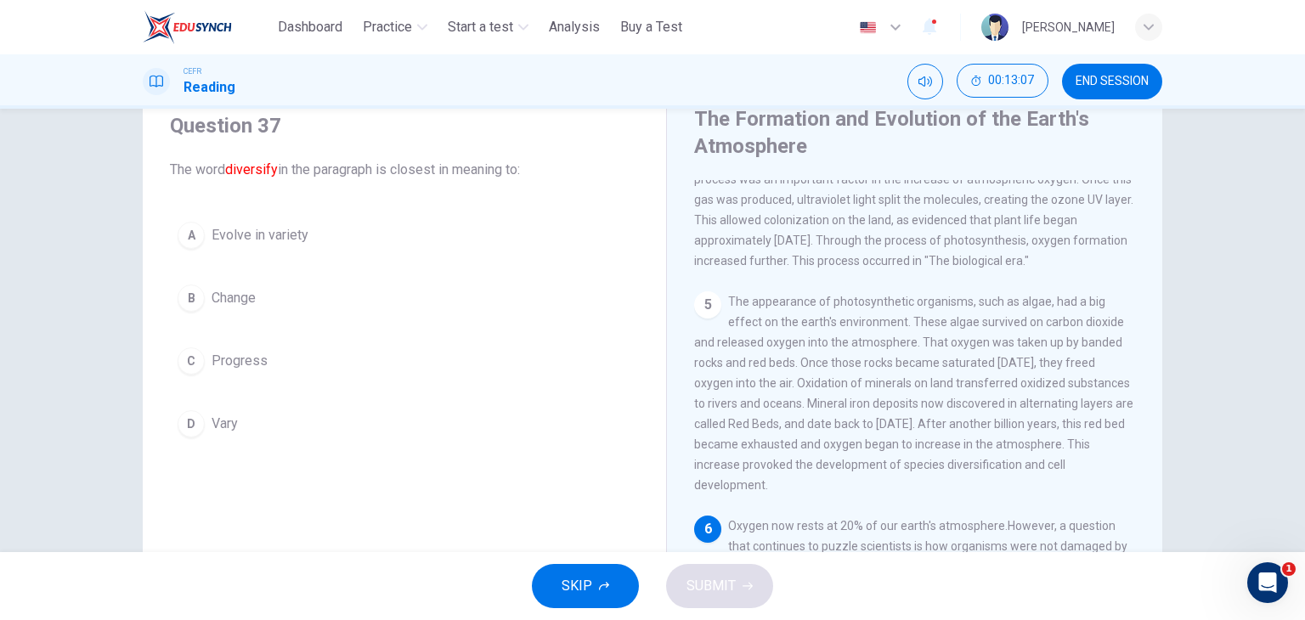
scroll to position [595, 0]
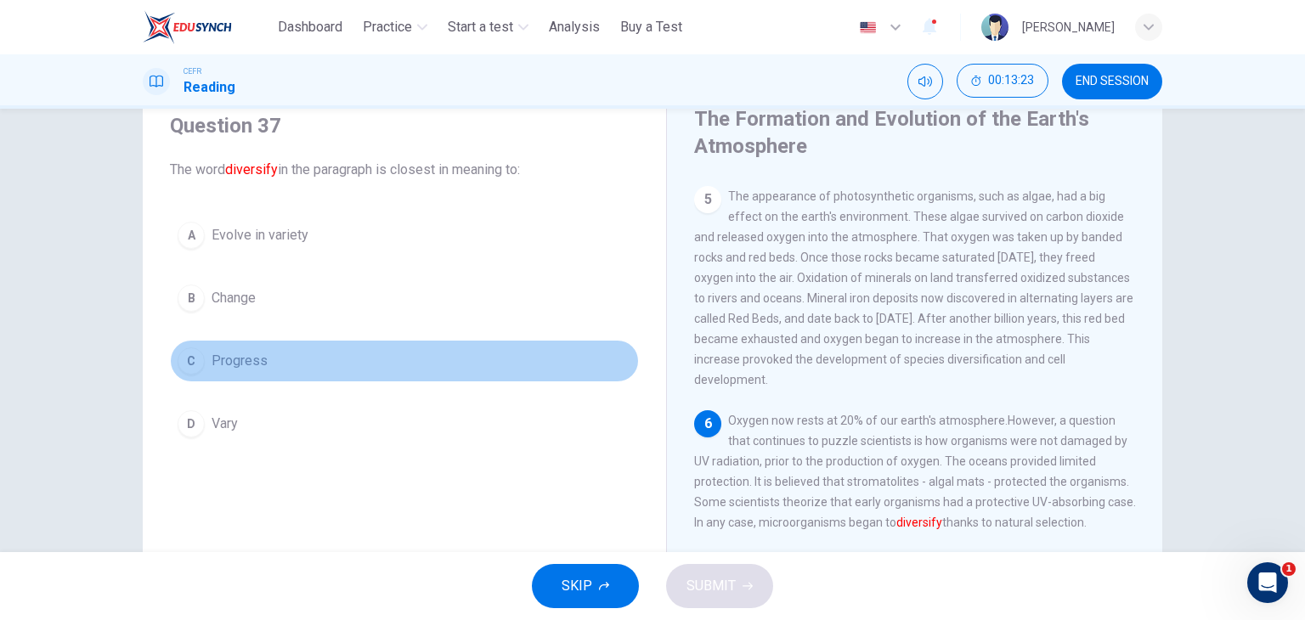
click at [298, 363] on button "C Progress" at bounding box center [404, 361] width 469 height 42
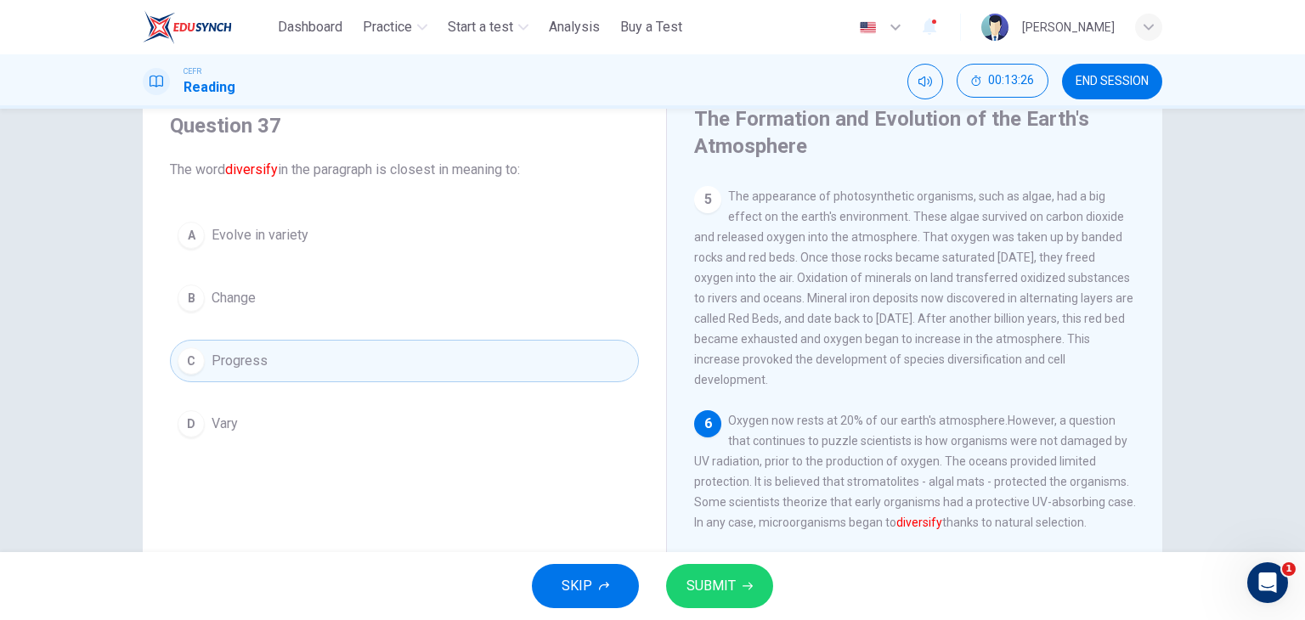
click at [319, 246] on button "A Evolve in variety" at bounding box center [404, 235] width 469 height 42
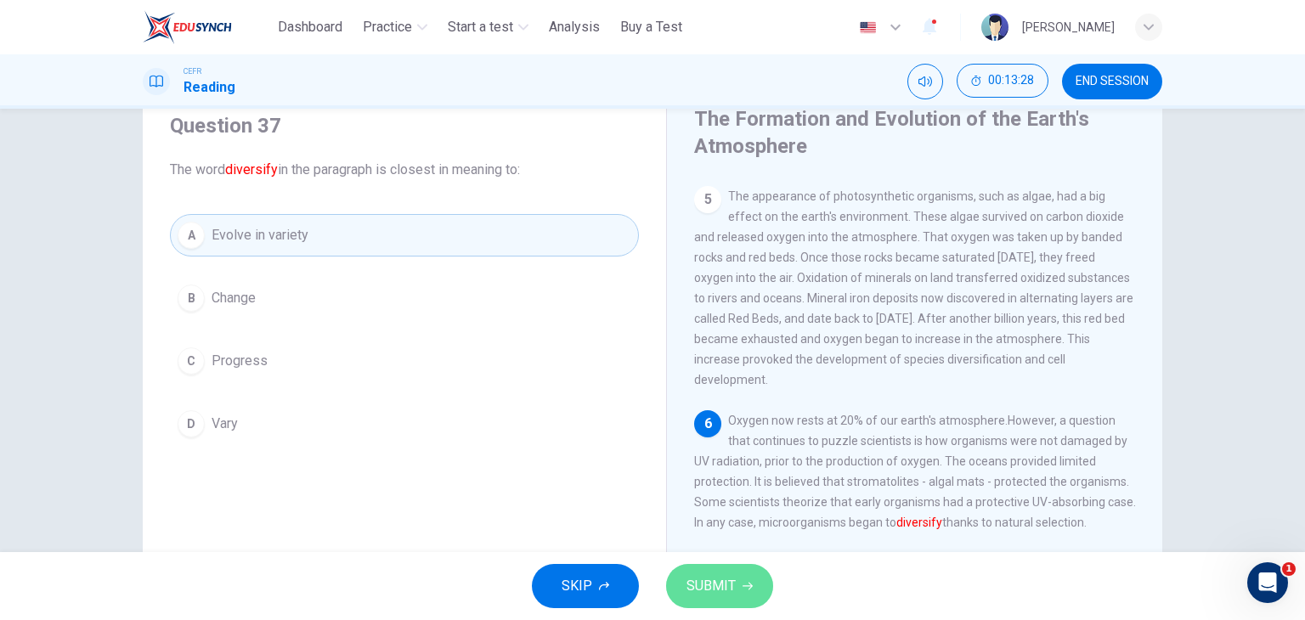
click at [702, 579] on span "SUBMIT" at bounding box center [710, 586] width 49 height 24
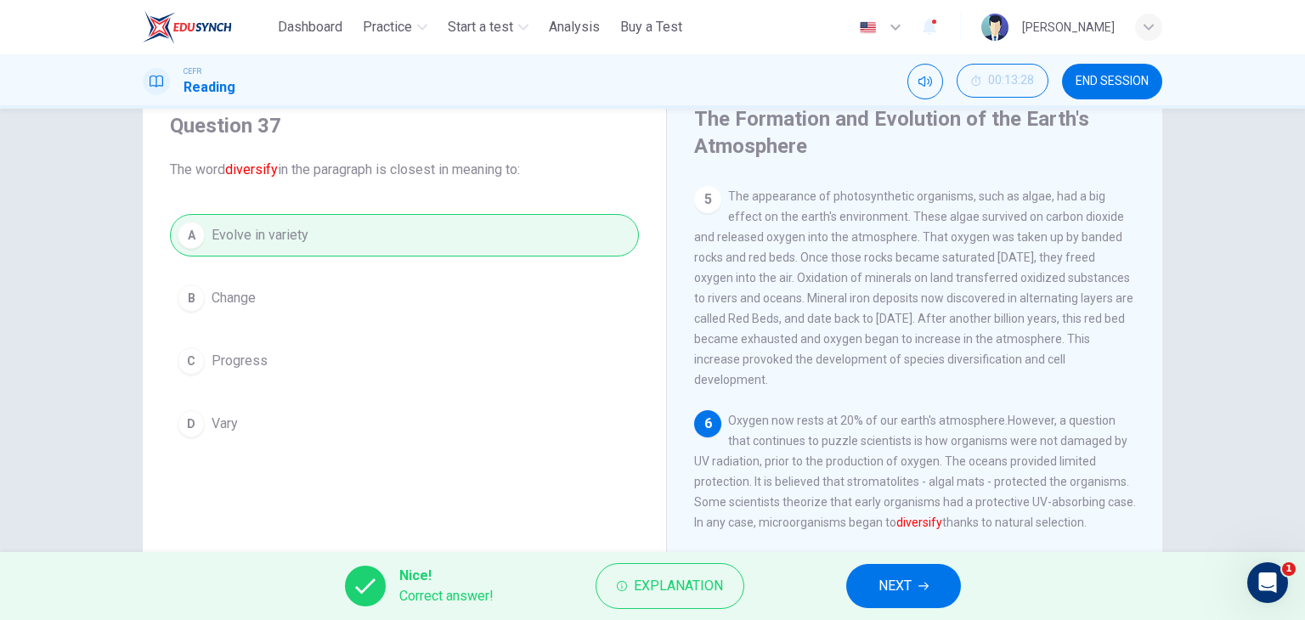
click at [900, 582] on span "NEXT" at bounding box center [894, 586] width 33 height 24
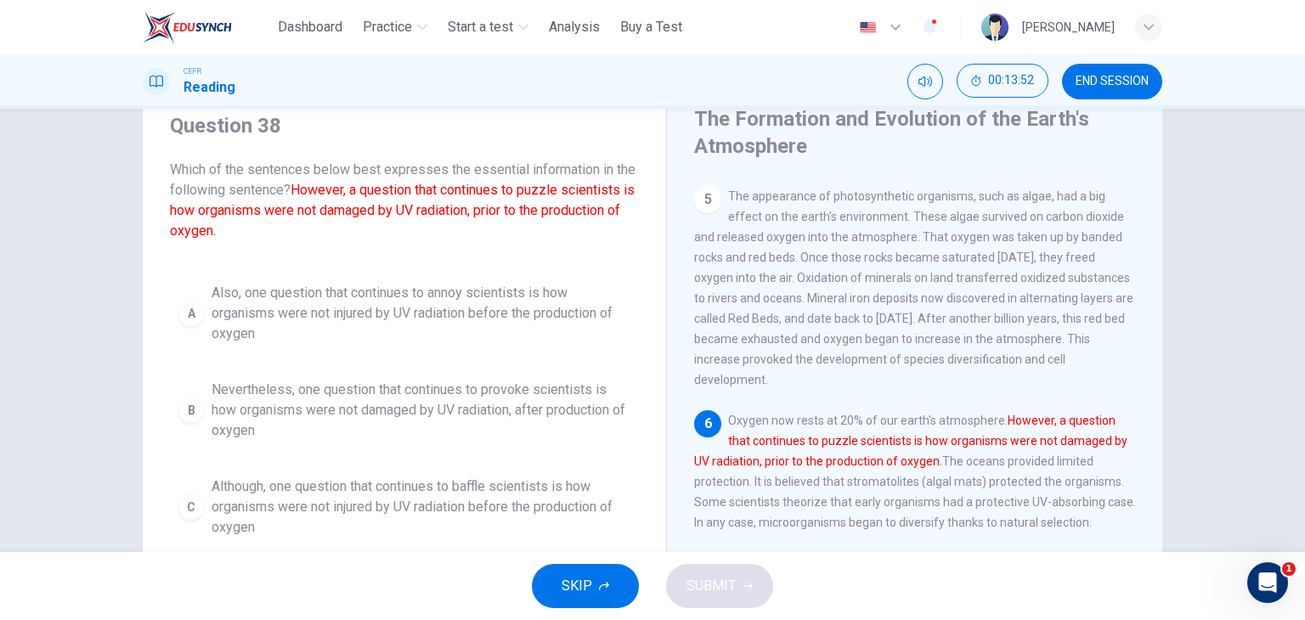
drag, startPoint x: 649, startPoint y: 498, endPoint x: 653, endPoint y: 533, distance: 35.9
click at [653, 533] on div "Question 38 Which of the sentences below best expresses the essential informati…" at bounding box center [652, 373] width 1019 height 590
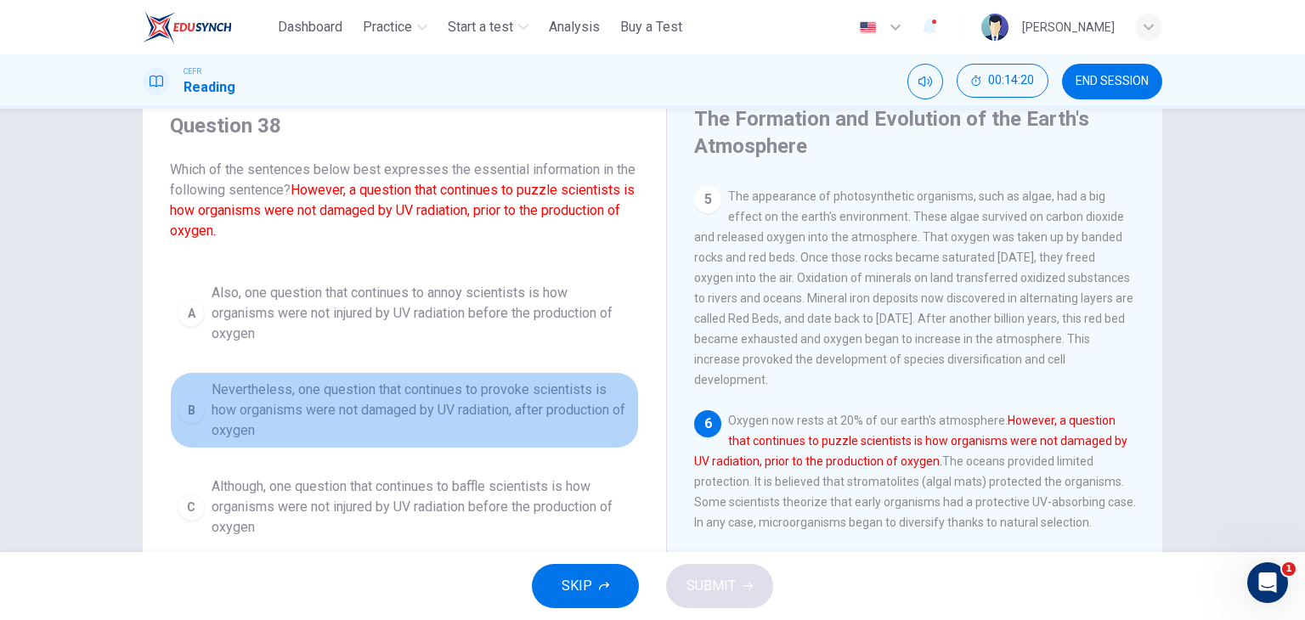
click at [503, 417] on span "Nevertheless, one question that continues to provoke scientists is how organism…" at bounding box center [421, 410] width 420 height 61
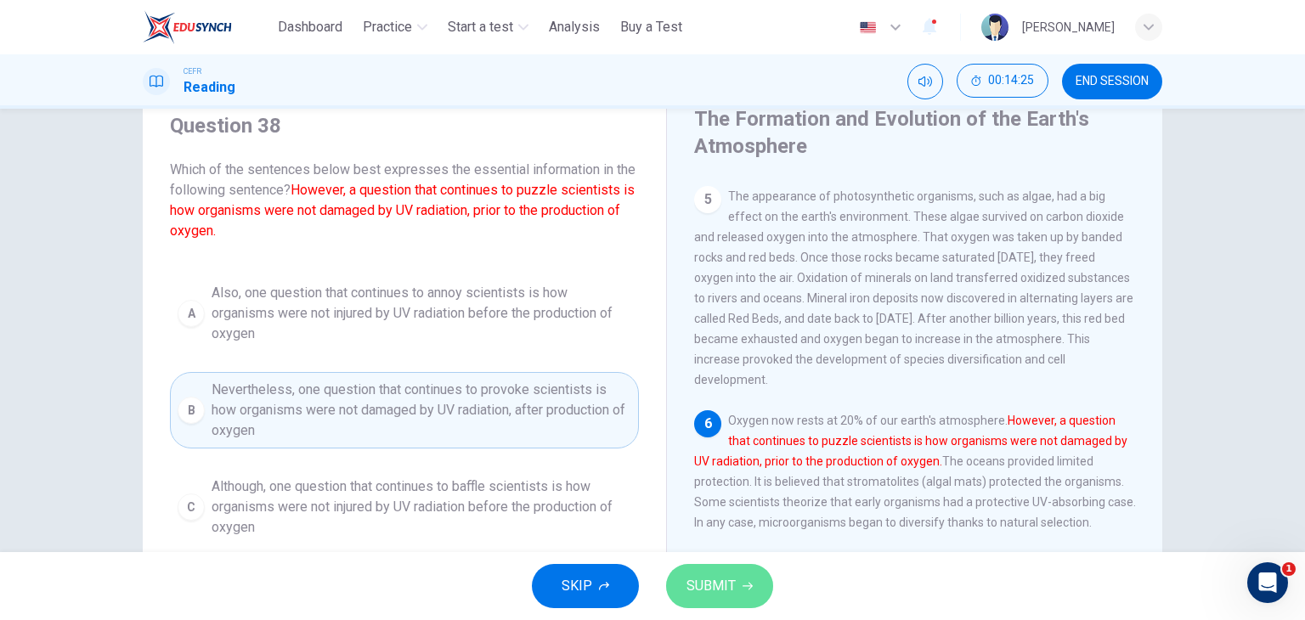
click at [728, 585] on span "SUBMIT" at bounding box center [710, 586] width 49 height 24
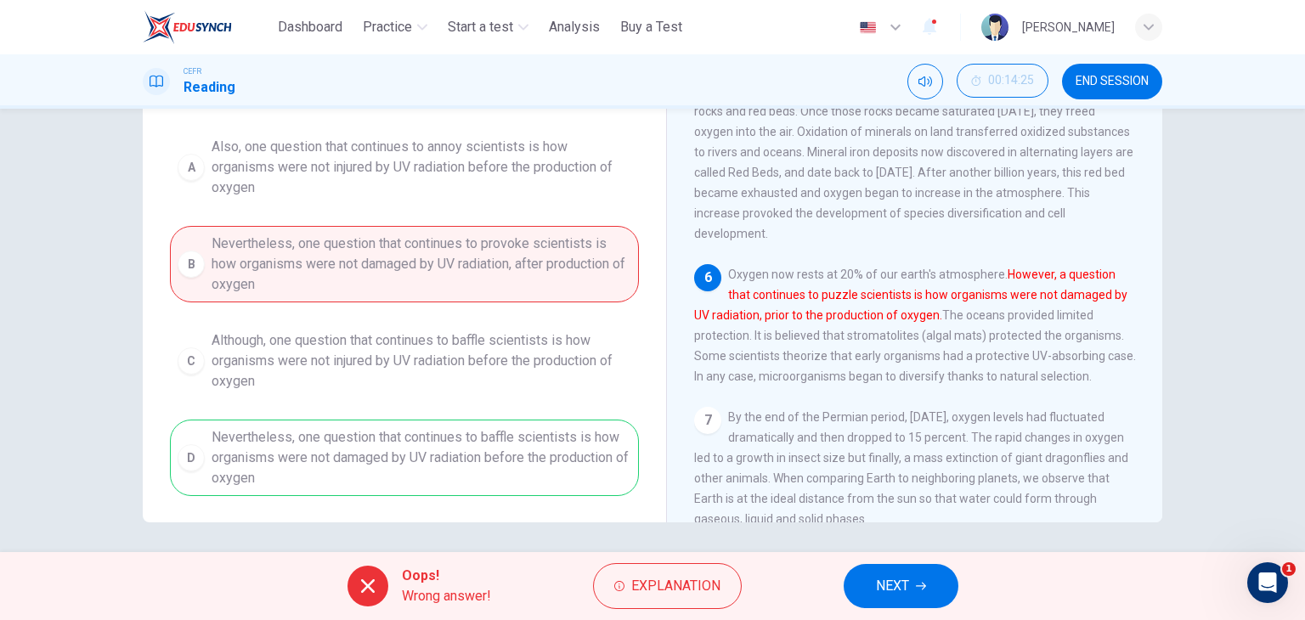
scroll to position [211, 0]
click at [914, 606] on button "NEXT" at bounding box center [900, 586] width 115 height 44
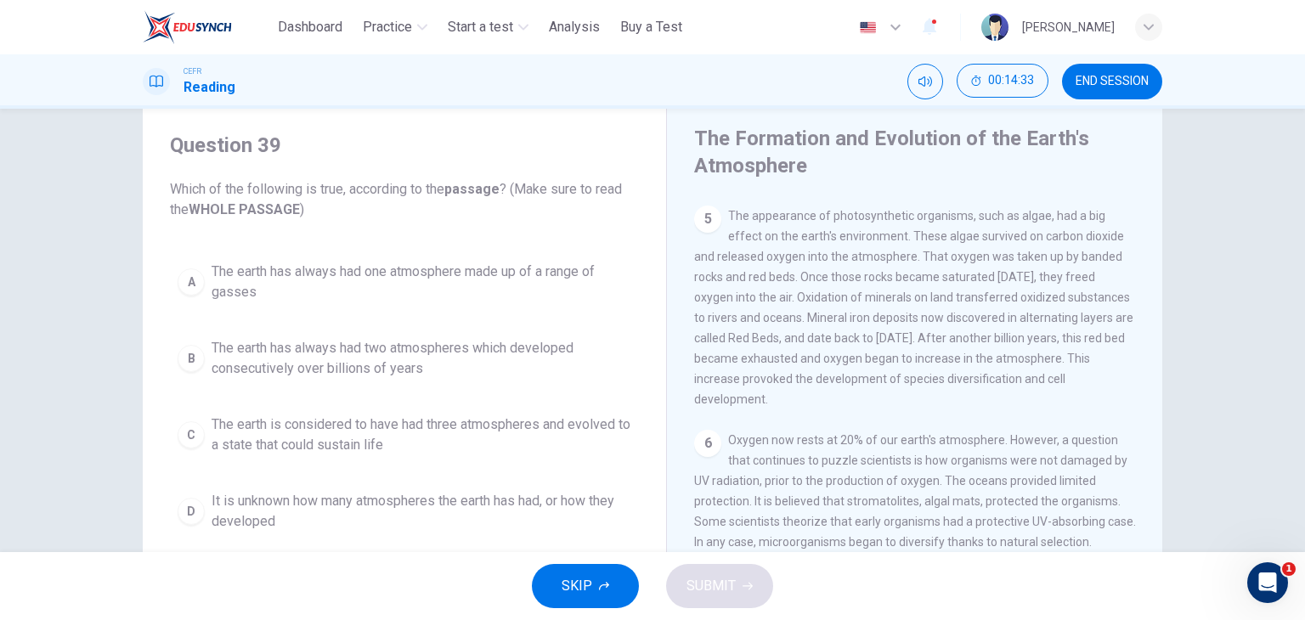
scroll to position [46, 0]
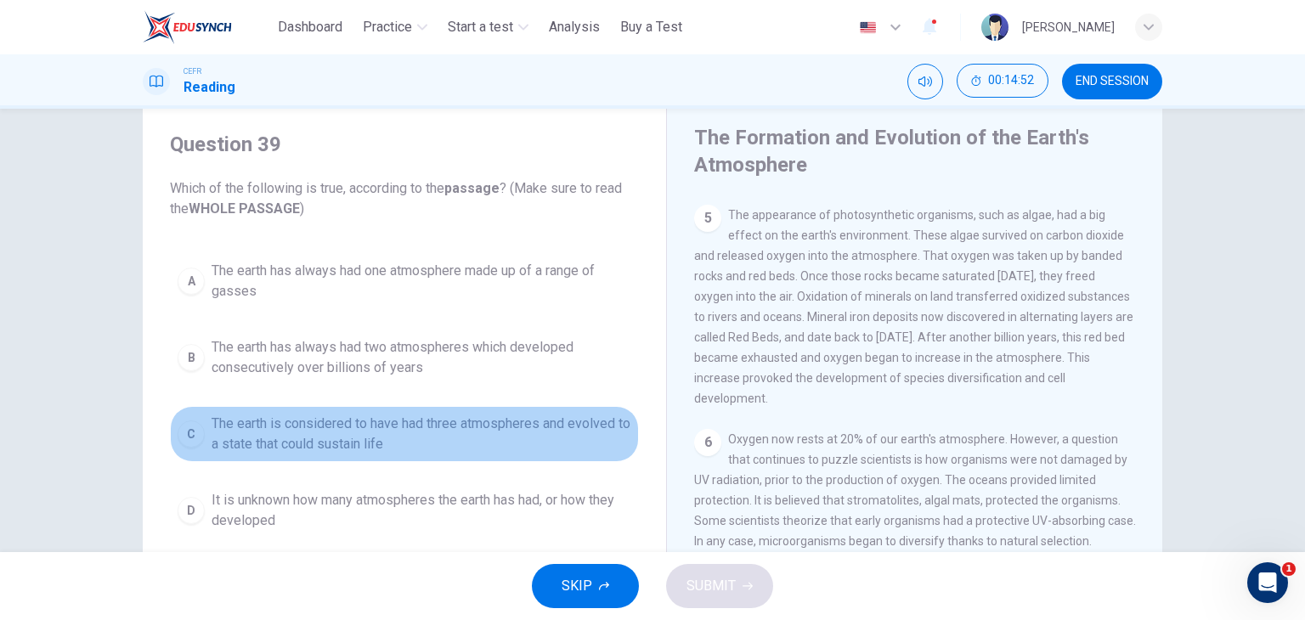
click at [431, 446] on span "The earth is considered to have had three atmospheres and evolved to a state th…" at bounding box center [421, 434] width 420 height 41
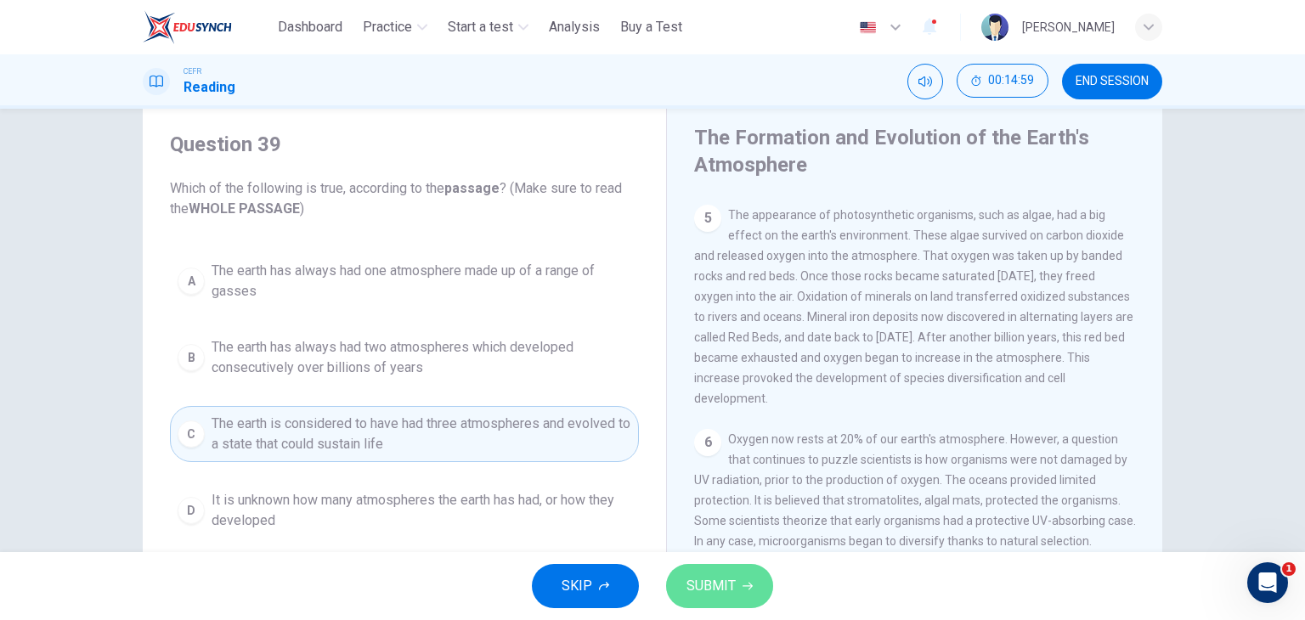
click at [696, 568] on button "SUBMIT" at bounding box center [719, 586] width 107 height 44
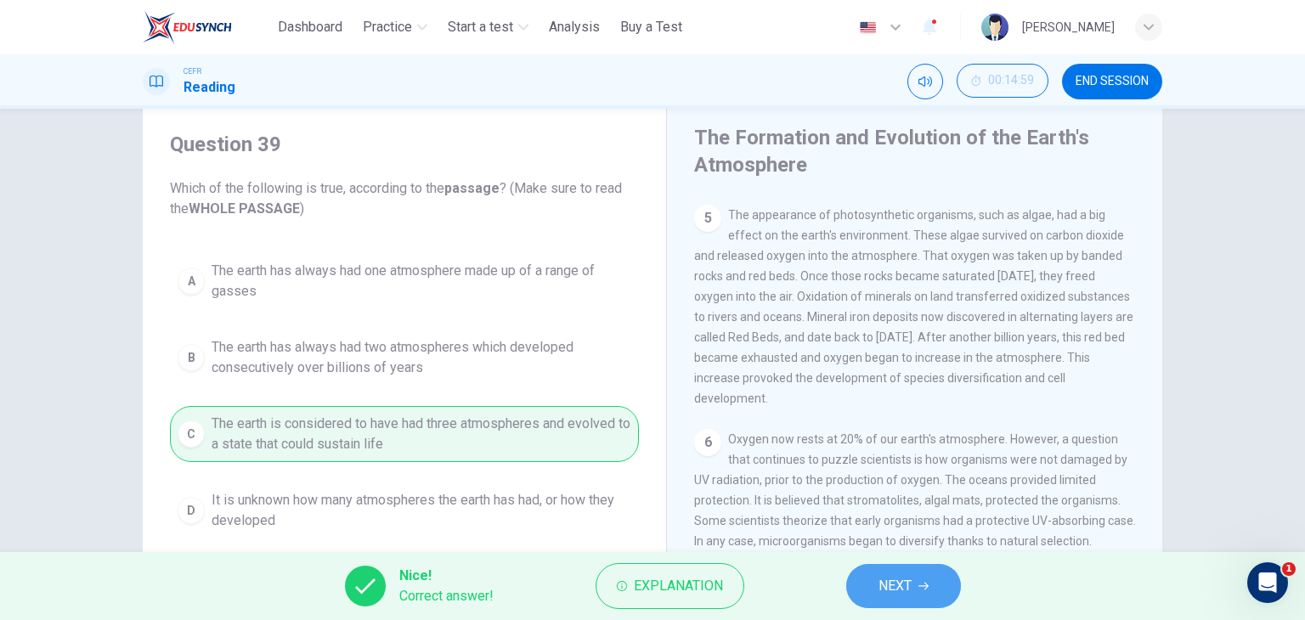
click at [877, 589] on button "NEXT" at bounding box center [903, 586] width 115 height 44
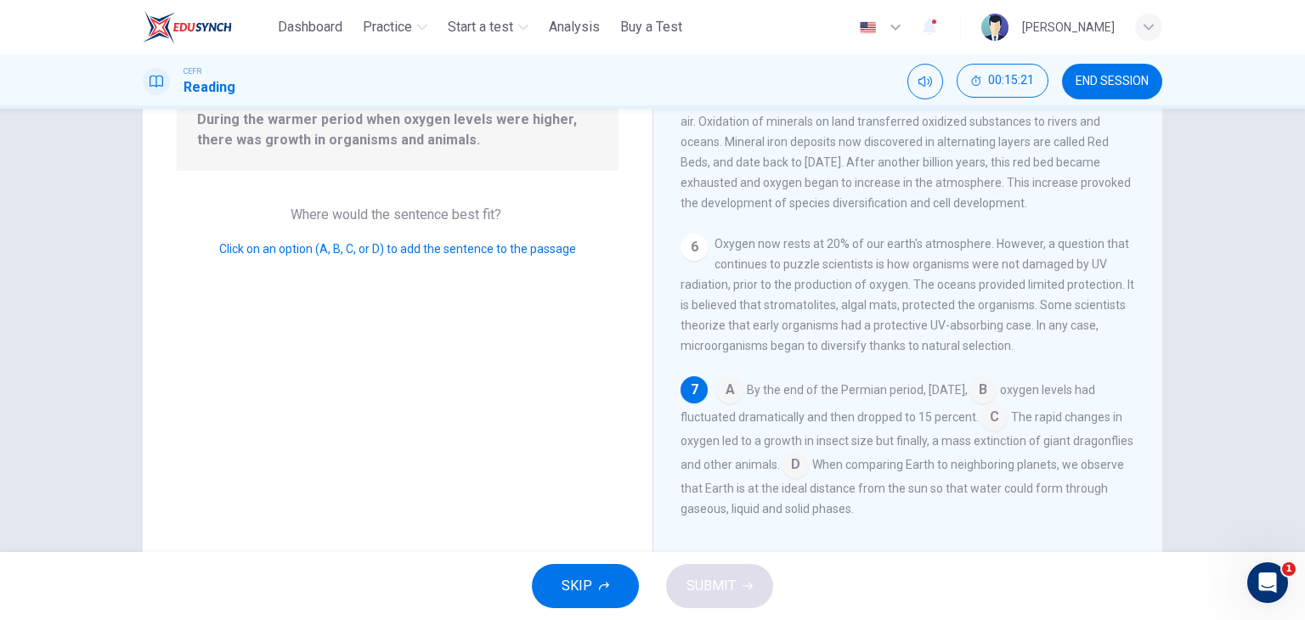
scroll to position [193, 0]
click at [1007, 422] on input at bounding box center [993, 419] width 27 height 27
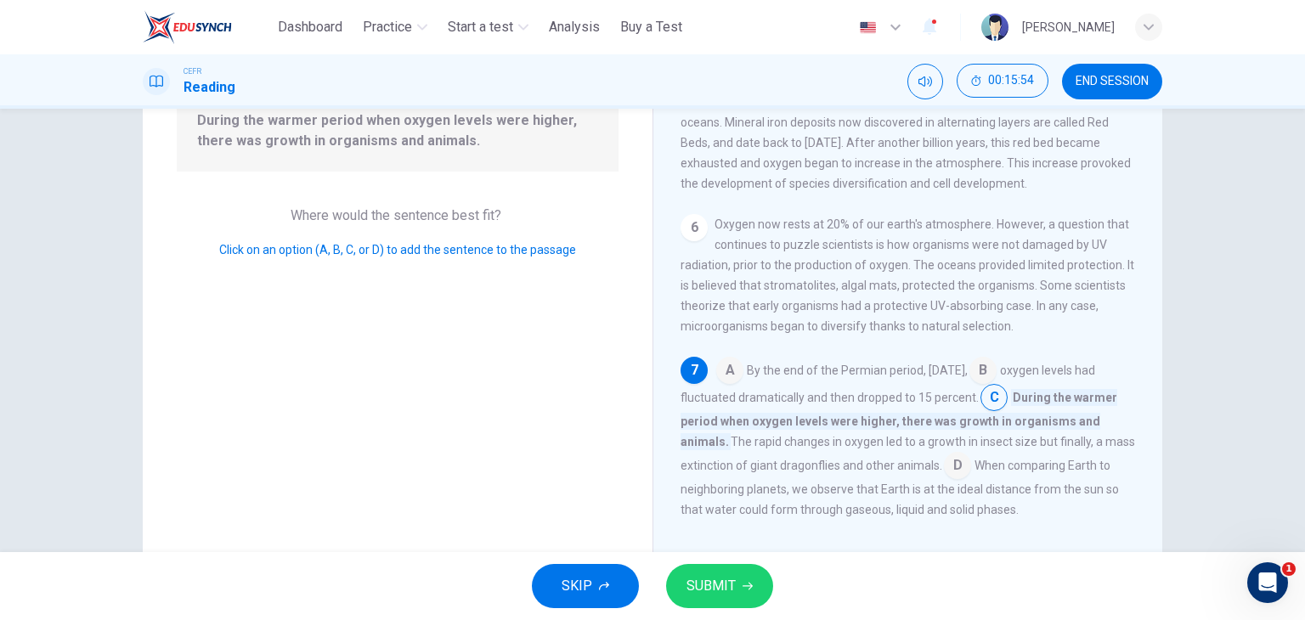
click at [730, 576] on span "SUBMIT" at bounding box center [710, 586] width 49 height 24
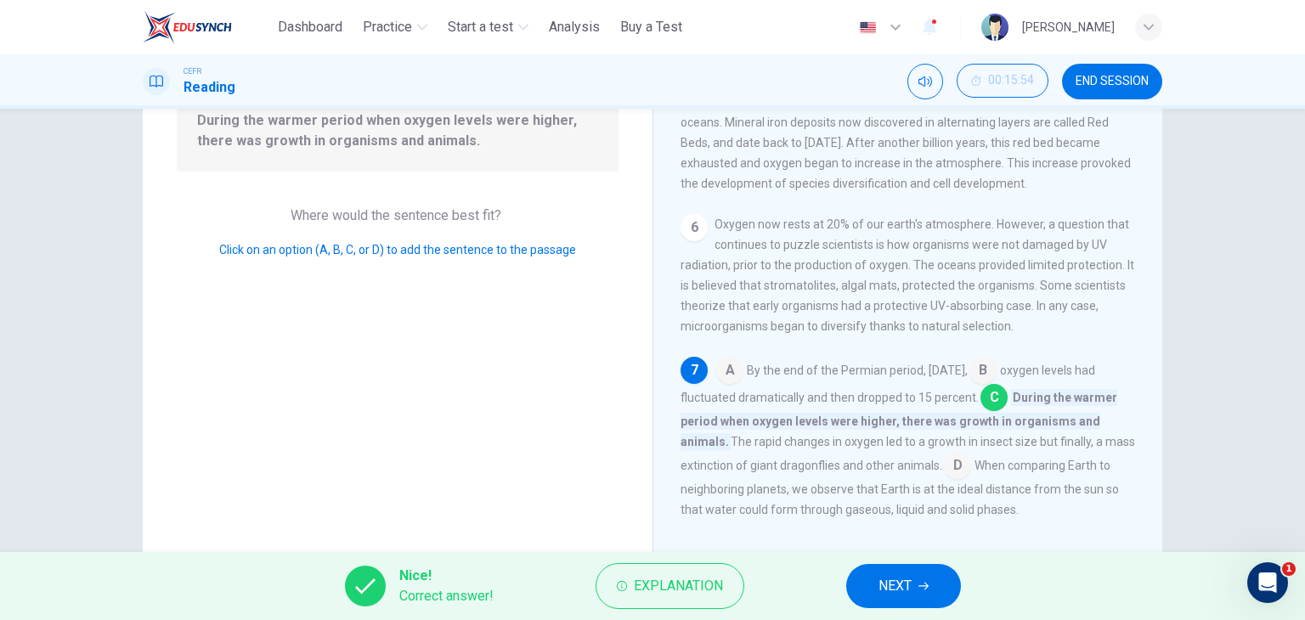
click at [880, 582] on span "NEXT" at bounding box center [894, 586] width 33 height 24
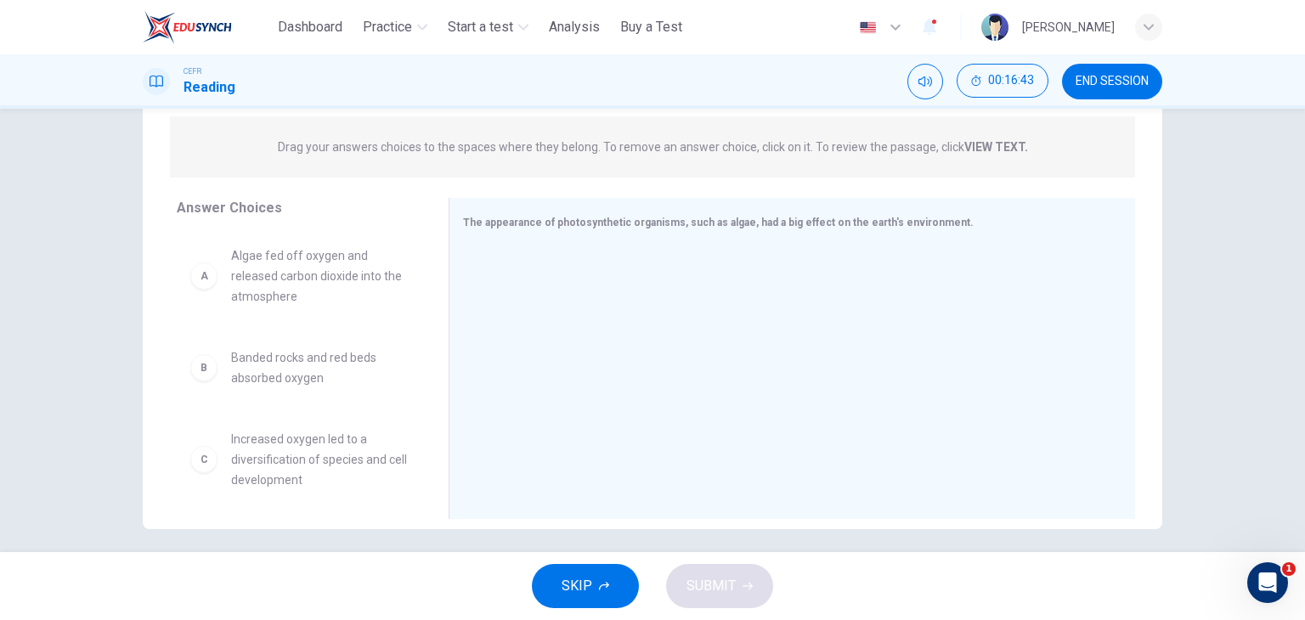
scroll to position [209, 0]
drag, startPoint x: 432, startPoint y: 307, endPoint x: 434, endPoint y: 358, distance: 51.0
click at [438, 358] on div at bounding box center [448, 353] width 21 height 321
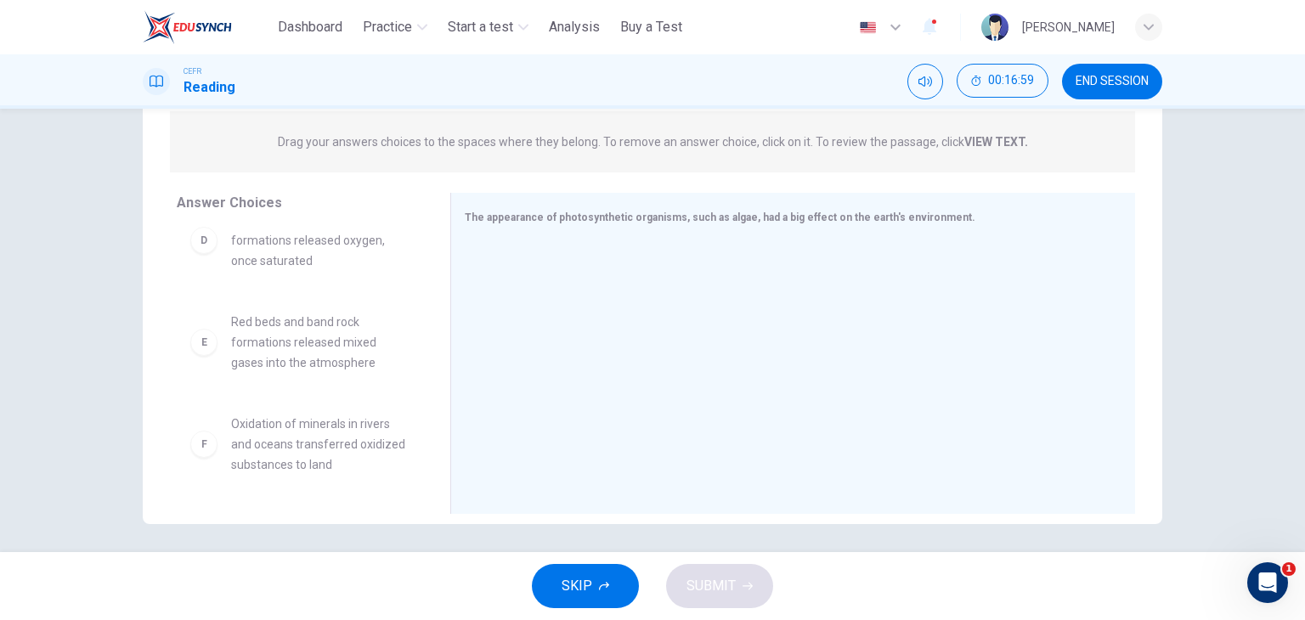
click at [300, 438] on span "Oxidation of minerals in rivers and oceans transferred oxidized substances to l…" at bounding box center [320, 444] width 178 height 61
click at [308, 443] on span "Oxidation of minerals in rivers and oceans transferred oxidized substances to l…" at bounding box center [320, 444] width 178 height 61
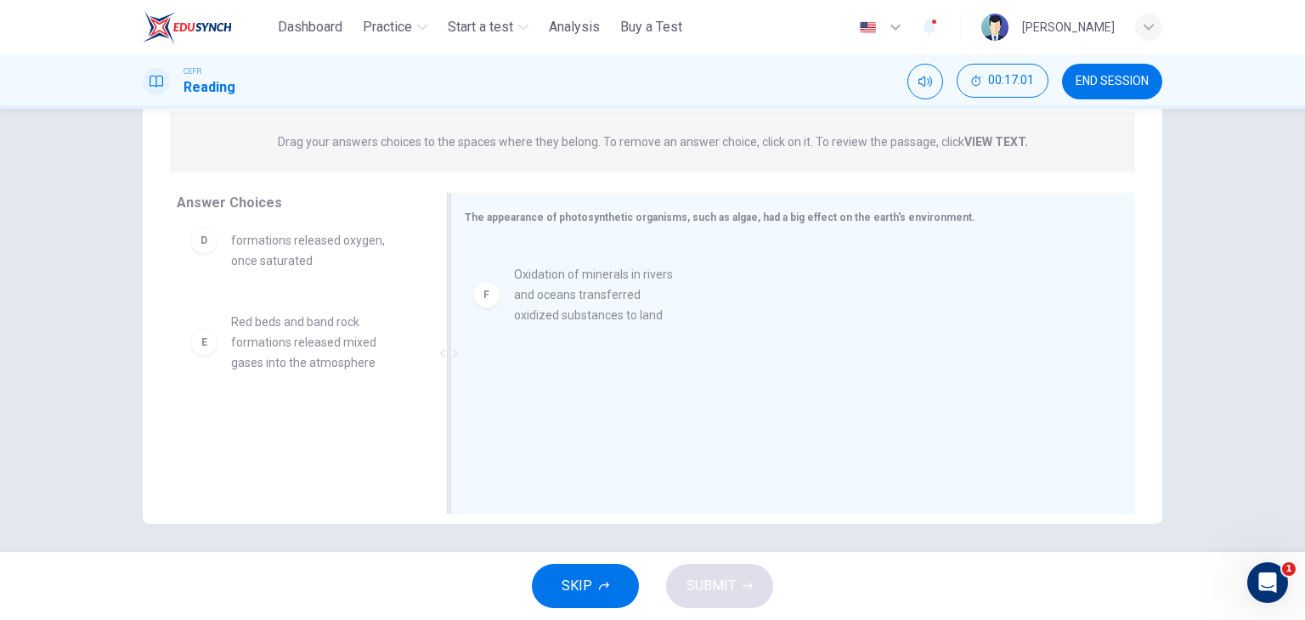
drag, startPoint x: 308, startPoint y: 443, endPoint x: 609, endPoint y: 289, distance: 338.1
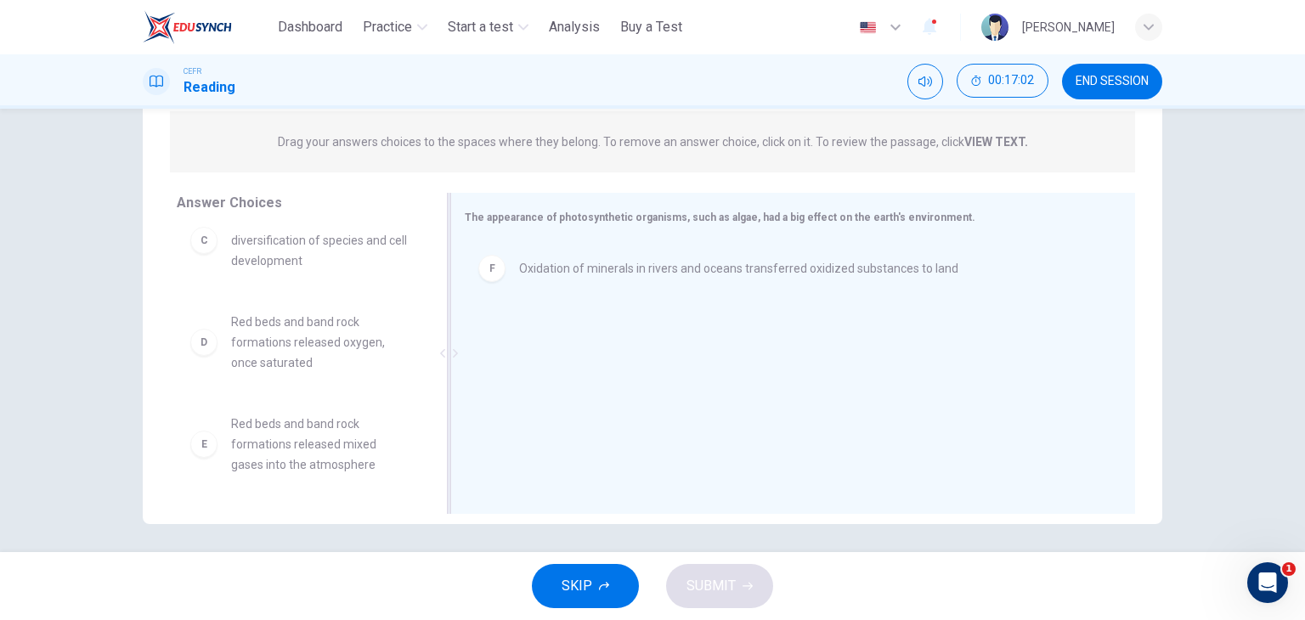
scroll to position [214, 0]
drag, startPoint x: 421, startPoint y: 420, endPoint x: 427, endPoint y: 393, distance: 27.8
click at [427, 393] on div "A Algae fed off oxygen and released carbon dioxide into the atmosphere B Banded…" at bounding box center [307, 358] width 260 height 262
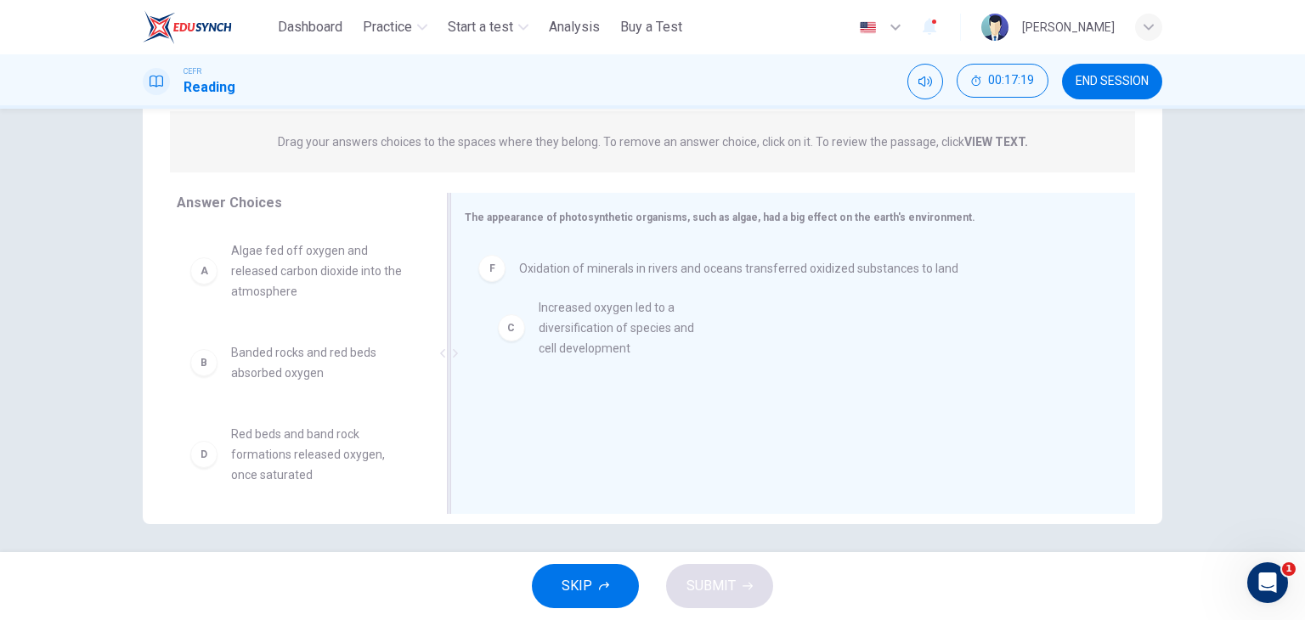
scroll to position [2, 0]
drag, startPoint x: 273, startPoint y: 470, endPoint x: 618, endPoint y: 330, distance: 371.9
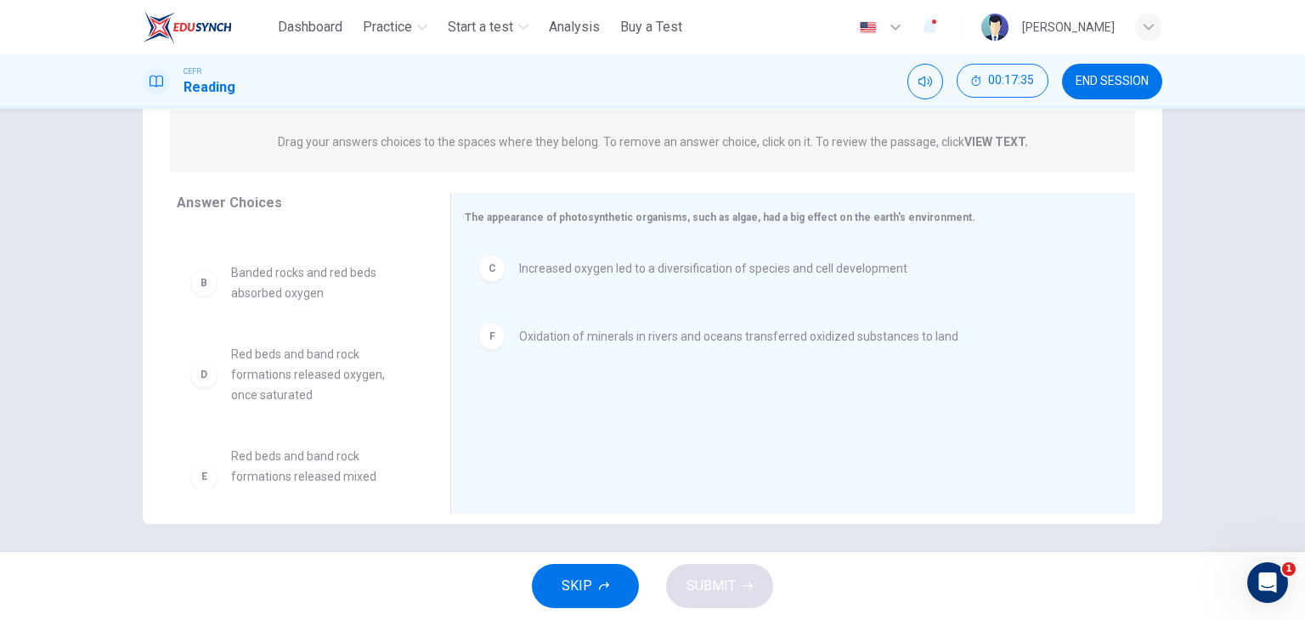
scroll to position [78, 0]
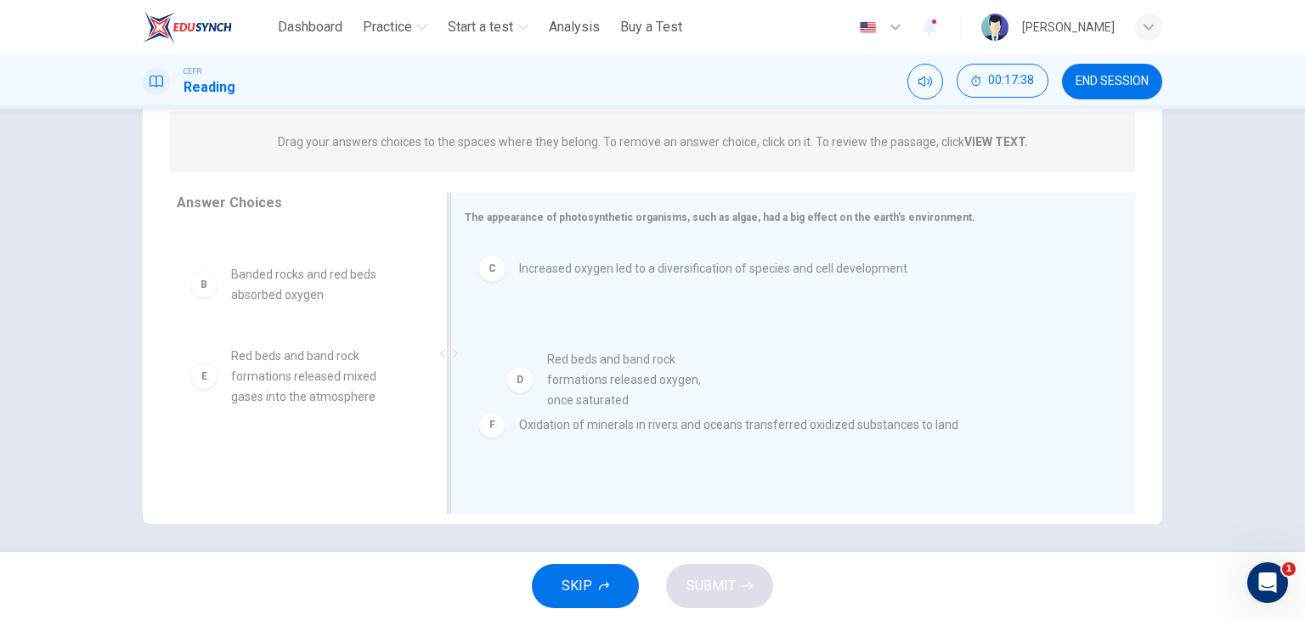
drag, startPoint x: 326, startPoint y: 389, endPoint x: 666, endPoint y: 395, distance: 339.8
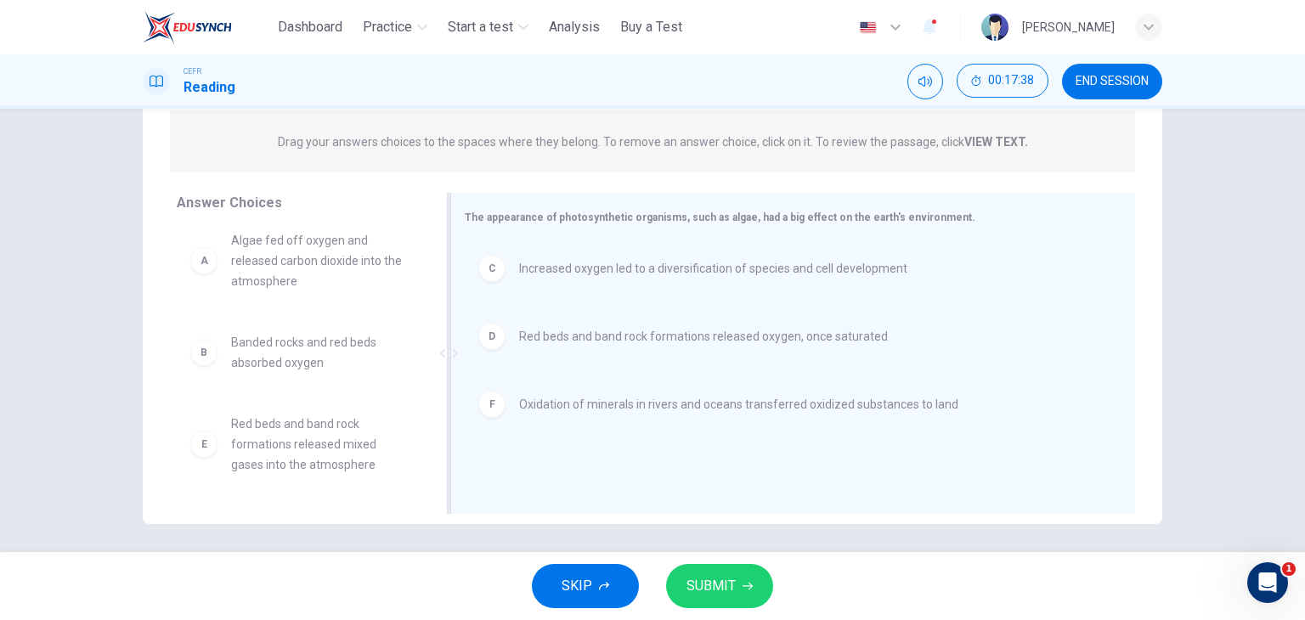
scroll to position [10, 0]
click at [734, 601] on button "SUBMIT" at bounding box center [719, 586] width 107 height 44
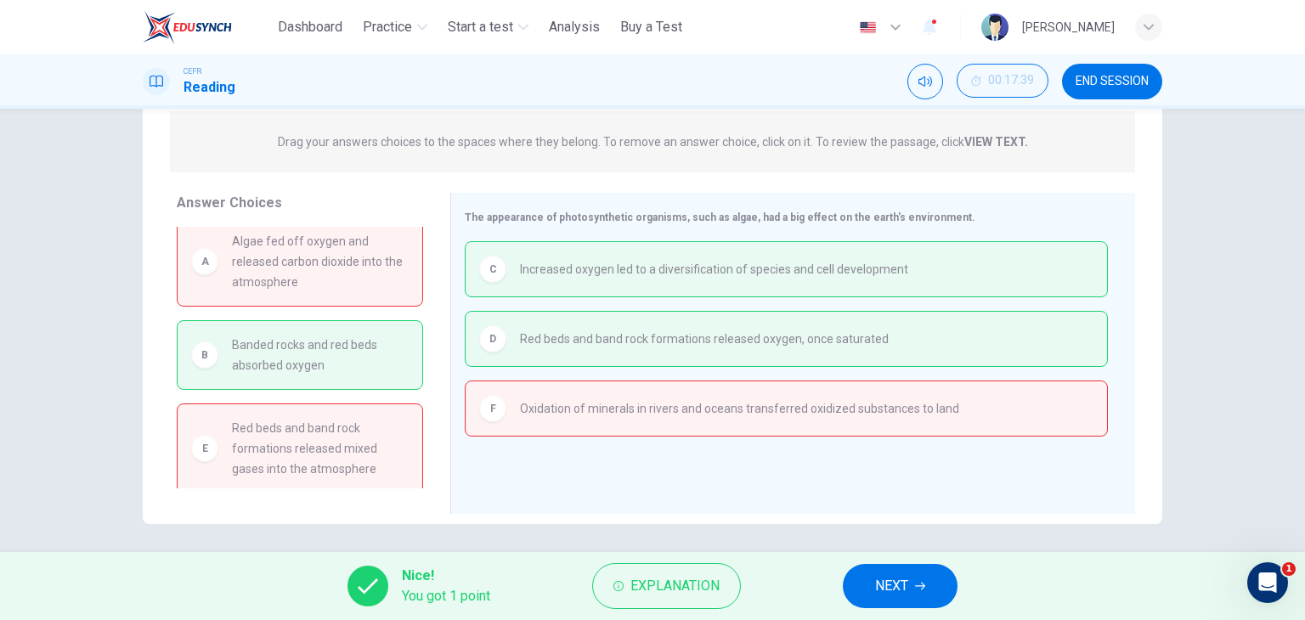
click at [900, 581] on span "NEXT" at bounding box center [891, 586] width 33 height 24
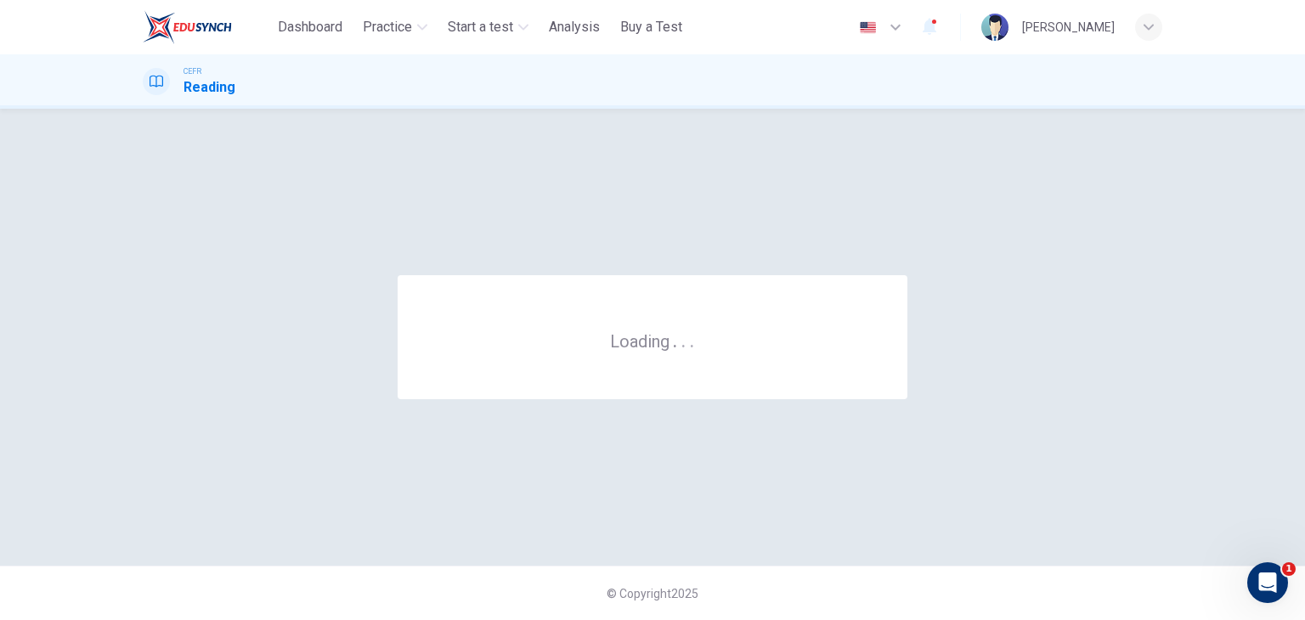
scroll to position [0, 0]
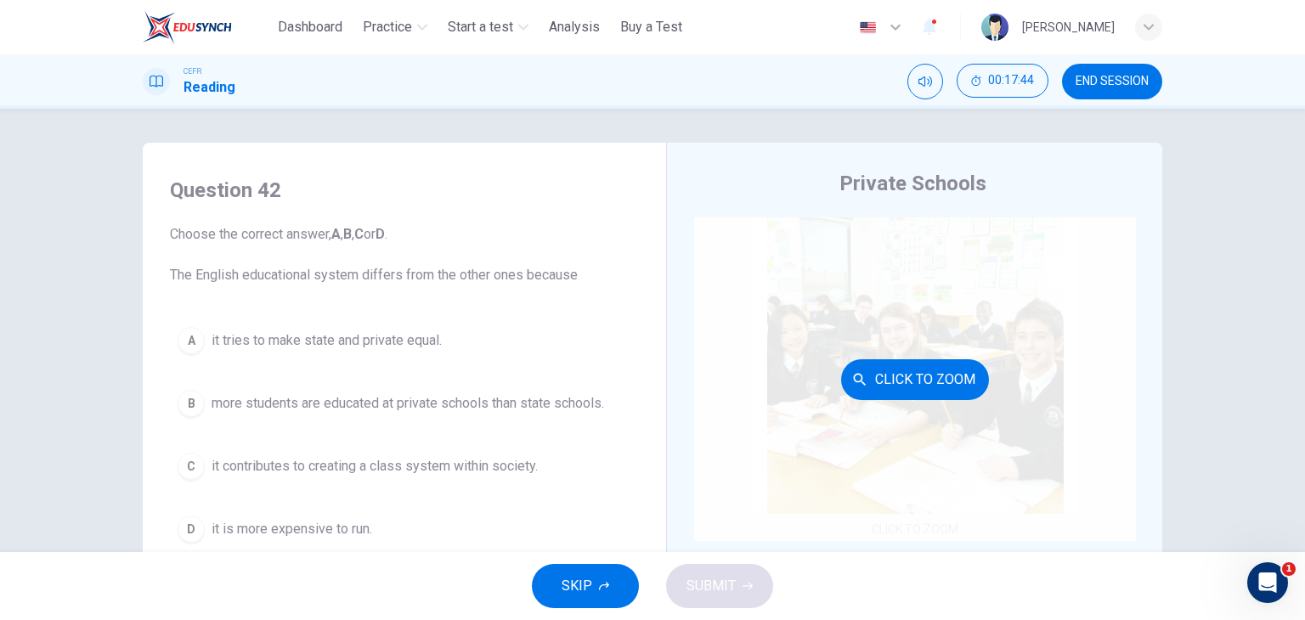
click at [776, 304] on div "Click to Zoom" at bounding box center [915, 379] width 442 height 324
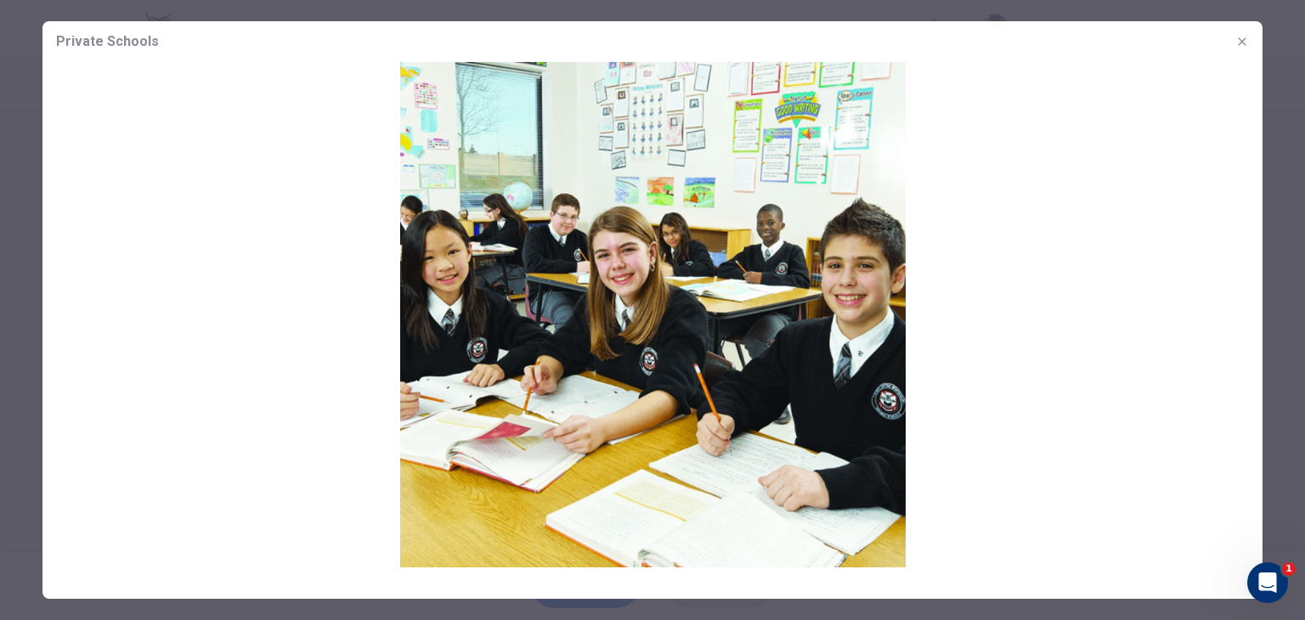
click at [776, 304] on img at bounding box center [652, 314] width 1220 height 505
click at [1244, 42] on icon "button" at bounding box center [1242, 42] width 14 height 14
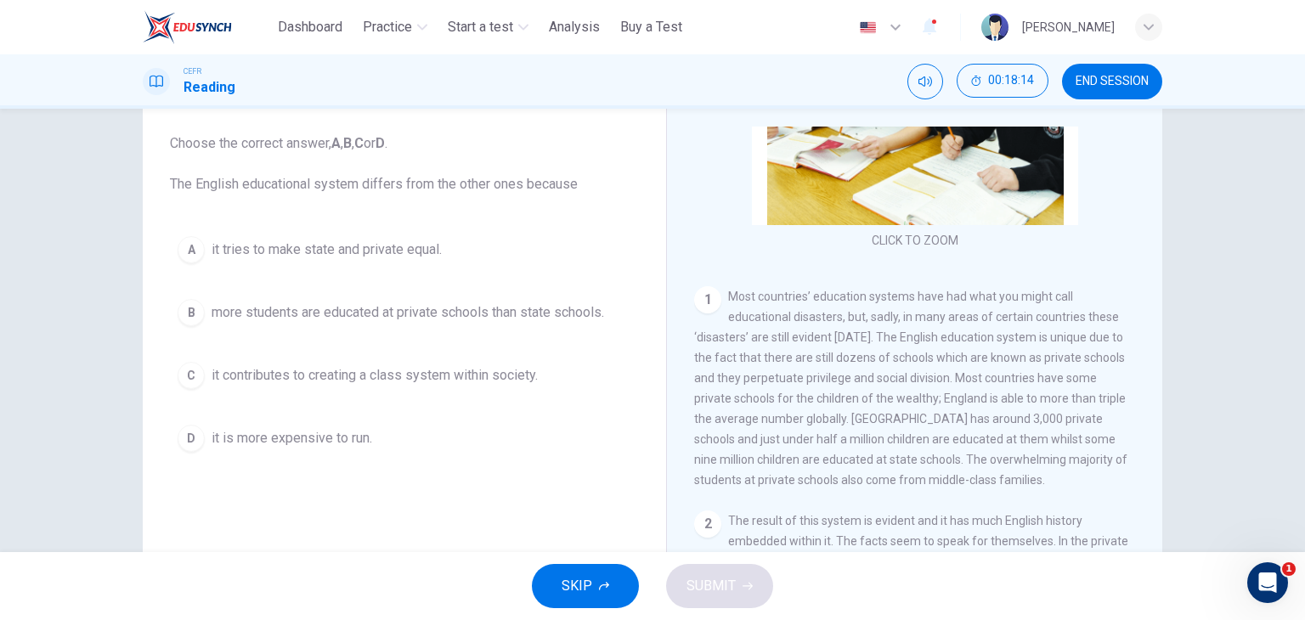
scroll to position [216, 0]
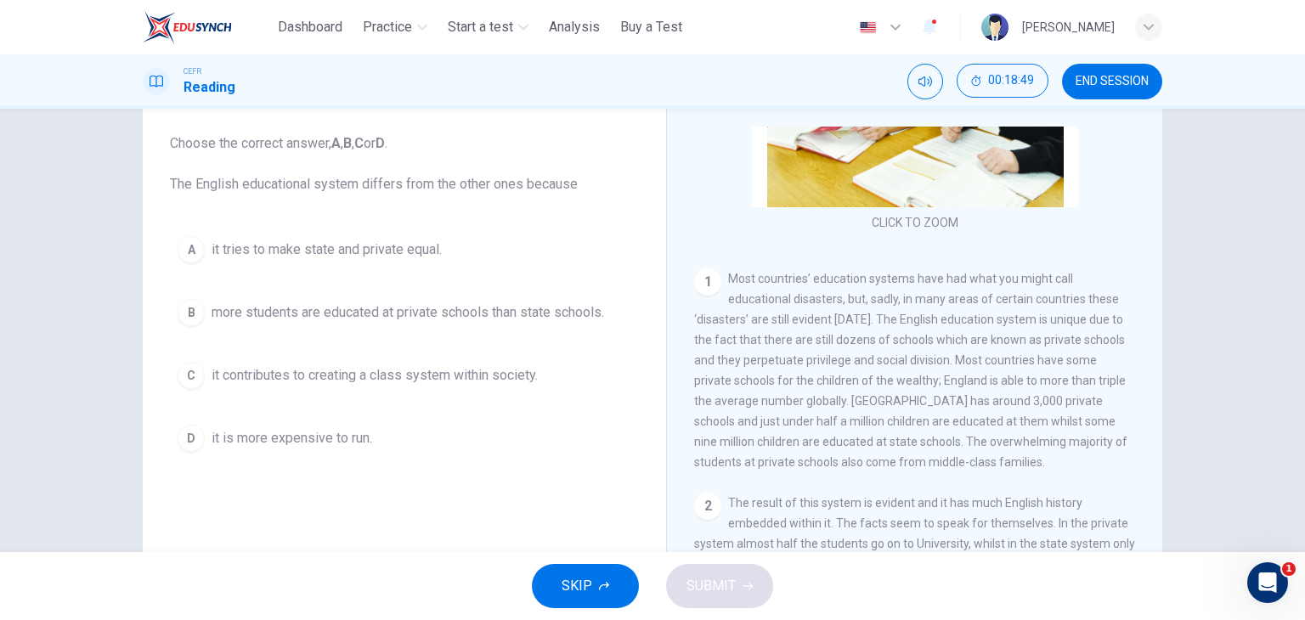
click at [449, 307] on span "more students are educated at private schools than state schools." at bounding box center [407, 312] width 392 height 20
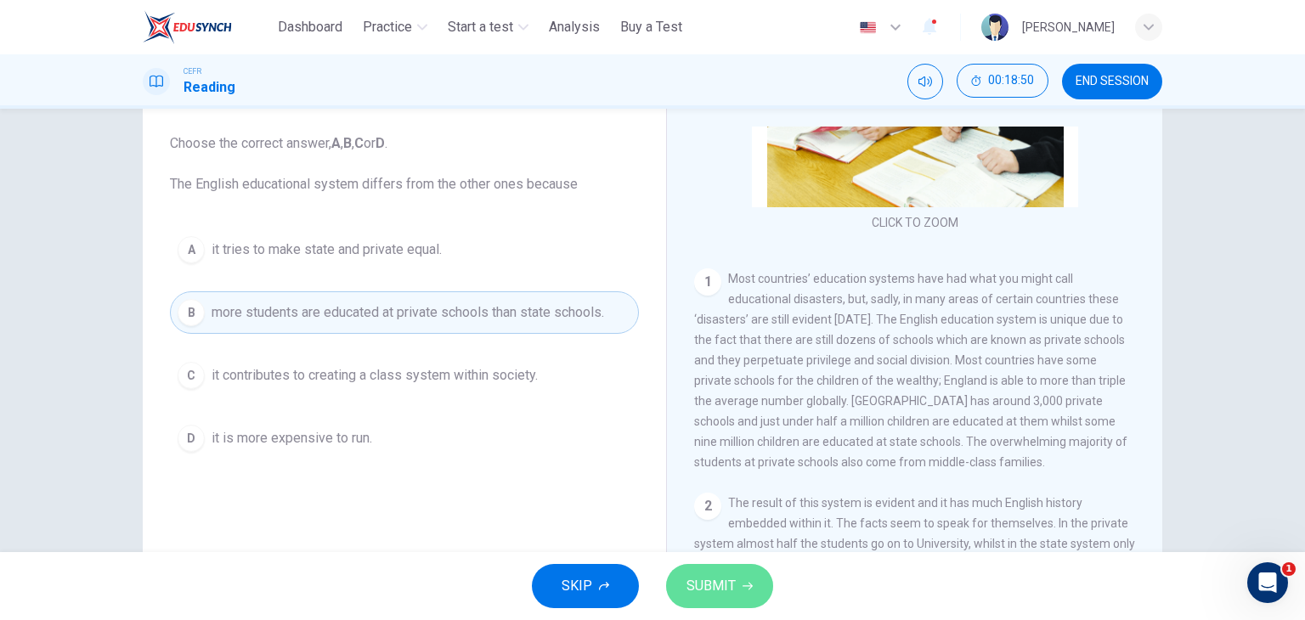
click at [732, 595] on span "SUBMIT" at bounding box center [710, 586] width 49 height 24
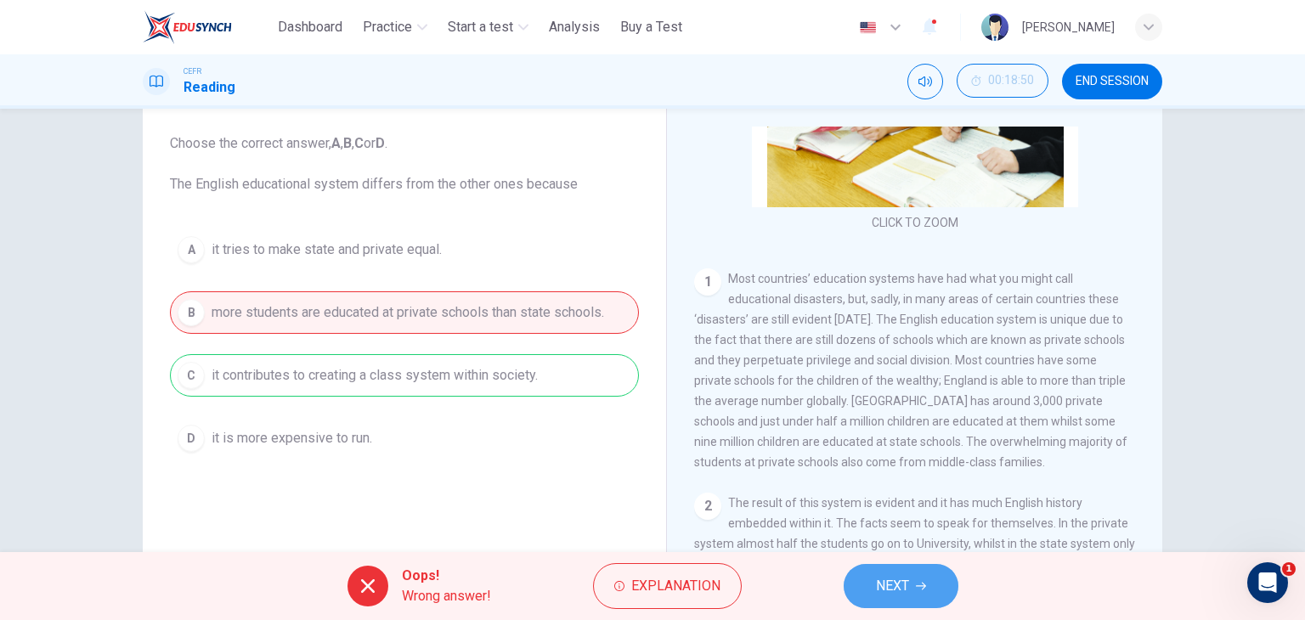
click at [897, 589] on span "NEXT" at bounding box center [892, 586] width 33 height 24
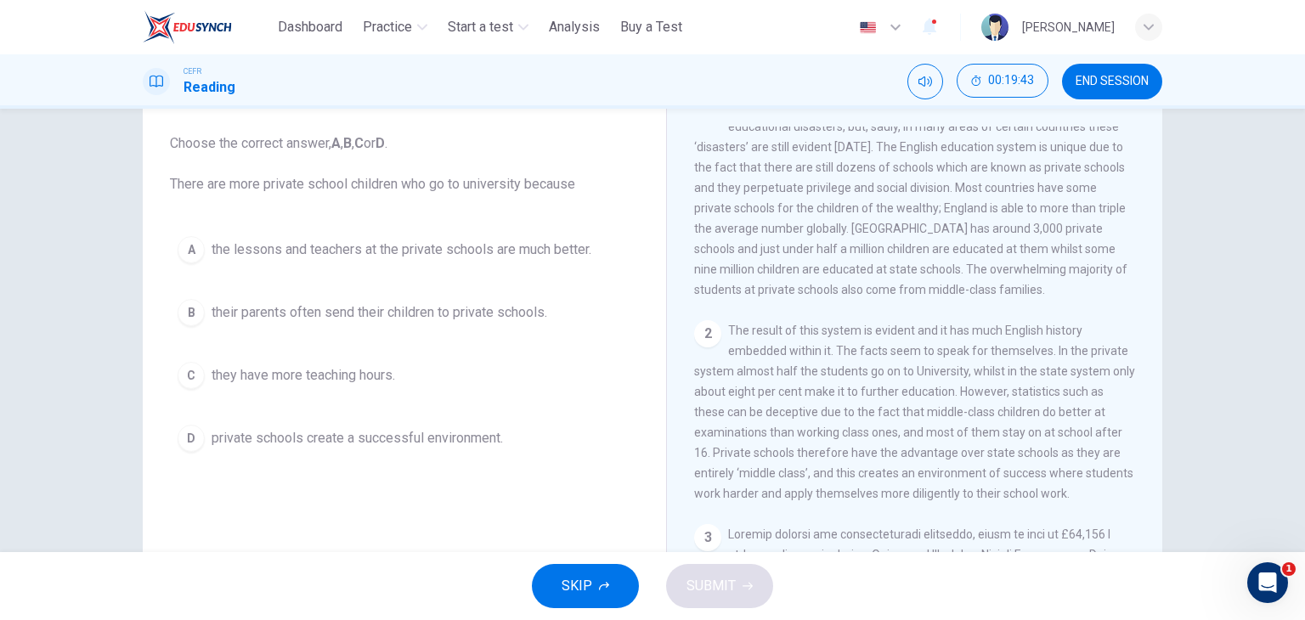
scroll to position [0, 0]
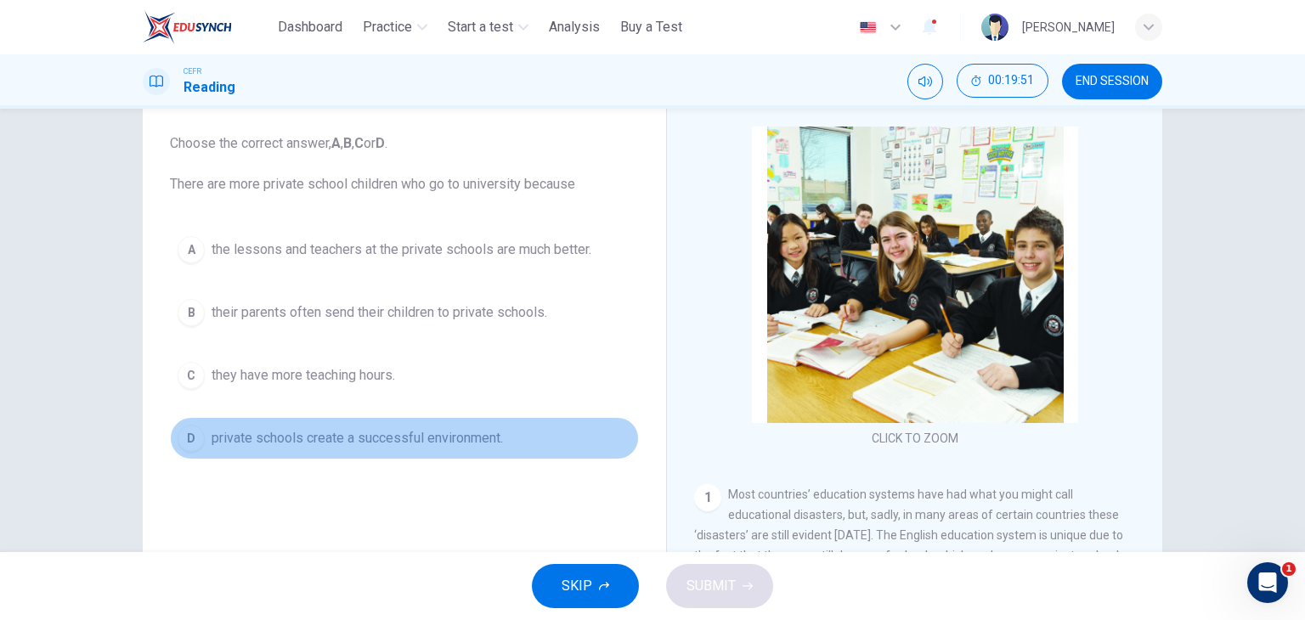
click at [369, 437] on span "private schools create a successful environment." at bounding box center [356, 438] width 291 height 20
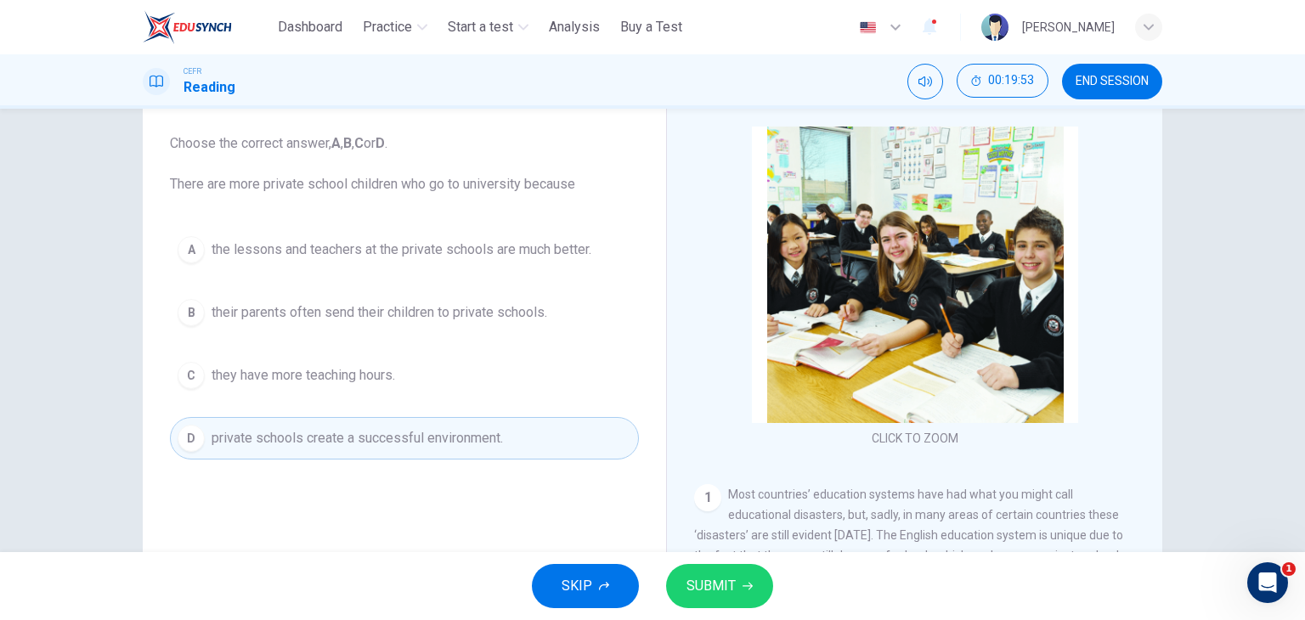
click at [707, 582] on span "SUBMIT" at bounding box center [710, 586] width 49 height 24
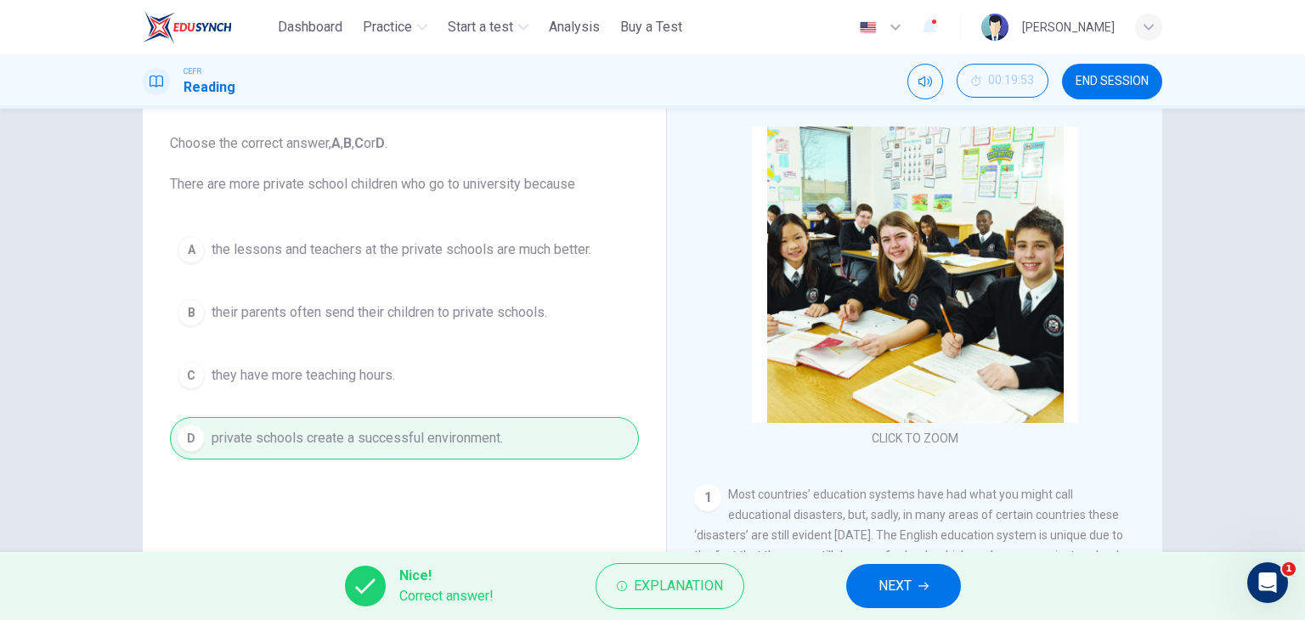
click at [924, 583] on icon "button" at bounding box center [923, 587] width 10 height 8
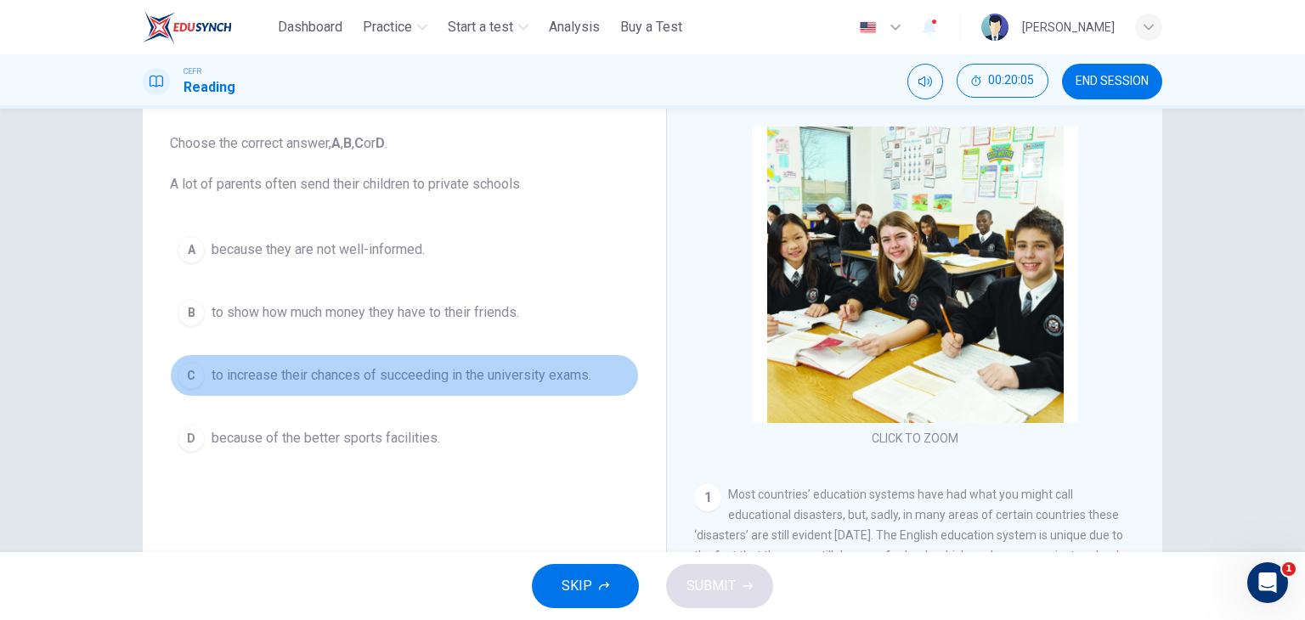
click at [583, 382] on span "to increase their chances of succeeding in the university exams." at bounding box center [401, 375] width 380 height 20
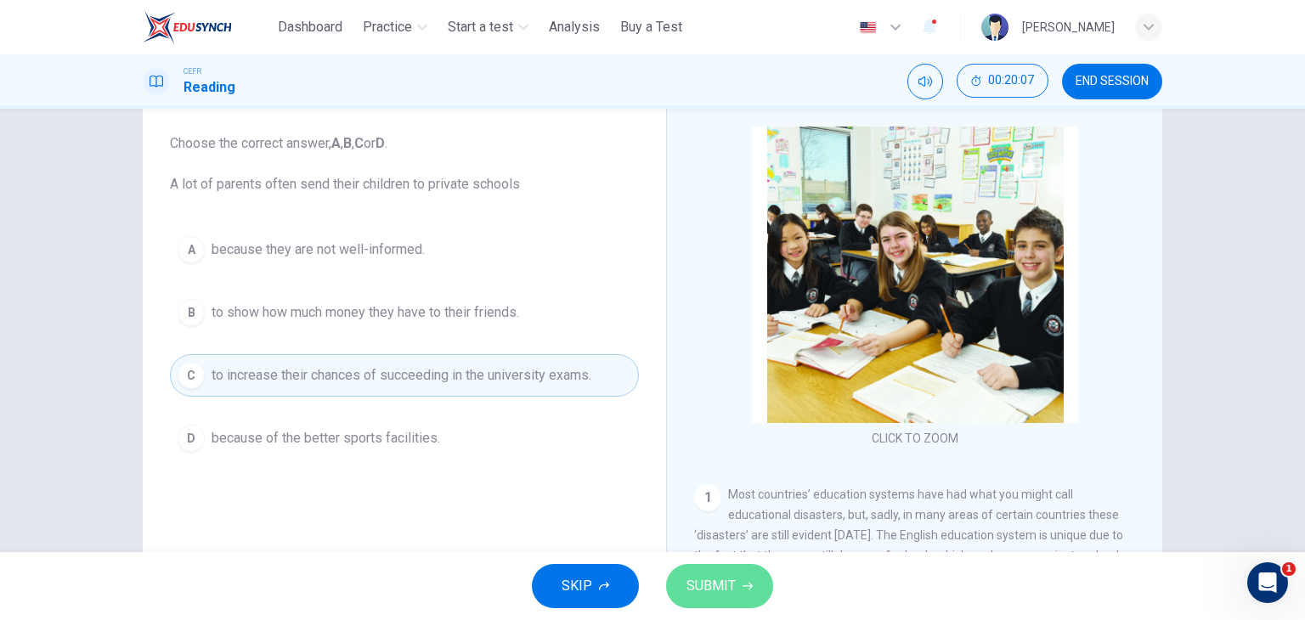
click at [730, 577] on span "SUBMIT" at bounding box center [710, 586] width 49 height 24
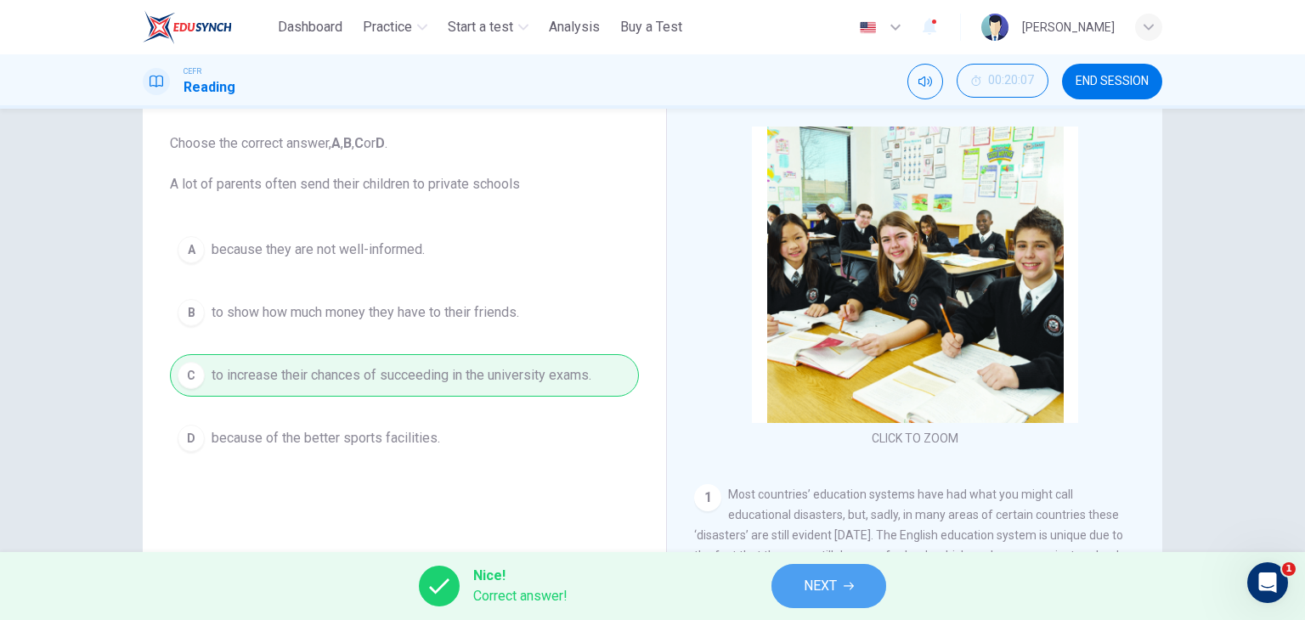
click at [790, 584] on button "NEXT" at bounding box center [828, 586] width 115 height 44
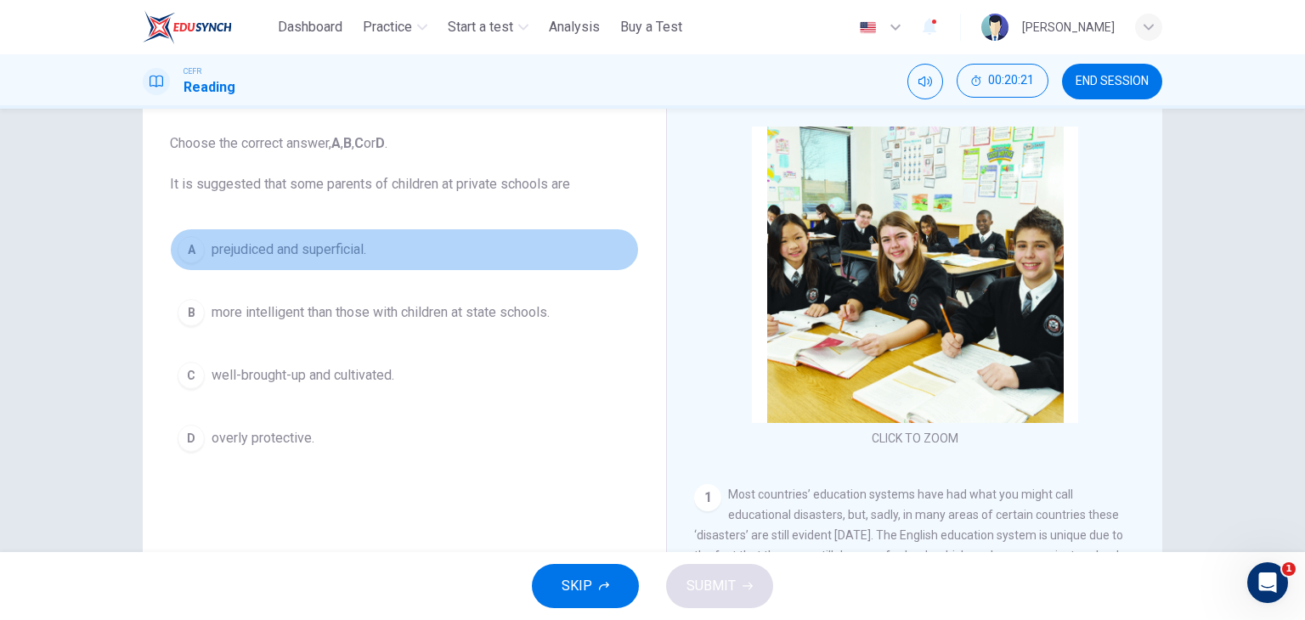
click at [385, 242] on button "A prejudiced and superficial." at bounding box center [404, 249] width 469 height 42
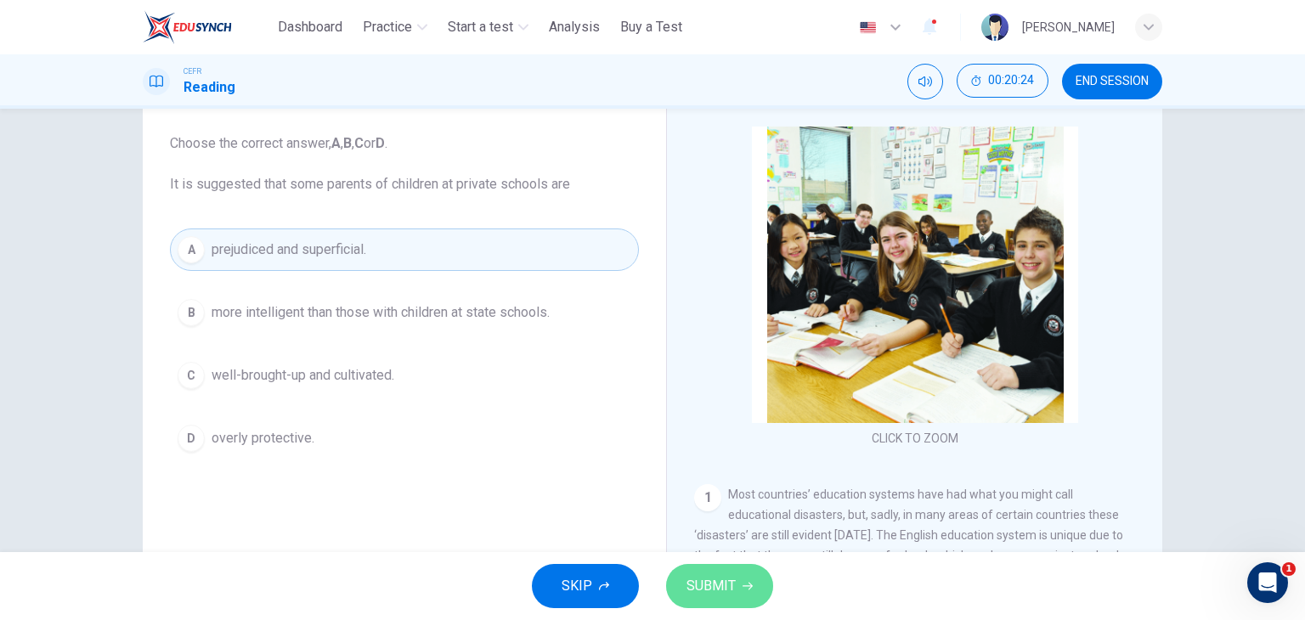
click at [730, 584] on span "SUBMIT" at bounding box center [710, 586] width 49 height 24
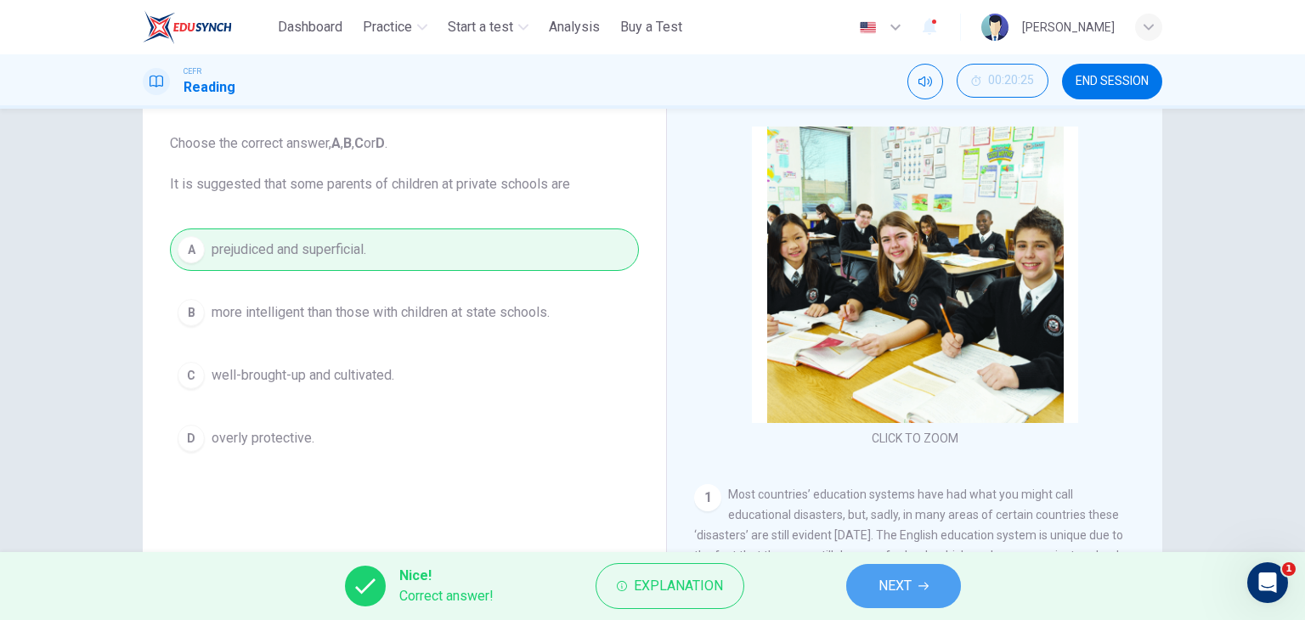
click at [910, 582] on span "NEXT" at bounding box center [894, 586] width 33 height 24
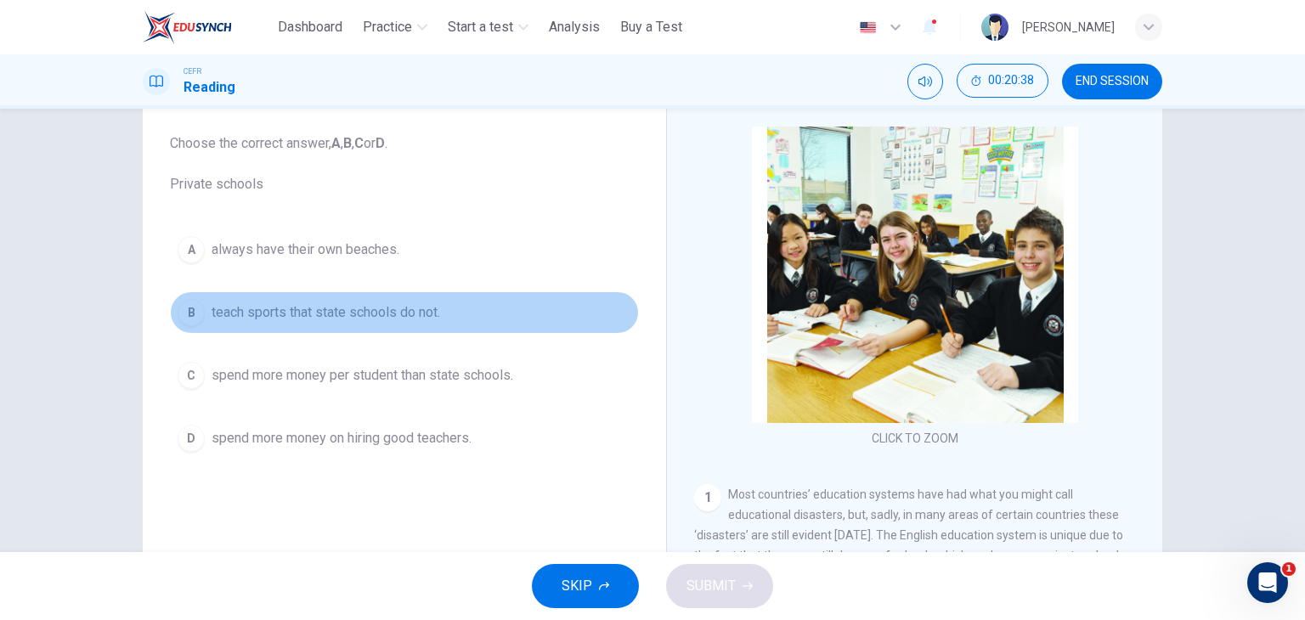
click at [384, 320] on span "teach sports that state schools do not." at bounding box center [325, 312] width 228 height 20
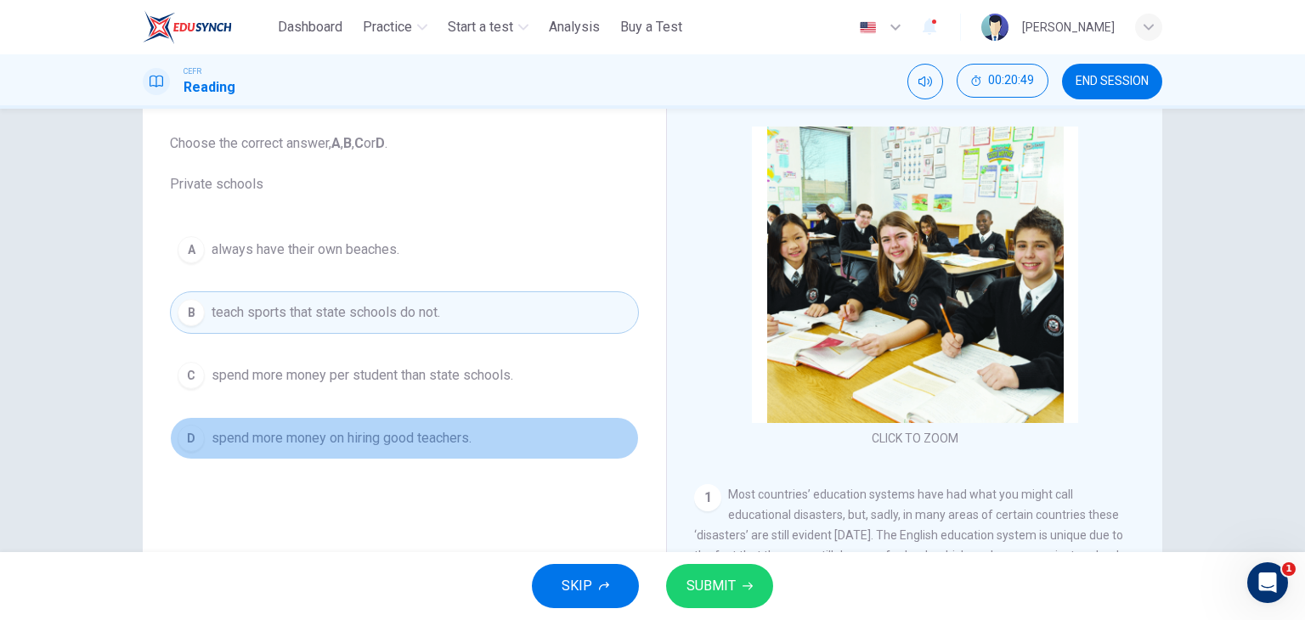
click at [421, 443] on span "spend more money on hiring good teachers." at bounding box center [341, 438] width 260 height 20
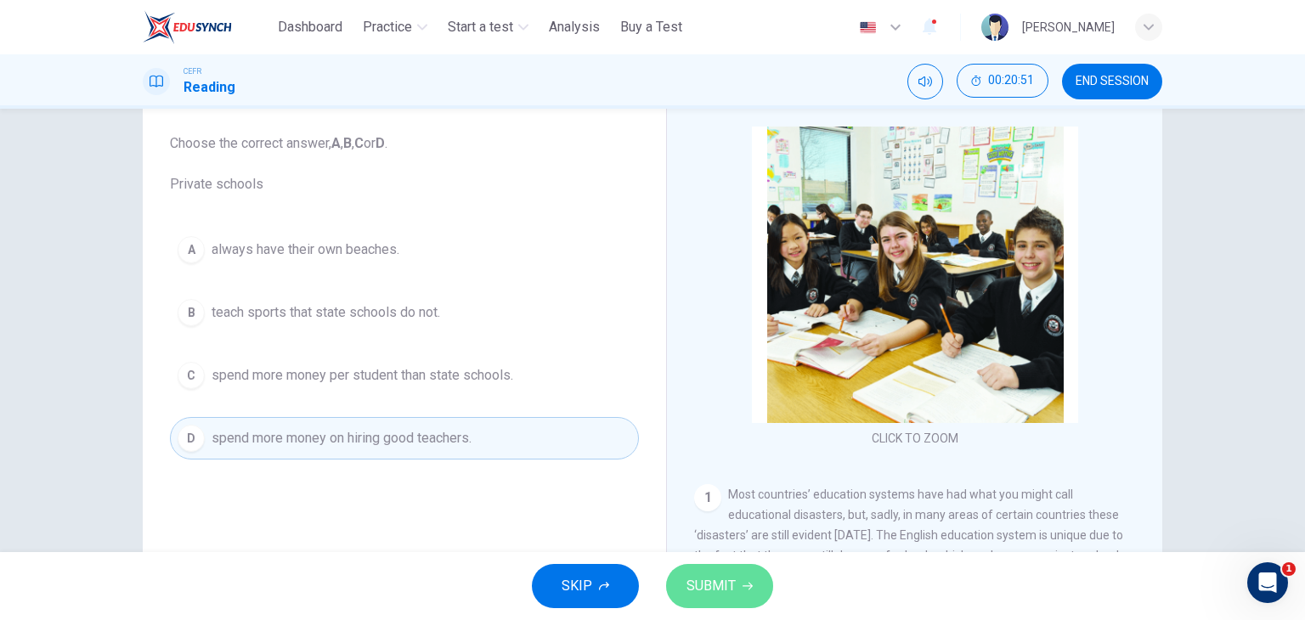
click at [720, 587] on span "SUBMIT" at bounding box center [710, 586] width 49 height 24
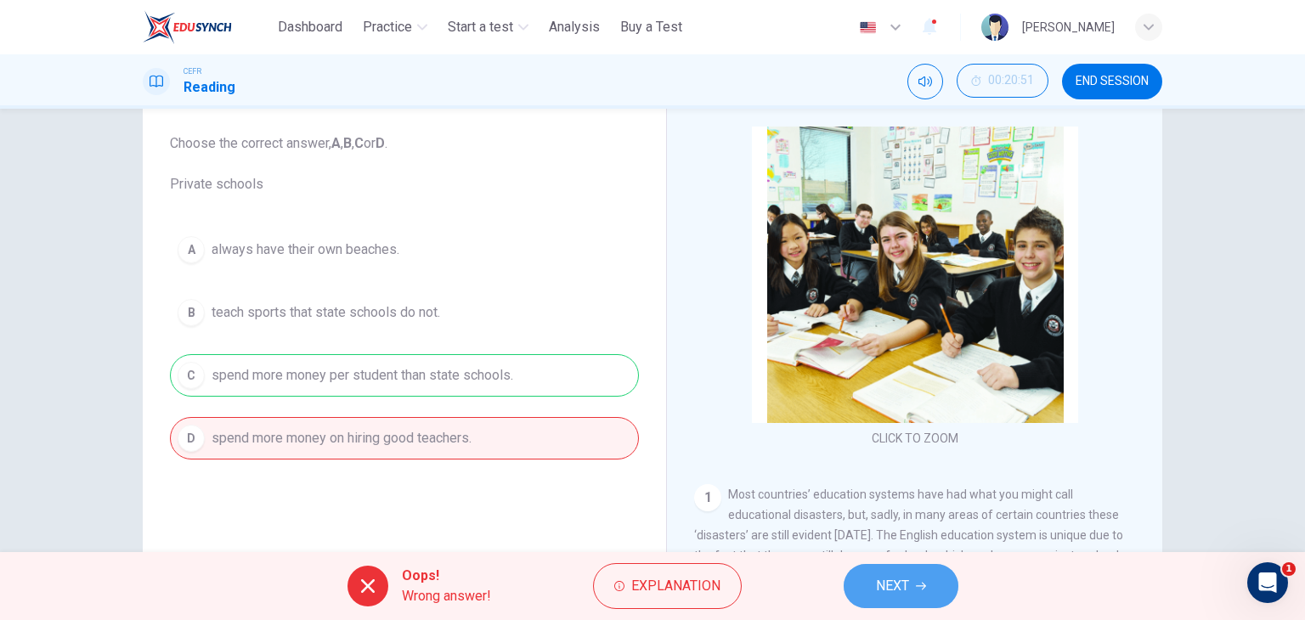
click at [899, 595] on span "NEXT" at bounding box center [892, 586] width 33 height 24
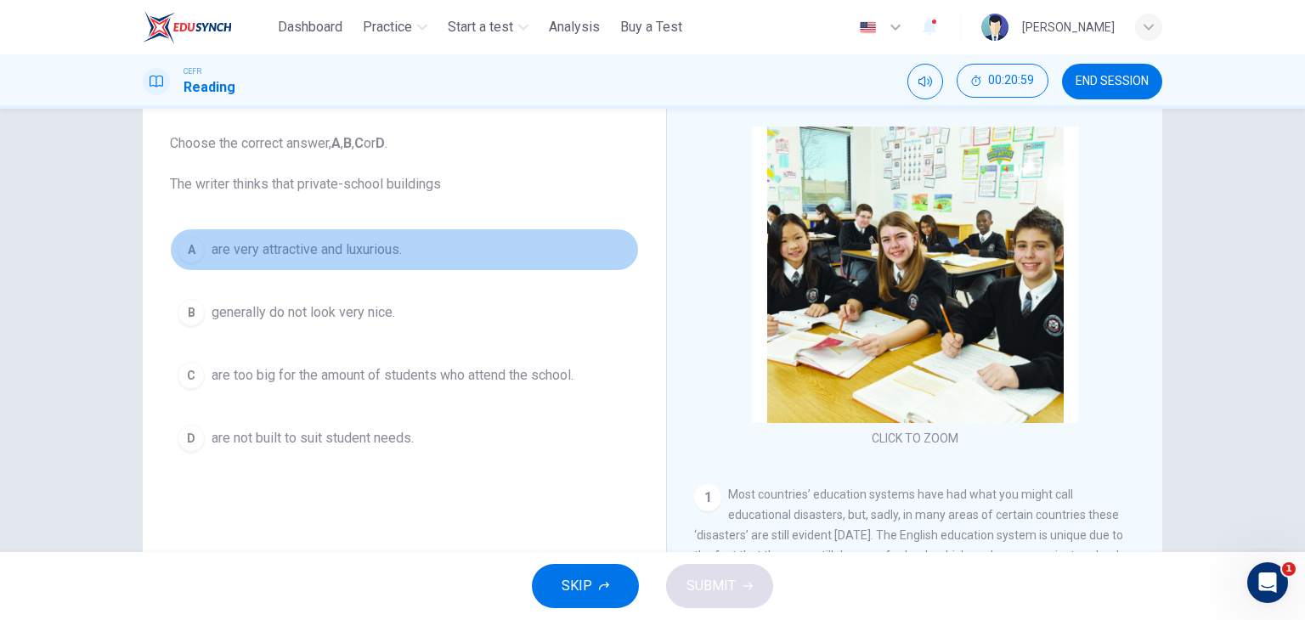
click at [403, 240] on button "A are very attractive and luxurious." at bounding box center [404, 249] width 469 height 42
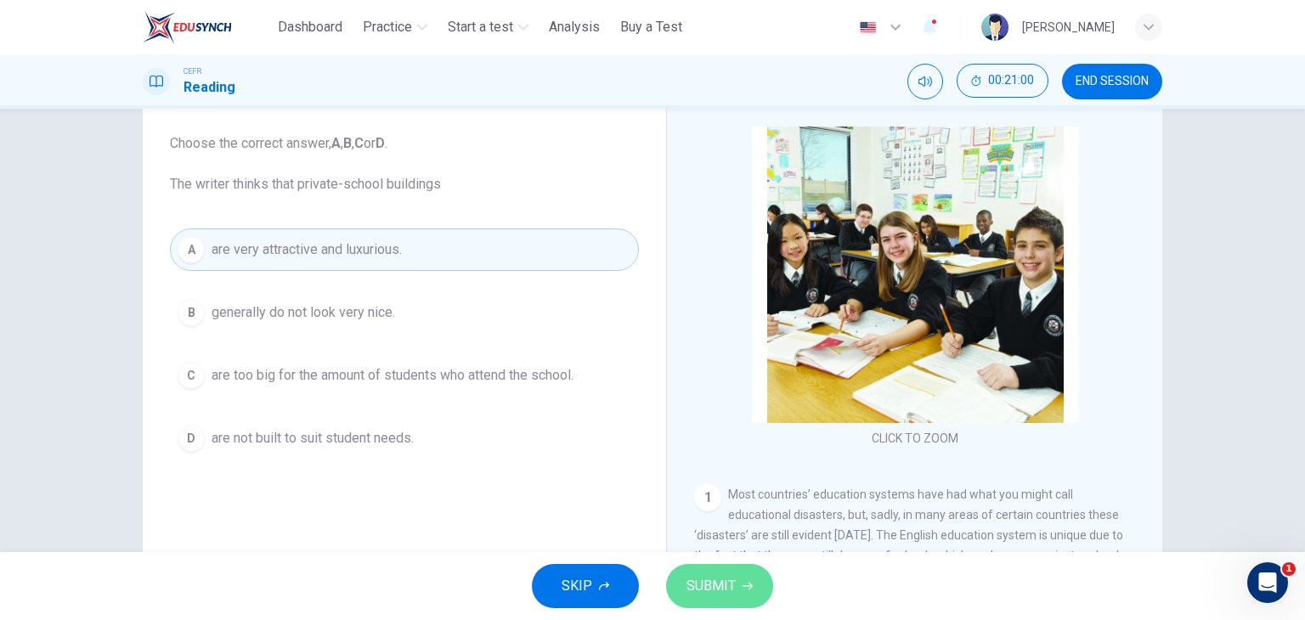
click at [753, 589] on button "SUBMIT" at bounding box center [719, 586] width 107 height 44
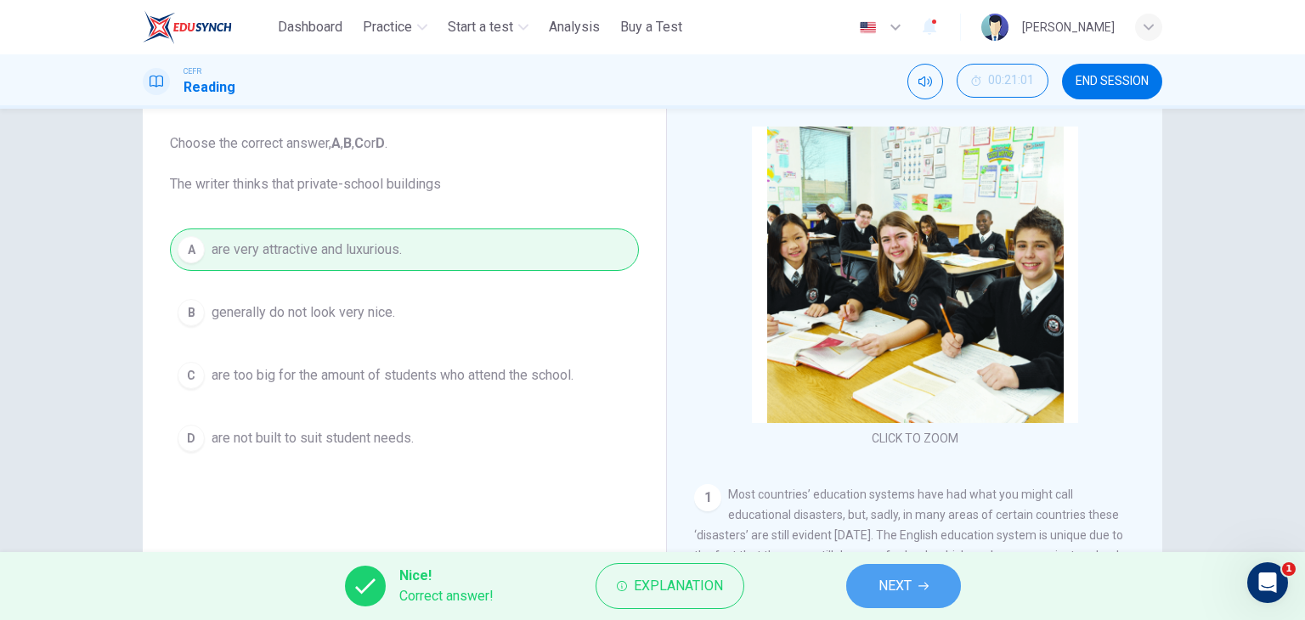
click at [933, 589] on button "NEXT" at bounding box center [903, 586] width 115 height 44
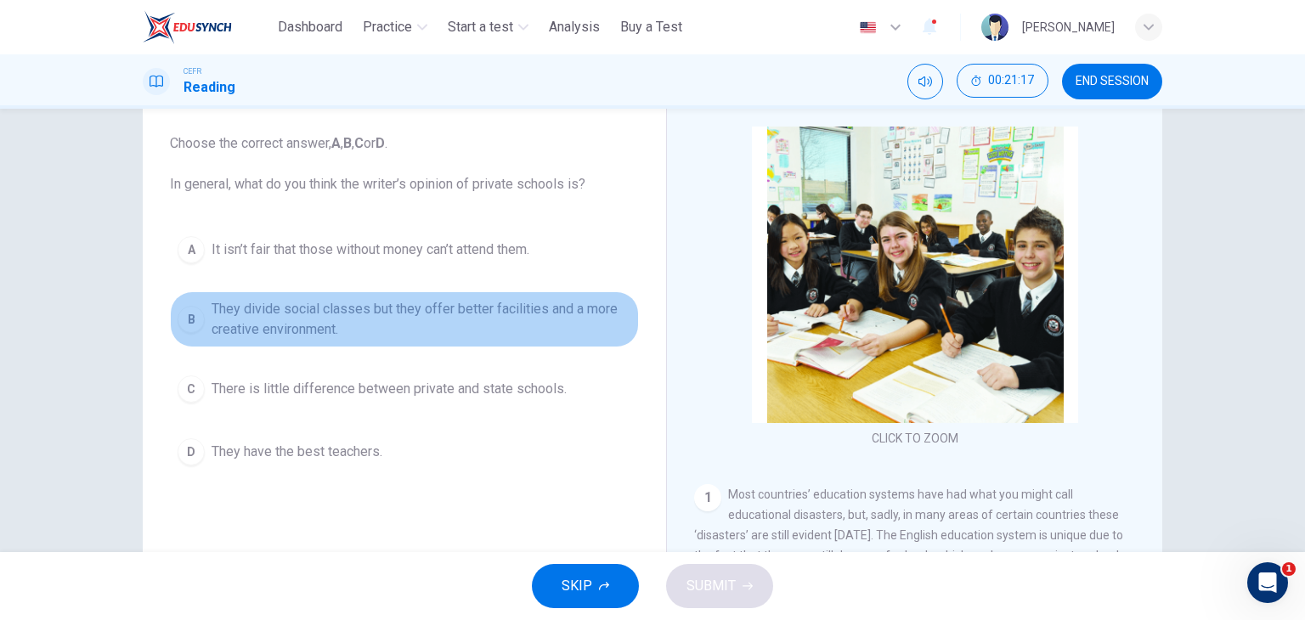
click at [448, 330] on span "They divide social classes but they offer better facilities and a more creative…" at bounding box center [421, 319] width 420 height 41
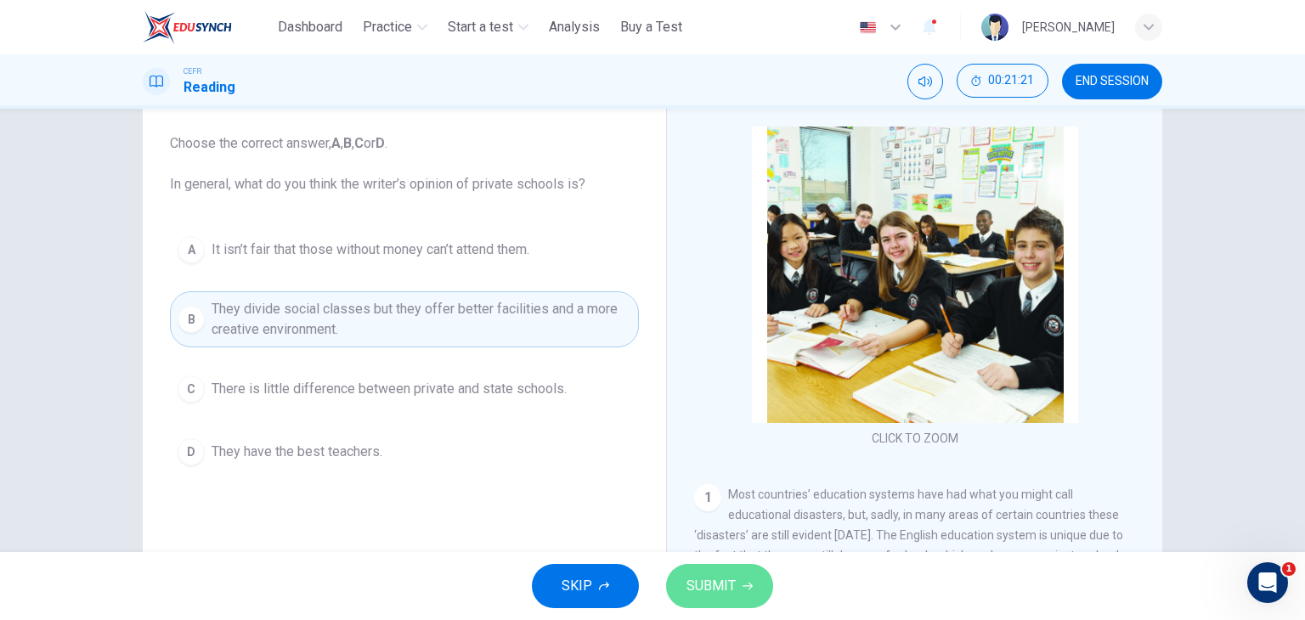
click at [711, 585] on span "SUBMIT" at bounding box center [710, 586] width 49 height 24
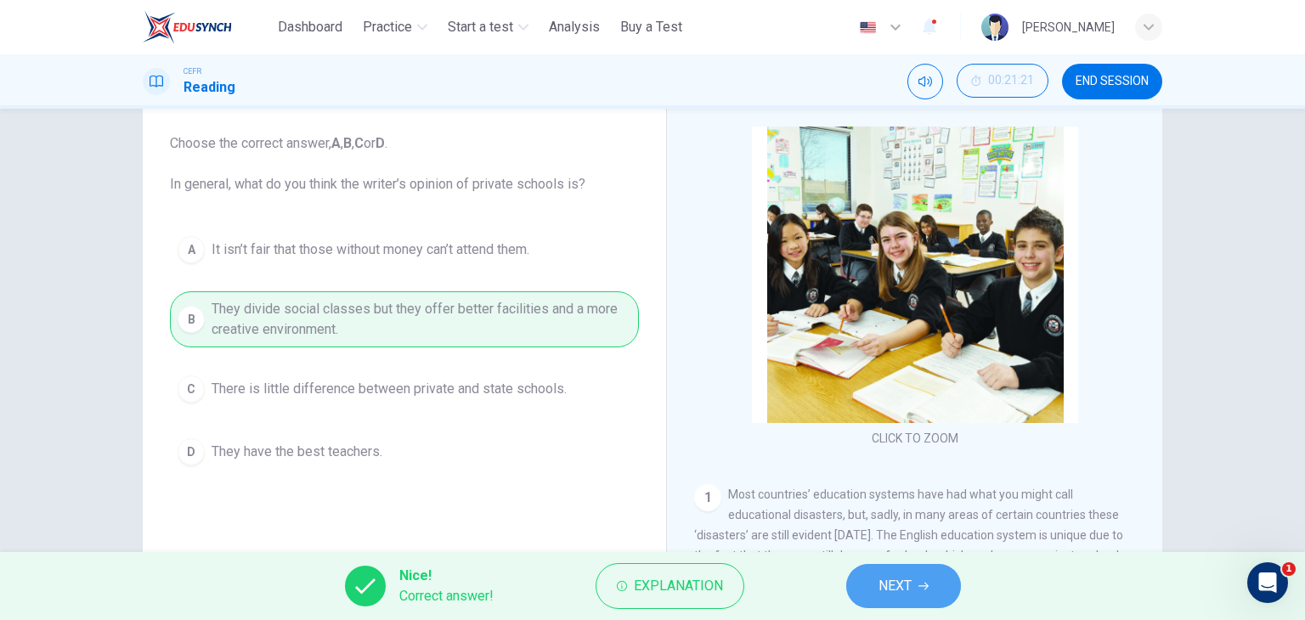
click at [879, 587] on span "NEXT" at bounding box center [894, 586] width 33 height 24
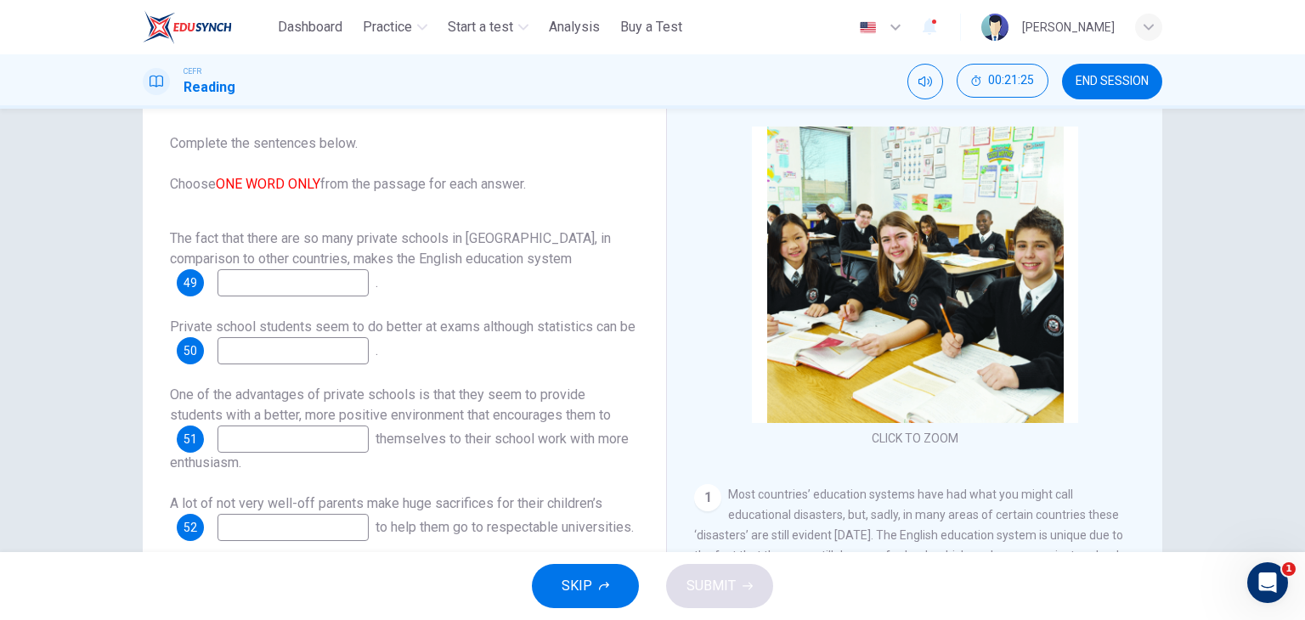
scroll to position [20, 0]
click at [254, 268] on input at bounding box center [292, 281] width 151 height 27
click at [178, 268] on div "49" at bounding box center [190, 281] width 27 height 27
click at [576, 572] on button "SKIP" at bounding box center [585, 586] width 107 height 44
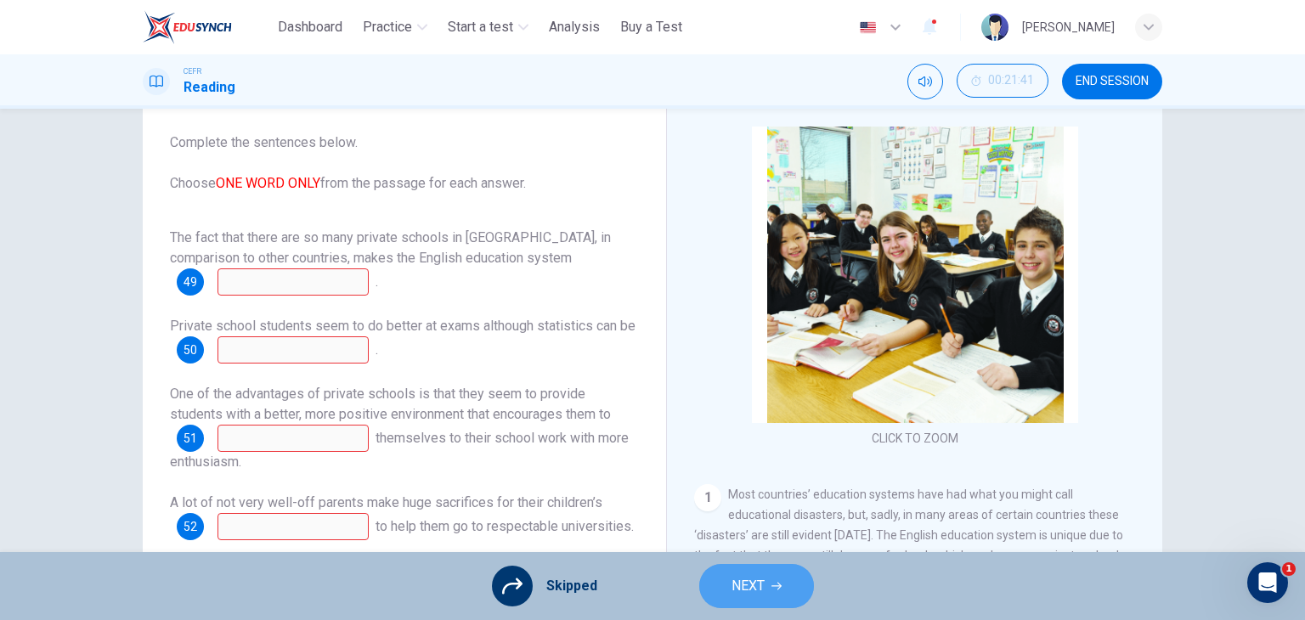
click at [764, 598] on button "NEXT" at bounding box center [756, 586] width 115 height 44
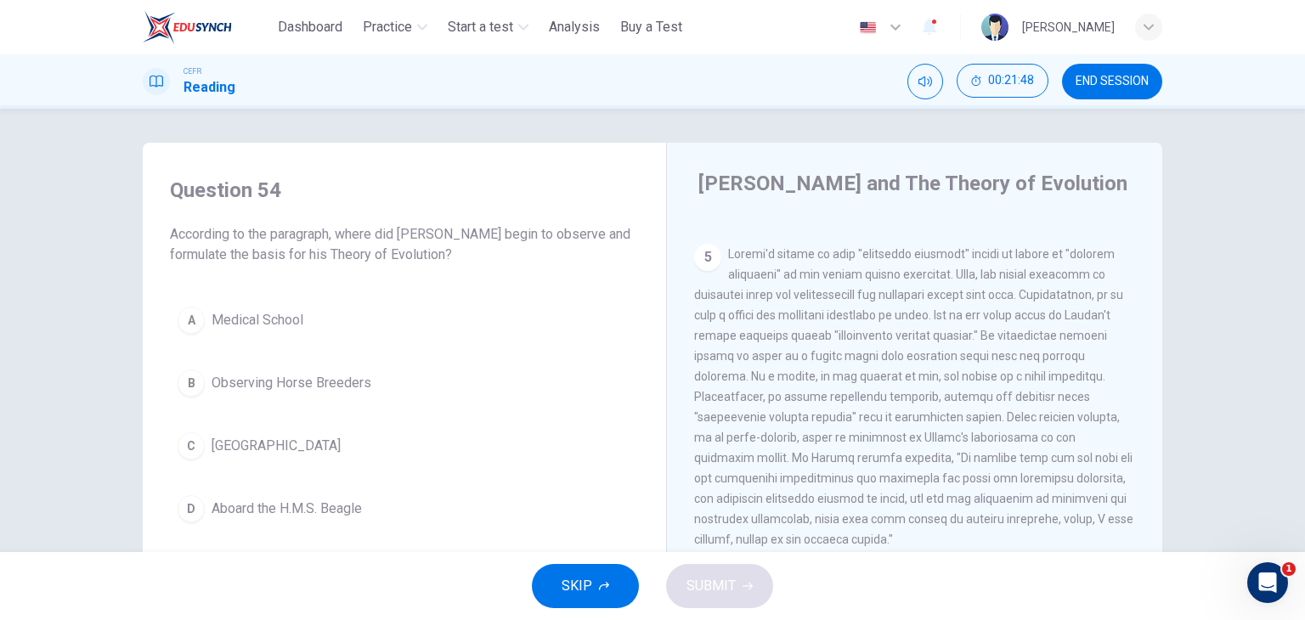
scroll to position [0, 0]
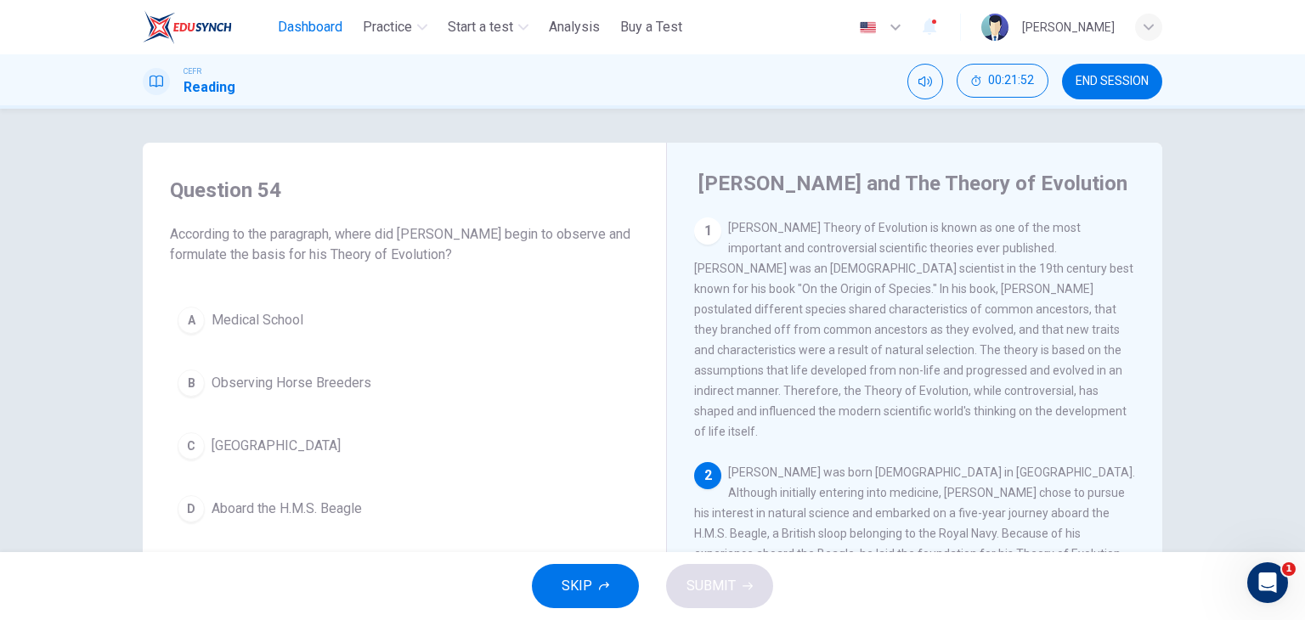
click at [336, 40] on button "Dashboard" at bounding box center [310, 27] width 78 height 31
